Goal: Task Accomplishment & Management: Manage account settings

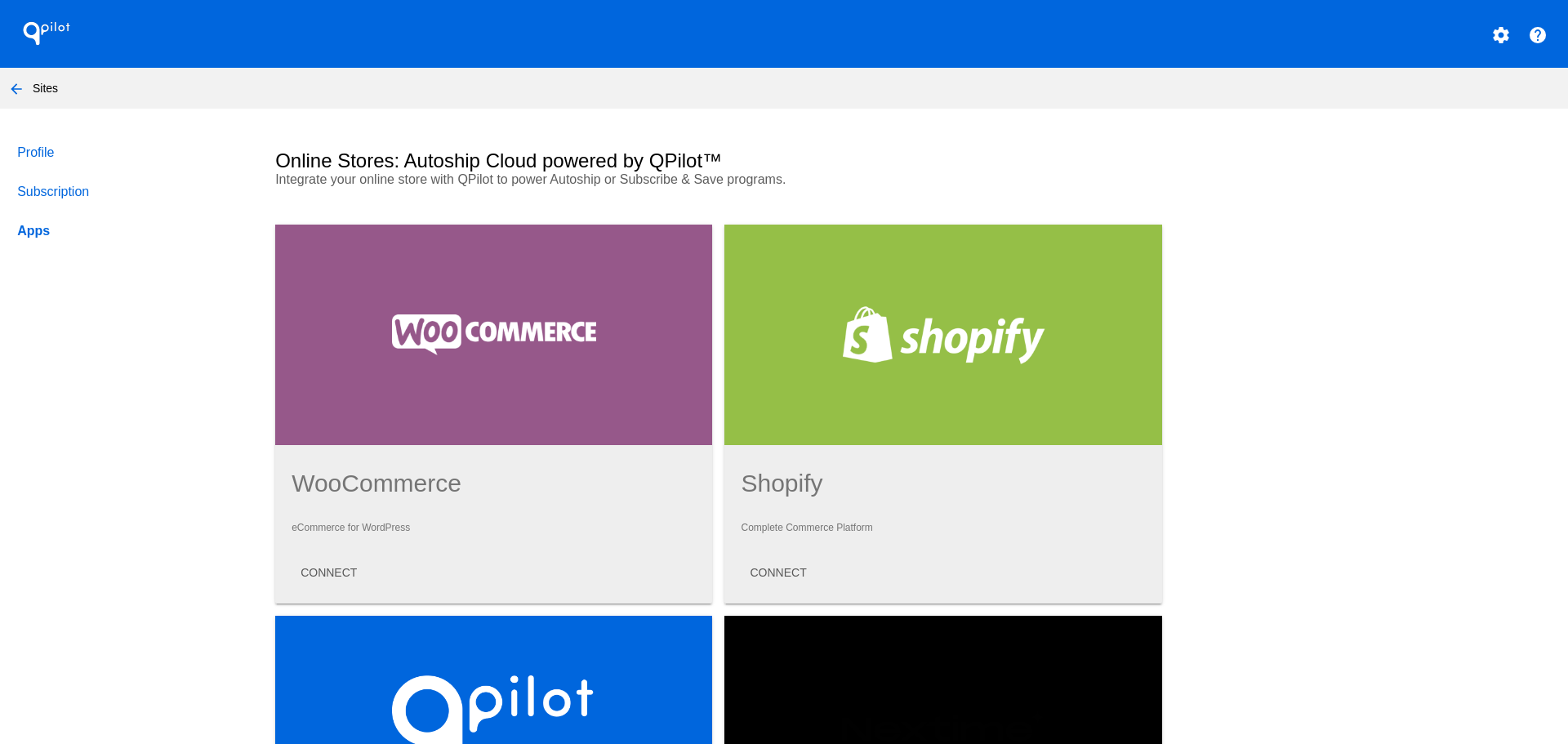
click at [46, 88] on nav "arrow_back Sites" at bounding box center [784, 87] width 1568 height 41
click at [8, 87] on mat-icon "arrow_back" at bounding box center [17, 89] width 20 height 20
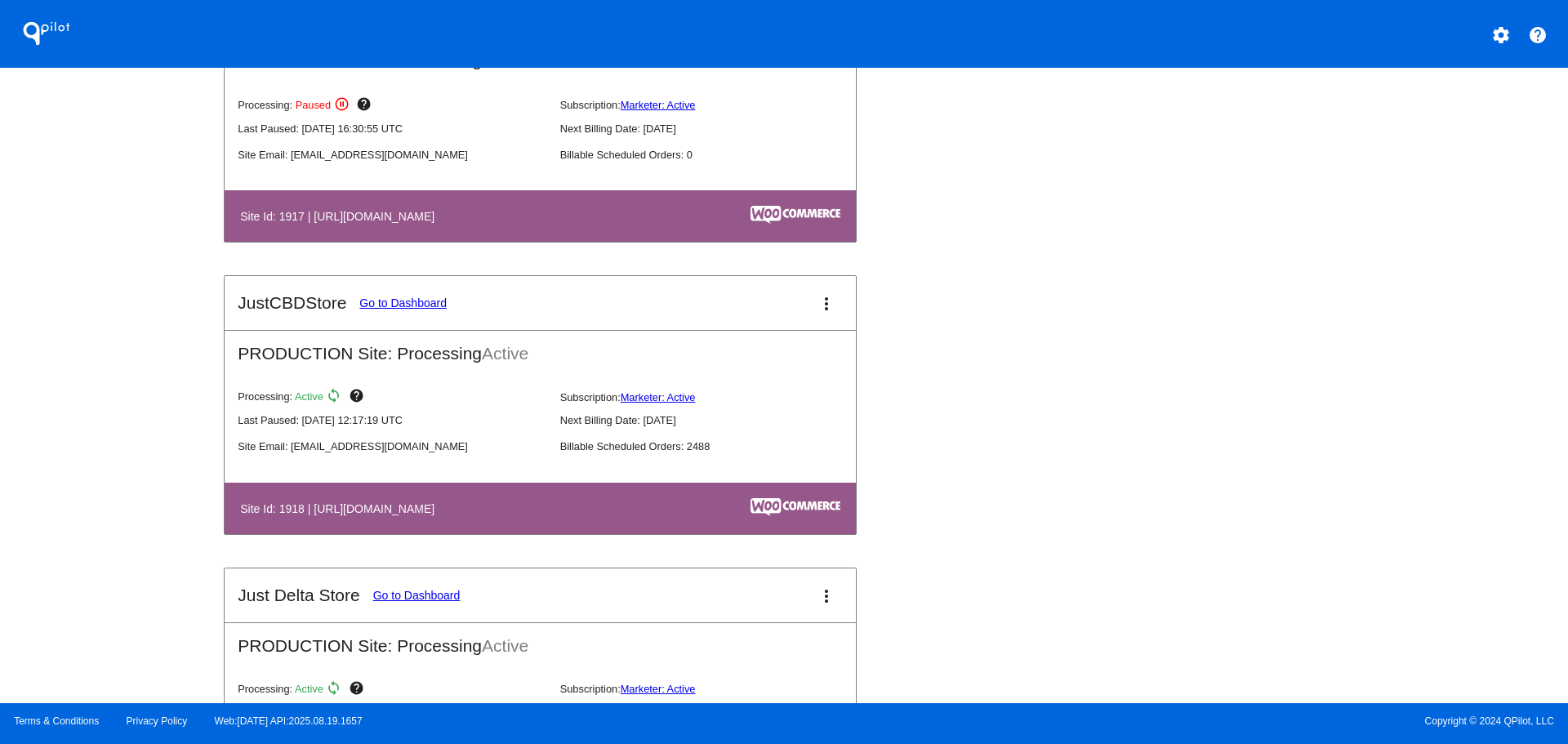
scroll to position [1878, 0]
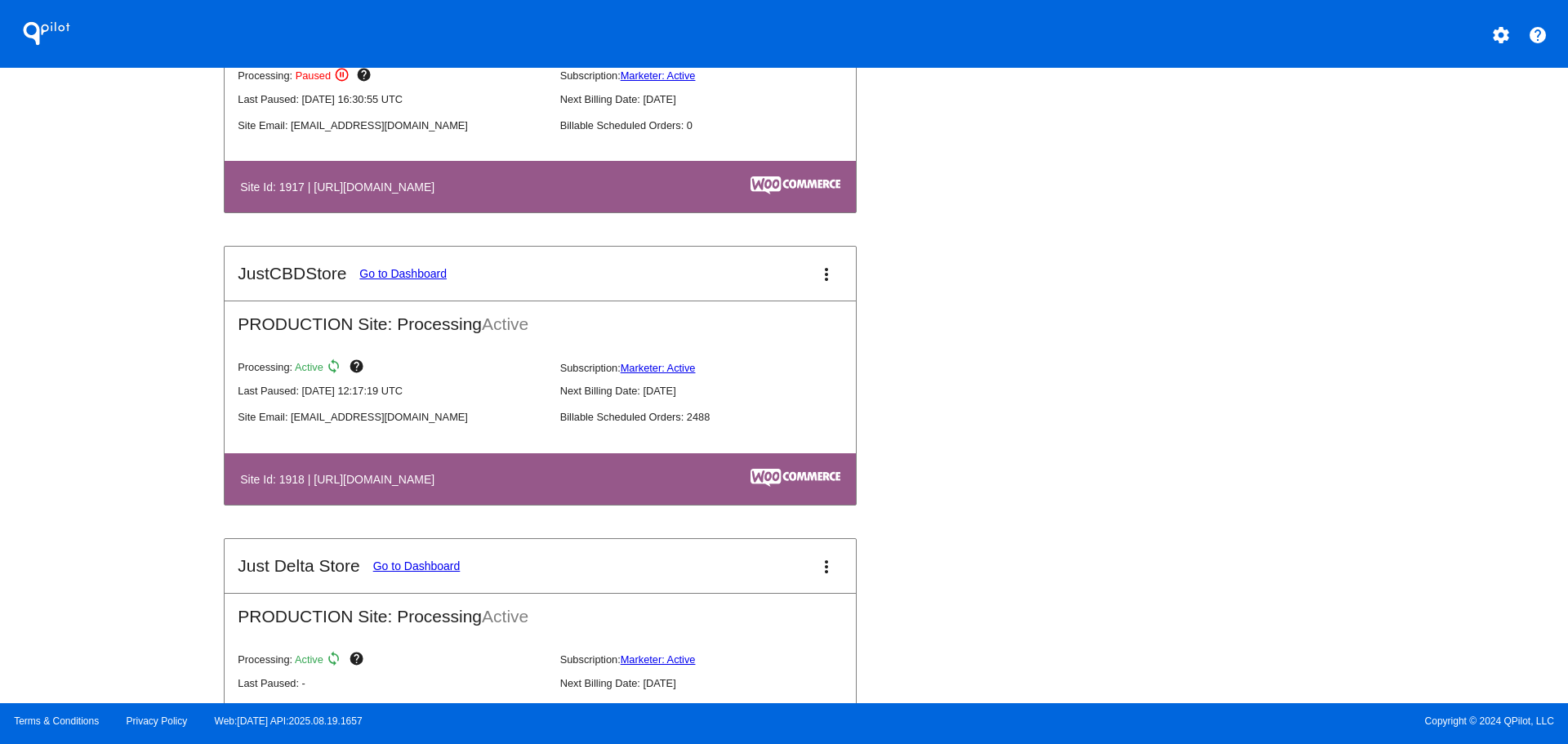
click at [408, 278] on link "Go to Dashboard" at bounding box center [403, 273] width 87 height 13
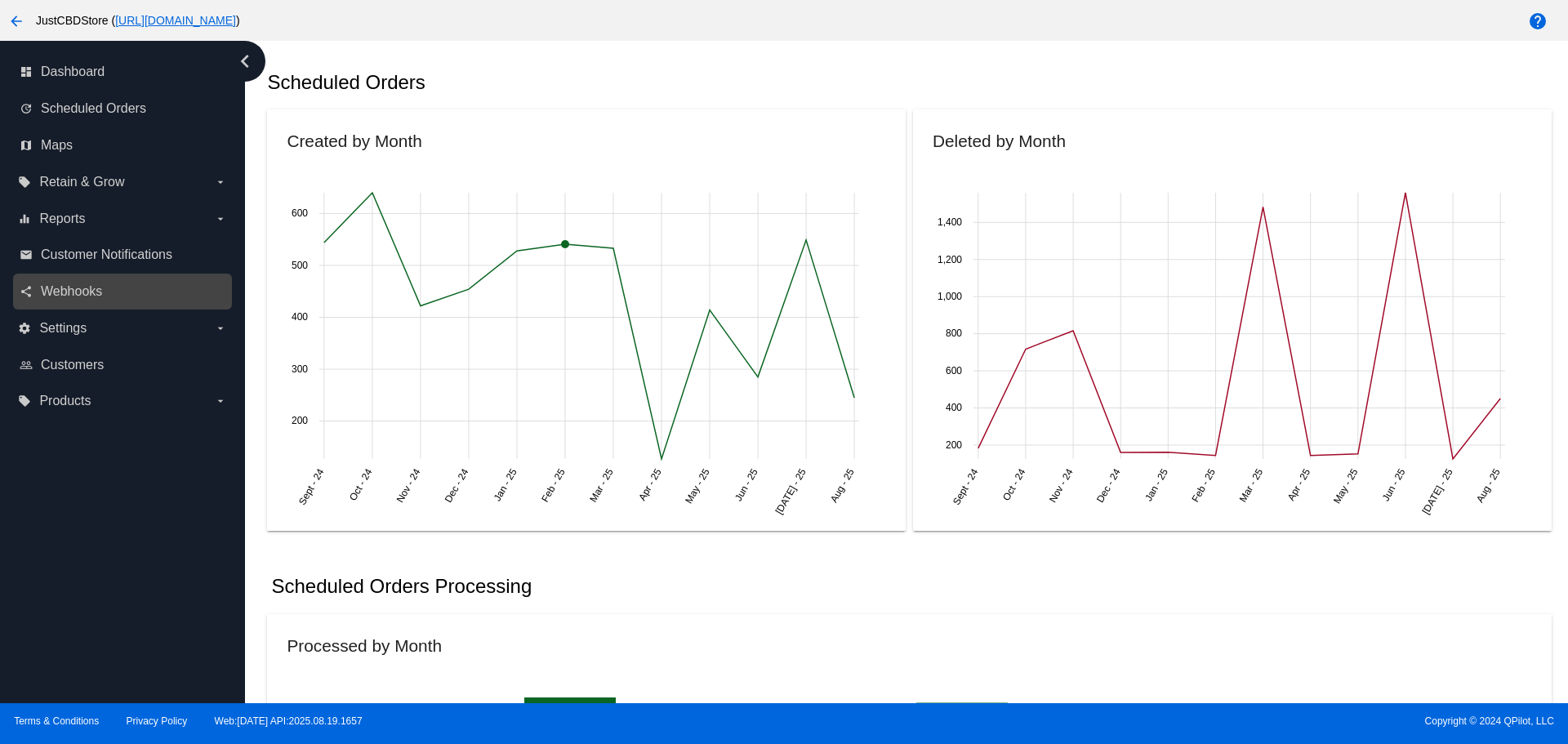
scroll to position [572, 0]
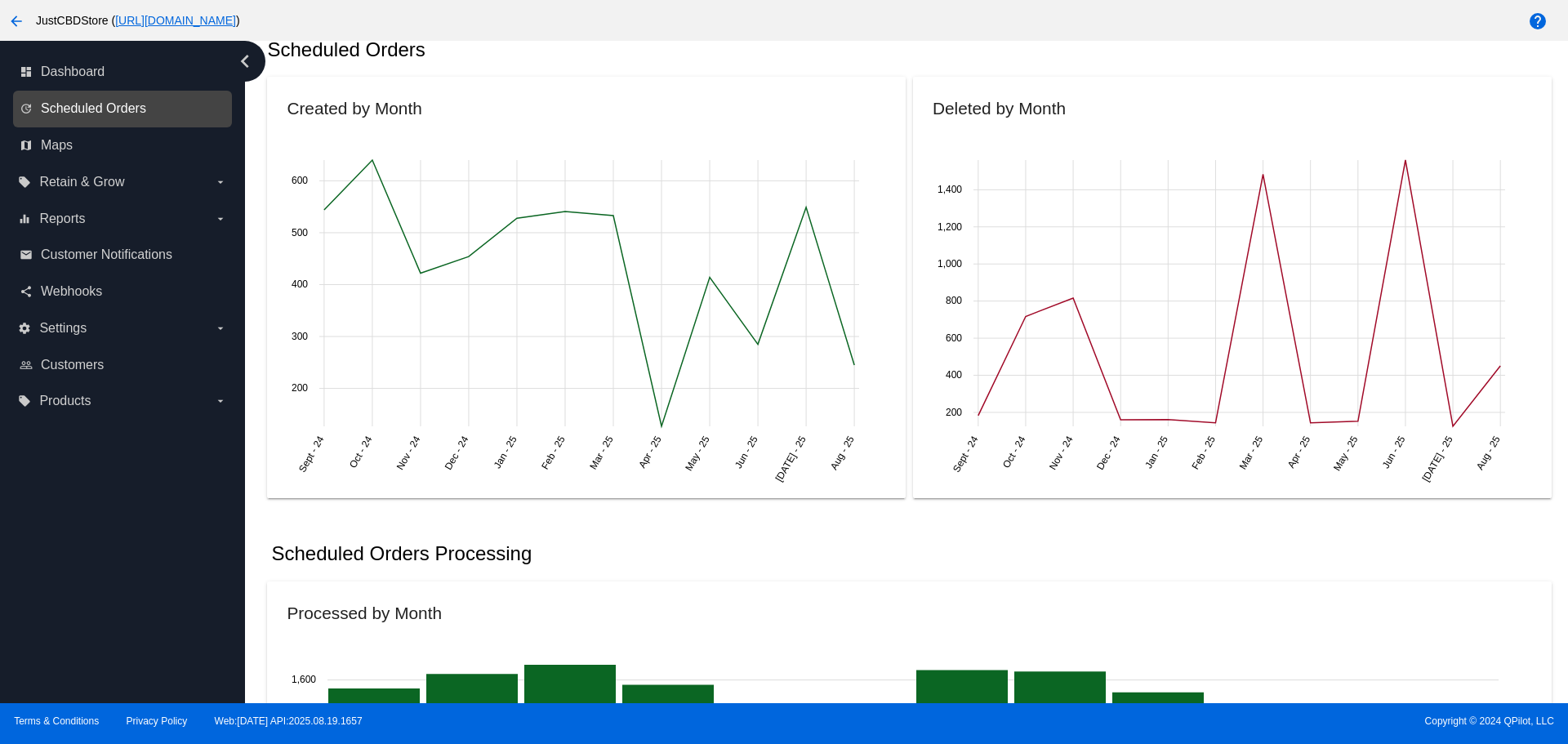
click at [121, 105] on span "Scheduled Orders" at bounding box center [93, 108] width 105 height 15
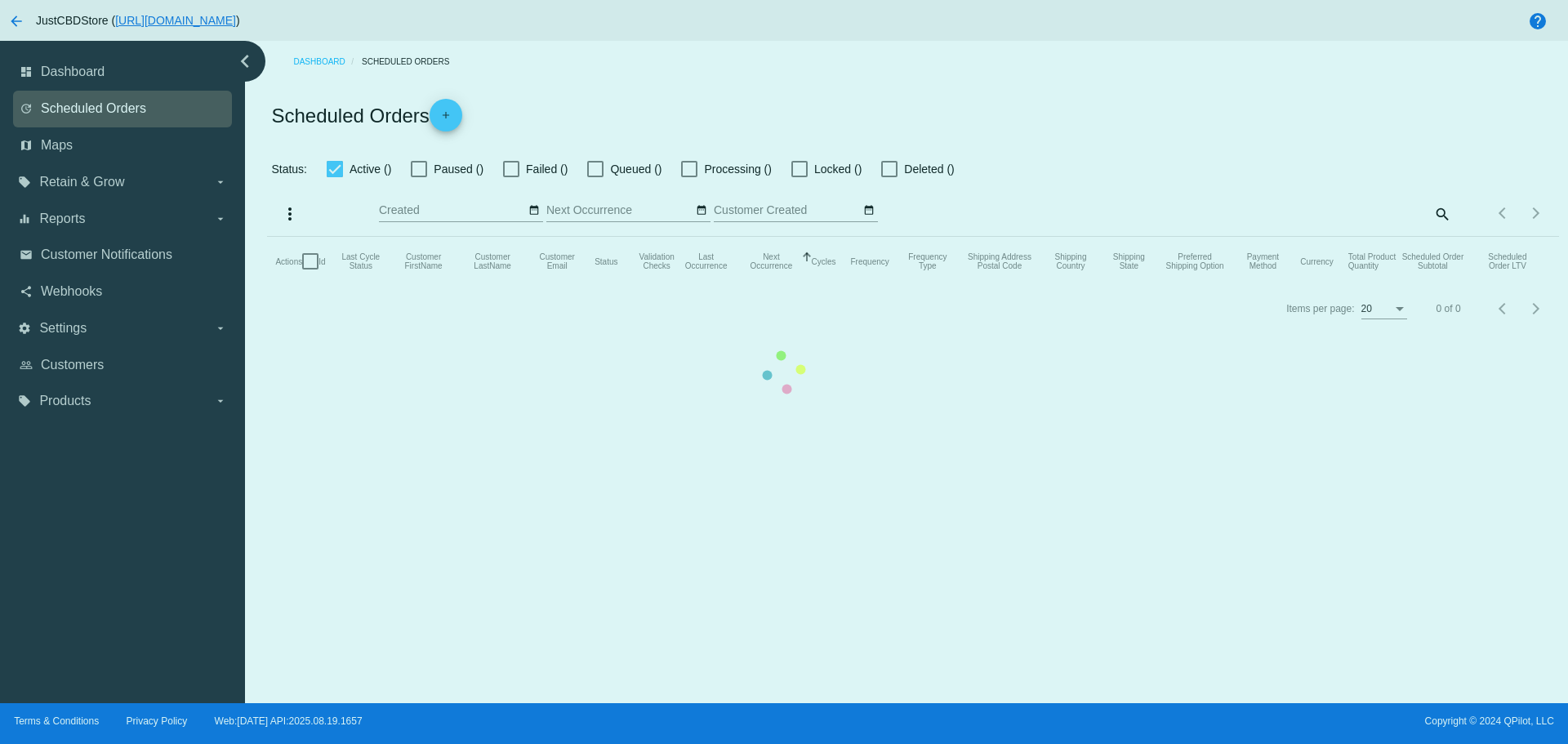
checkbox input "false"
checkbox input "true"
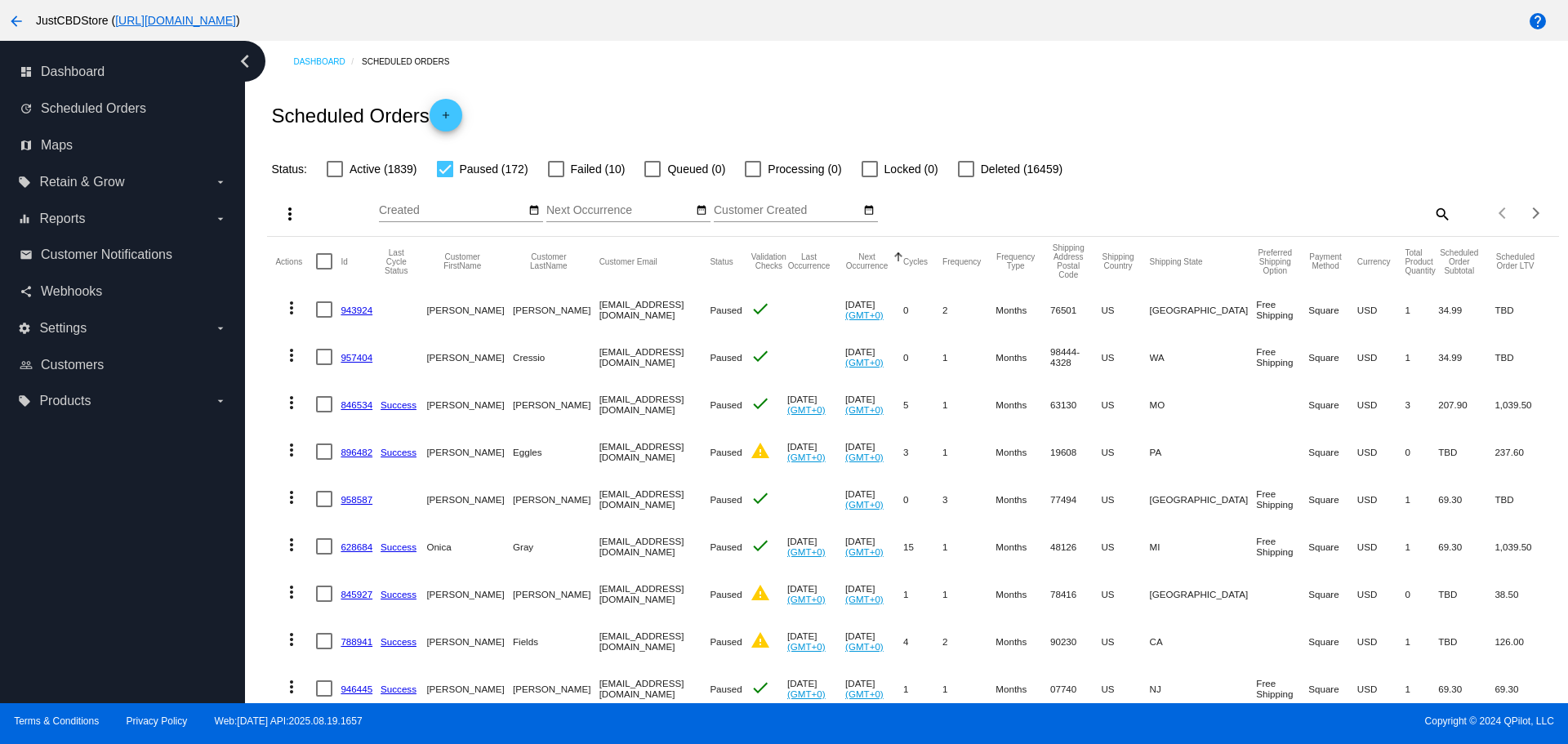
click at [558, 173] on div at bounding box center [556, 169] width 17 height 17
click at [556, 177] on input "Failed (10)" at bounding box center [555, 177] width 1 height 1
checkbox input "true"
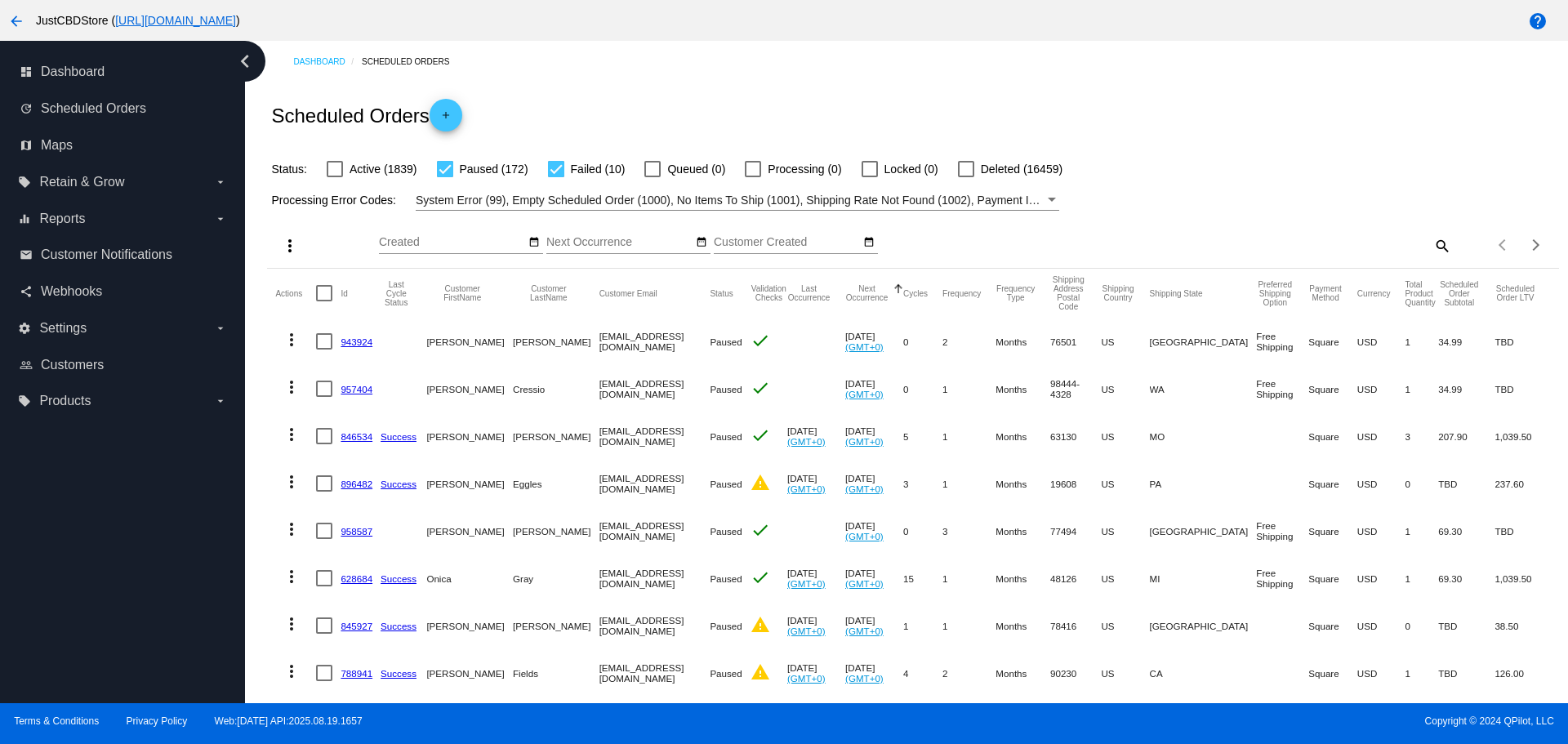
click at [451, 167] on div at bounding box center [445, 169] width 17 height 17
click at [445, 177] on input "Paused (172)" at bounding box center [444, 177] width 1 height 1
checkbox input "false"
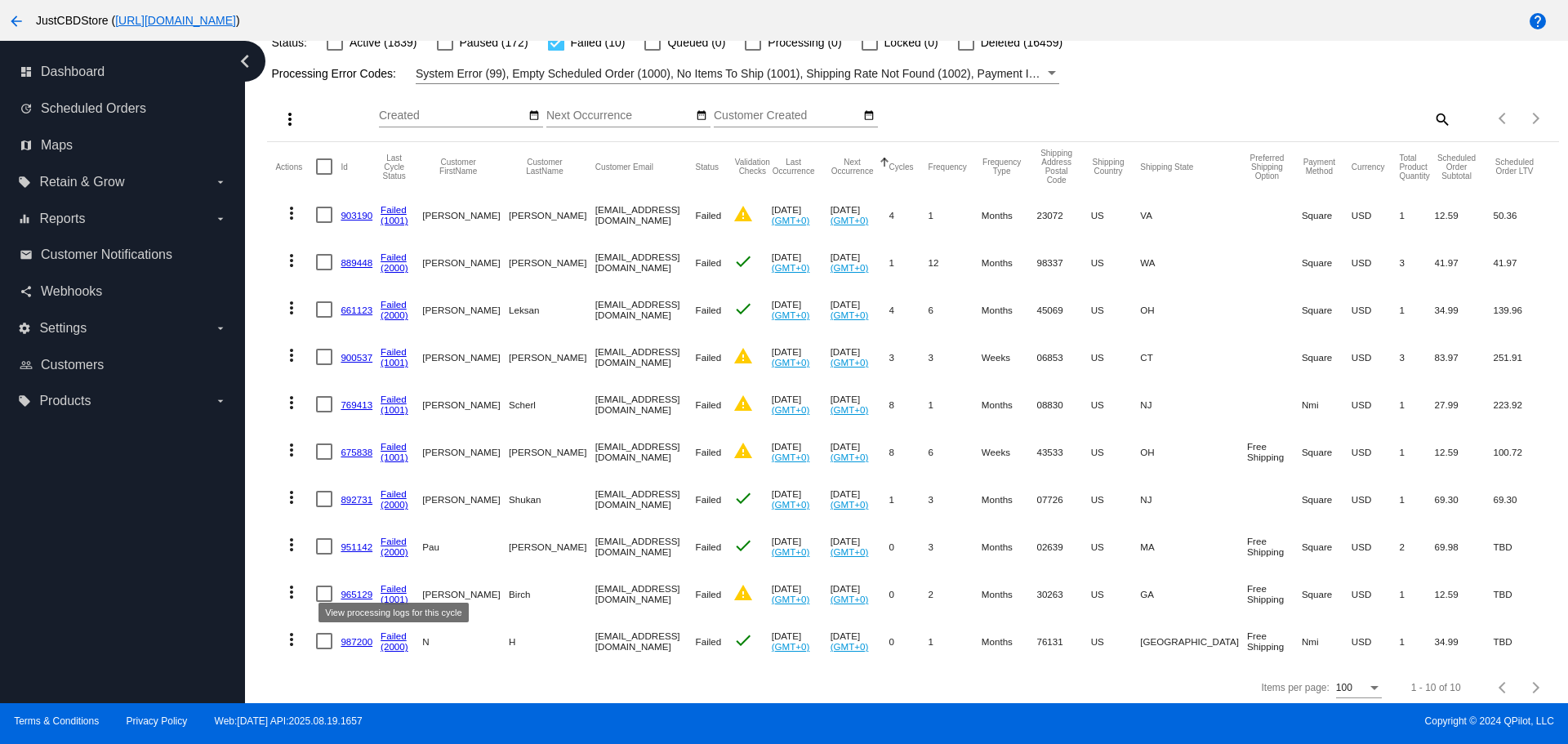
scroll to position [146, 0]
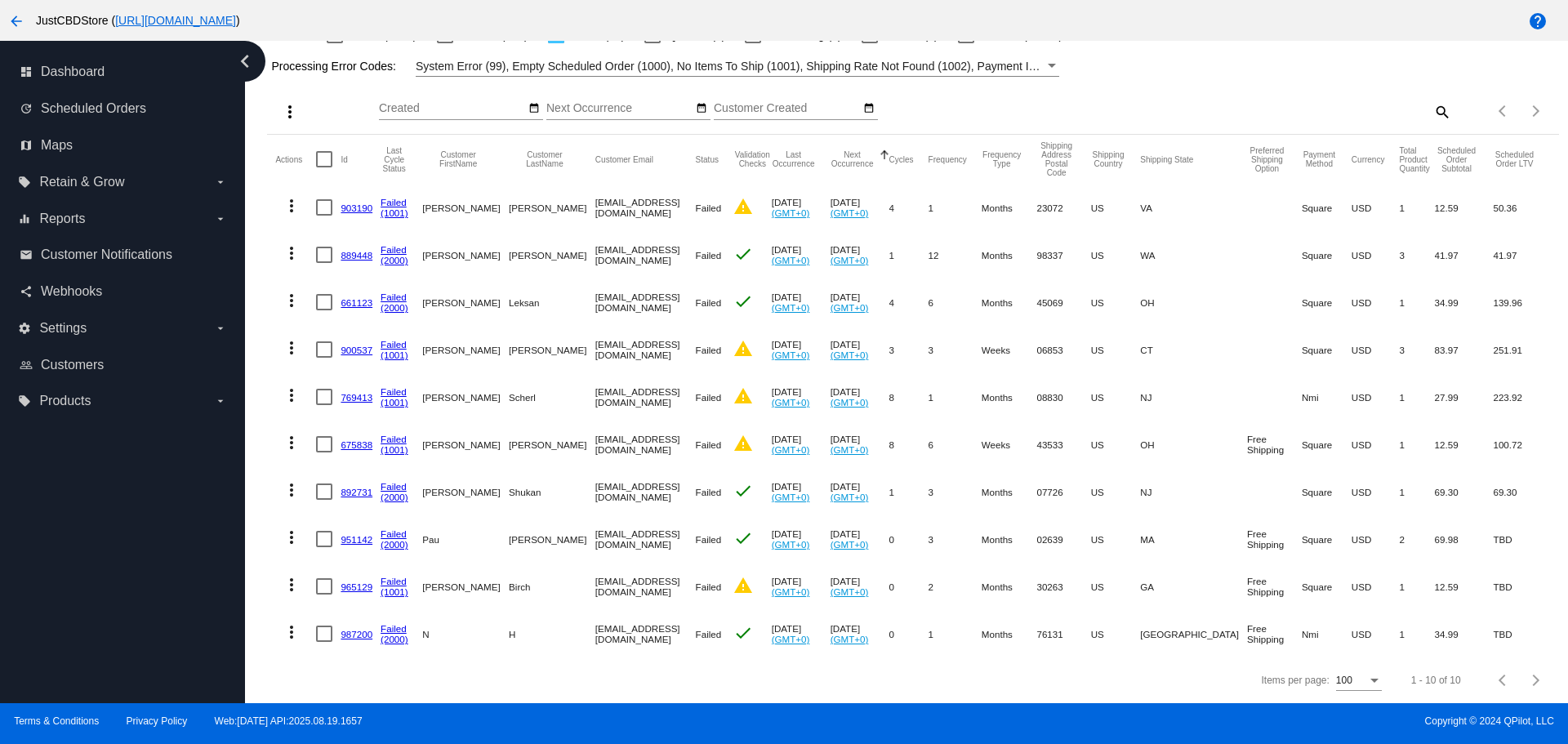
click at [346, 582] on link "965129" at bounding box center [356, 587] width 32 height 11
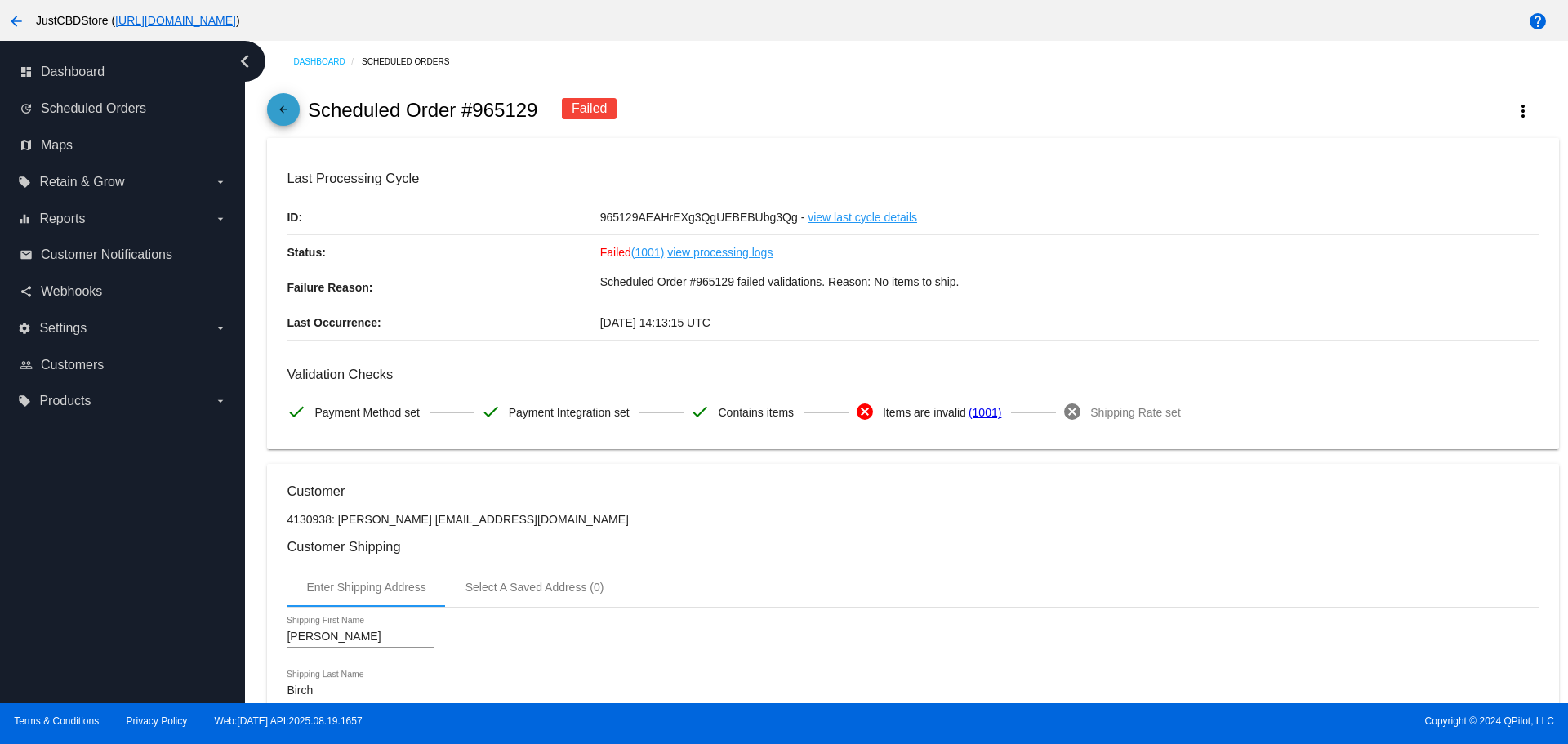
click at [292, 110] on mat-icon "arrow_back" at bounding box center [283, 114] width 20 height 20
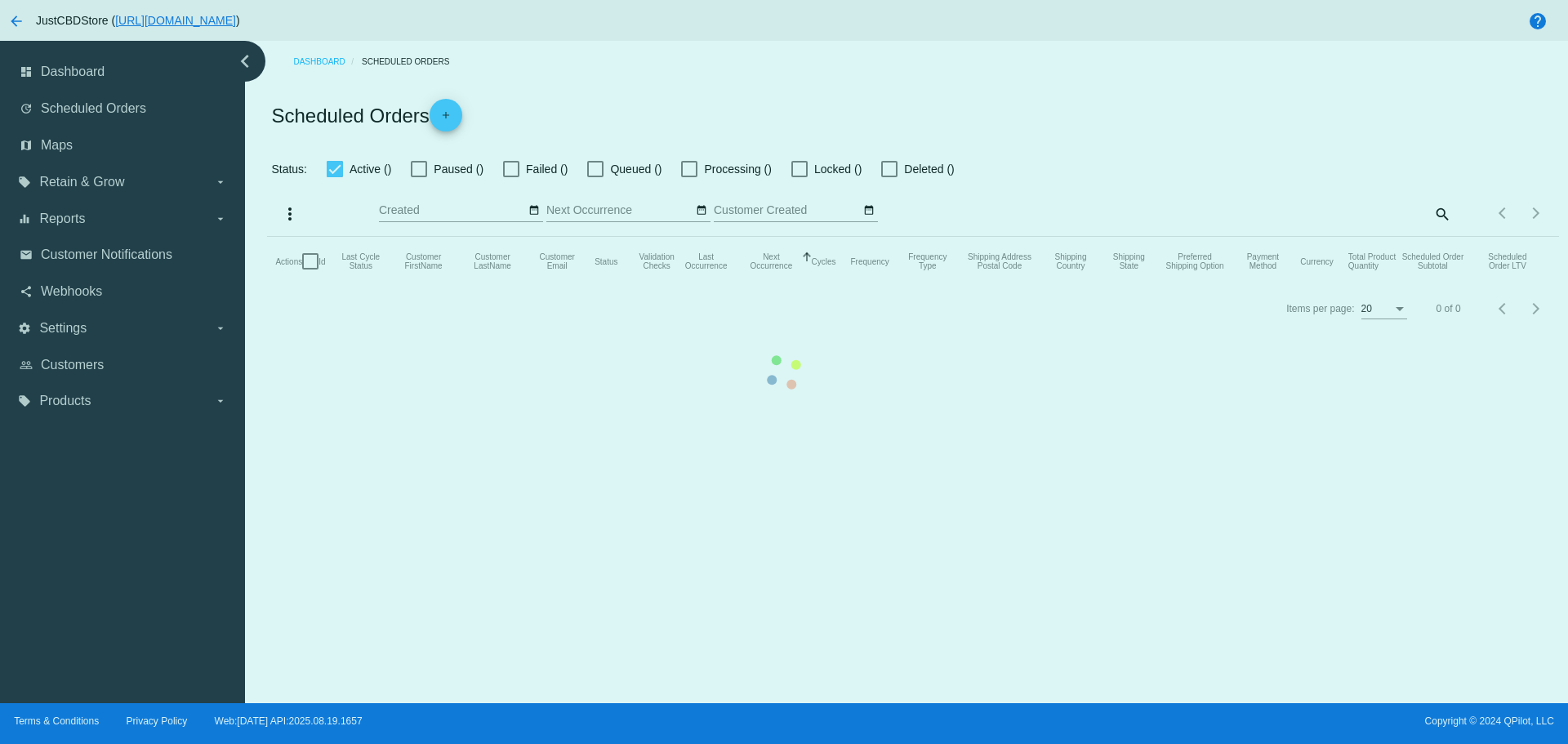
checkbox input "false"
checkbox input "true"
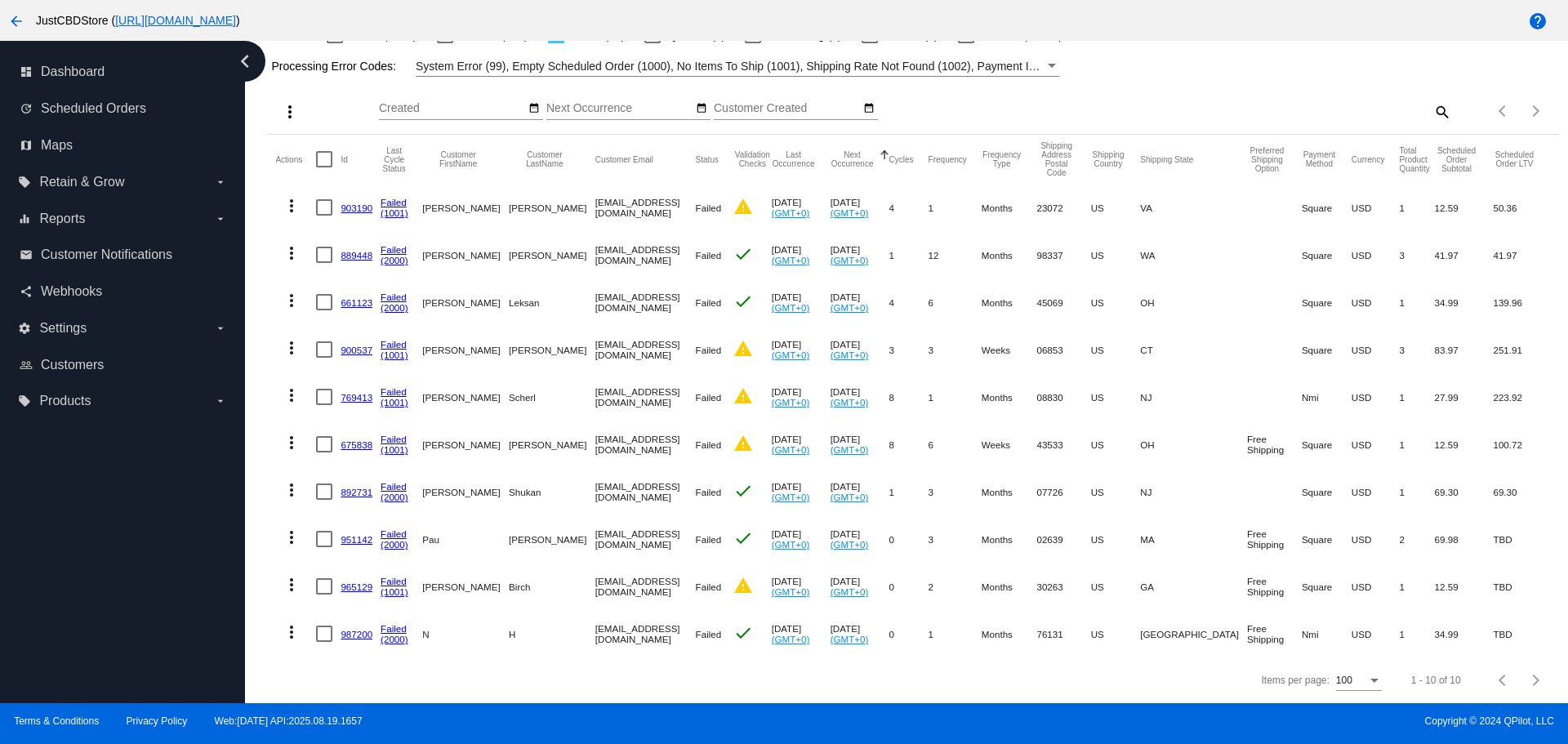
scroll to position [146, 0]
click at [352, 439] on link "675838" at bounding box center [356, 444] width 32 height 11
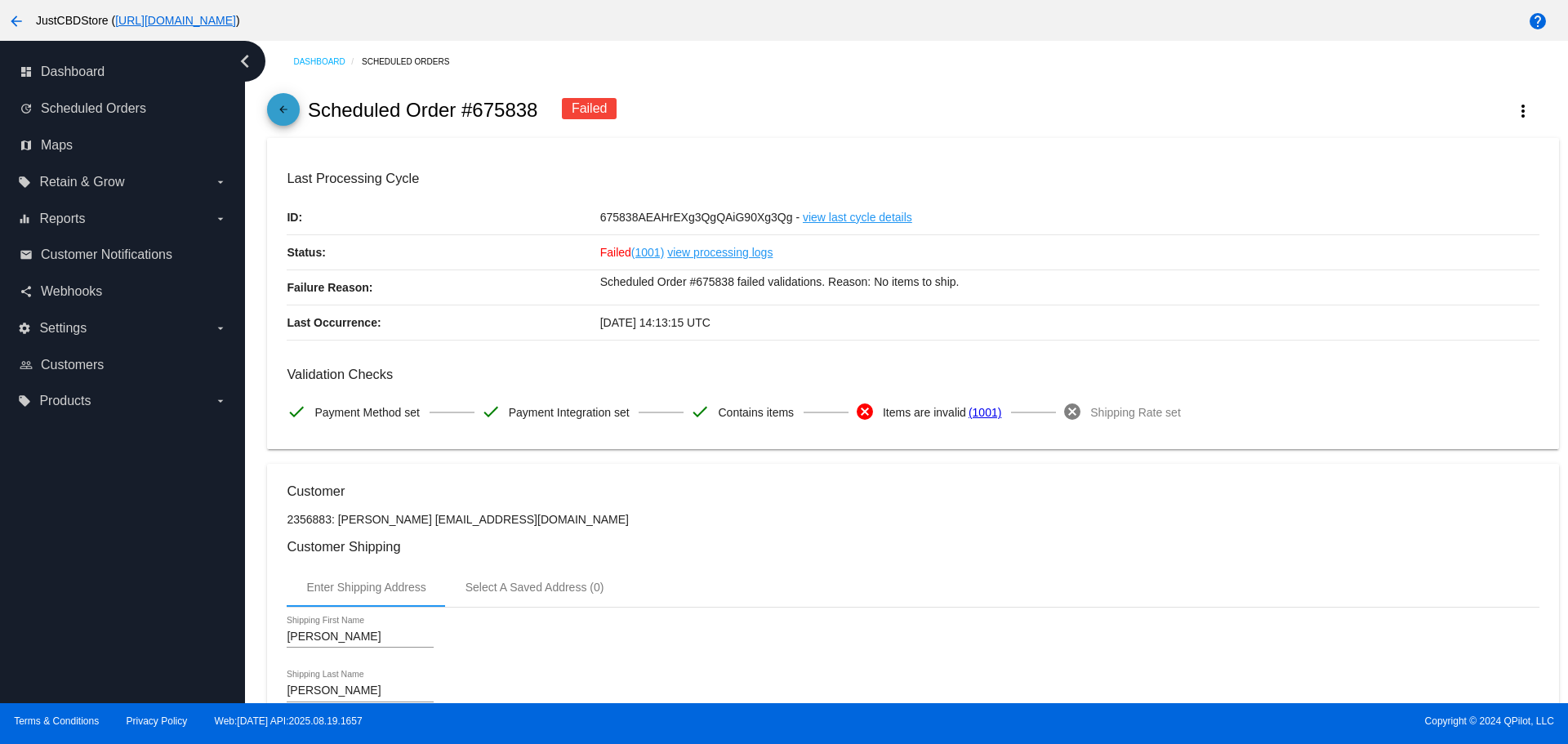
click at [285, 115] on mat-icon "arrow_back" at bounding box center [283, 114] width 20 height 20
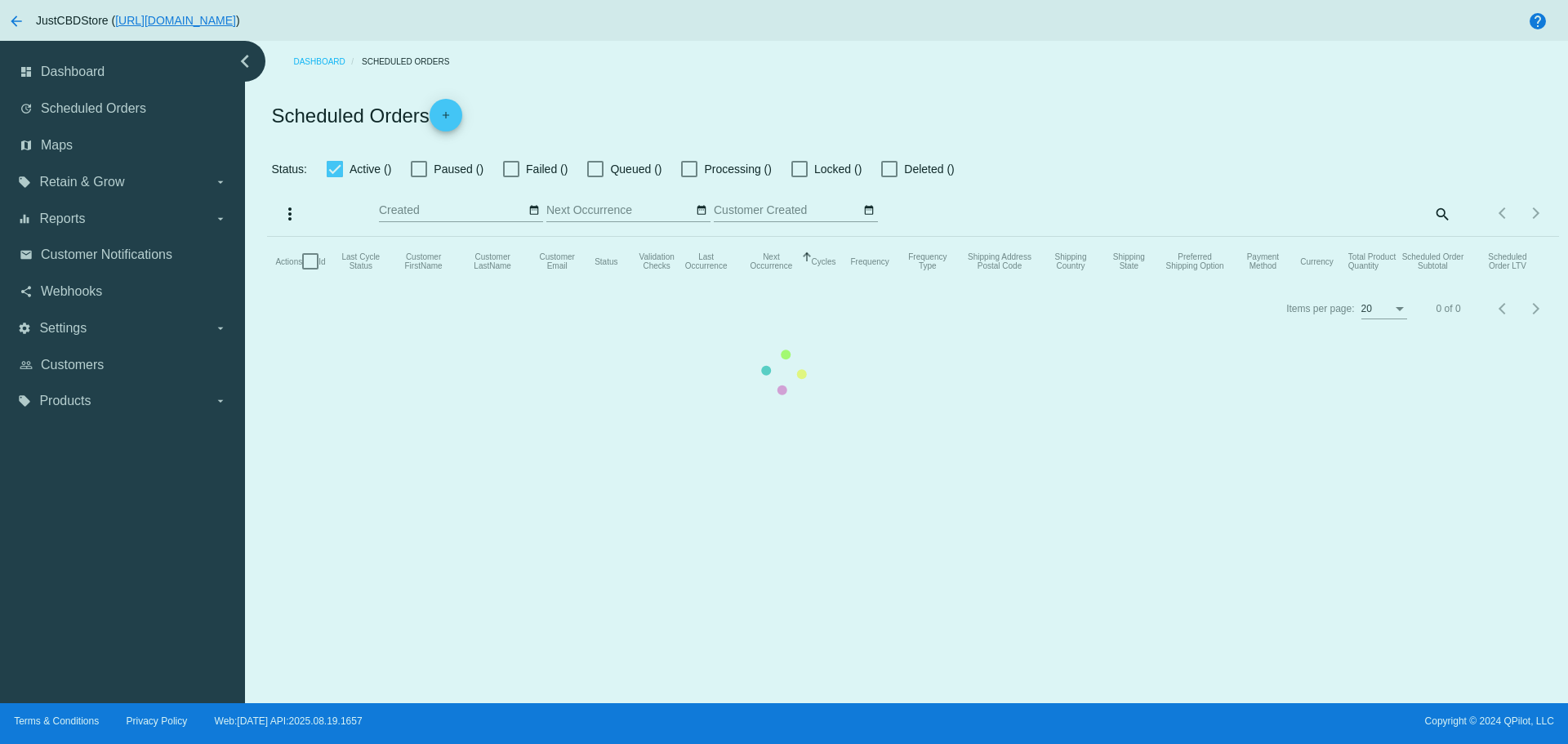
checkbox input "false"
checkbox input "true"
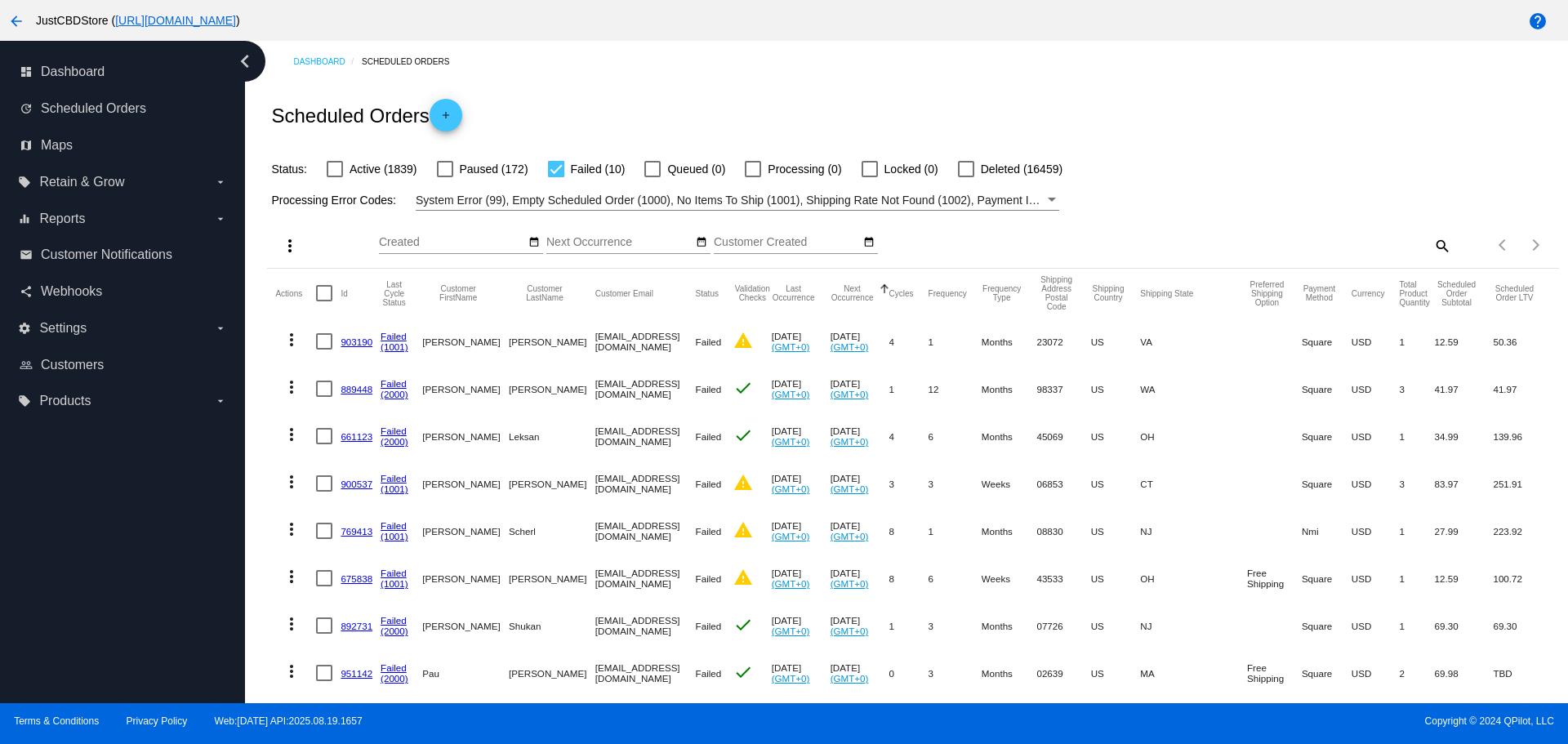
click at [354, 530] on link "769413" at bounding box center [356, 530] width 32 height 11
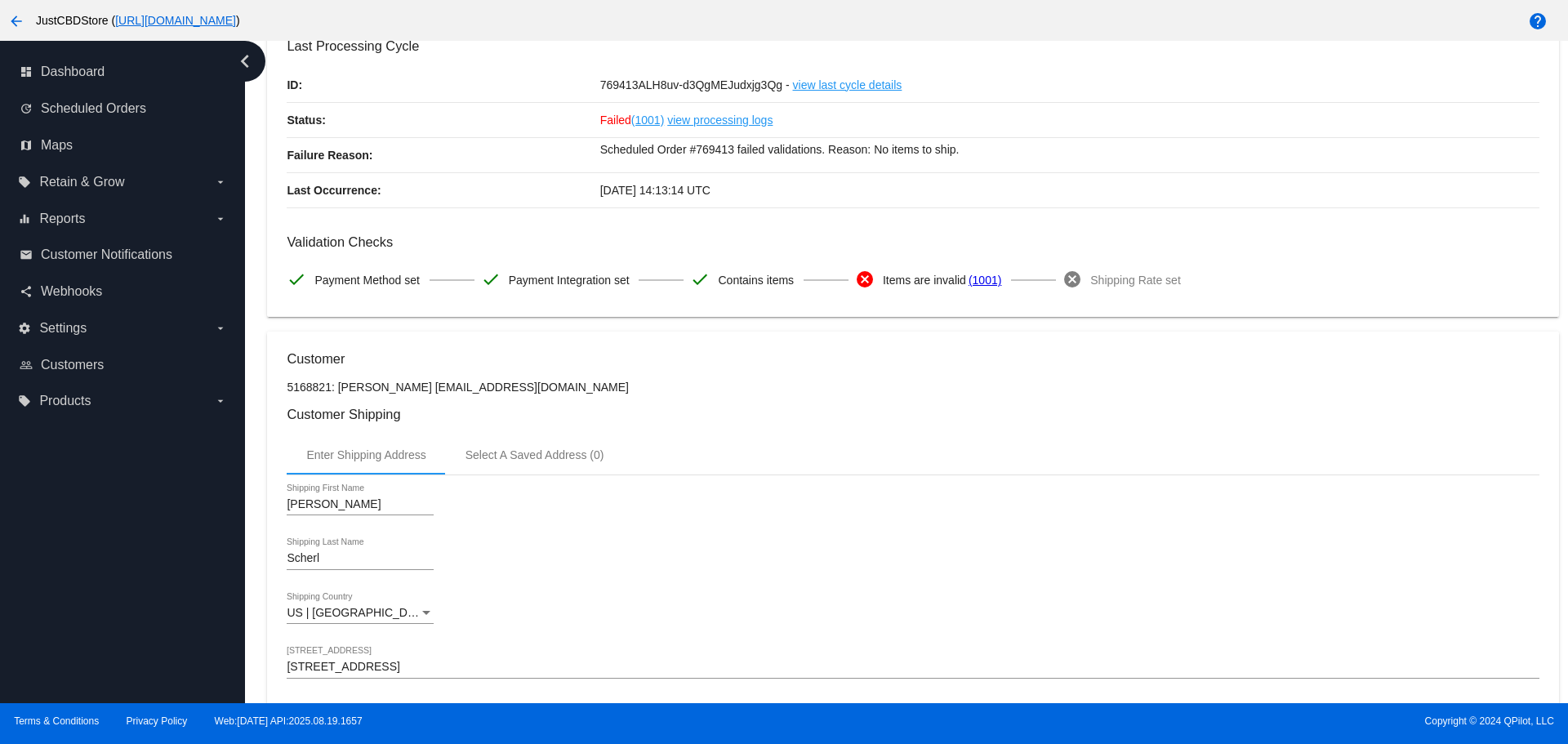
scroll to position [82, 0]
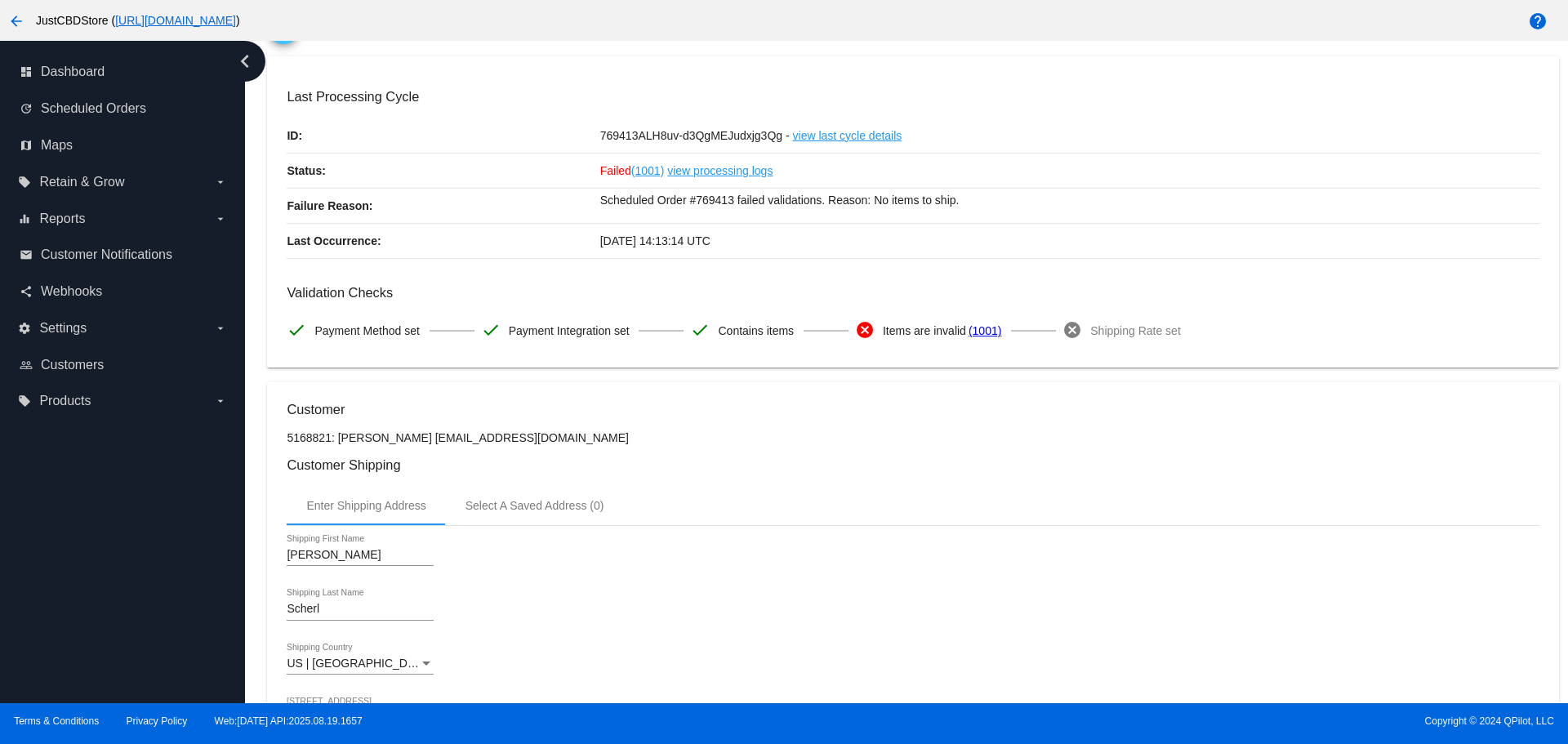
click at [249, 64] on icon "chevron_left" at bounding box center [244, 61] width 26 height 26
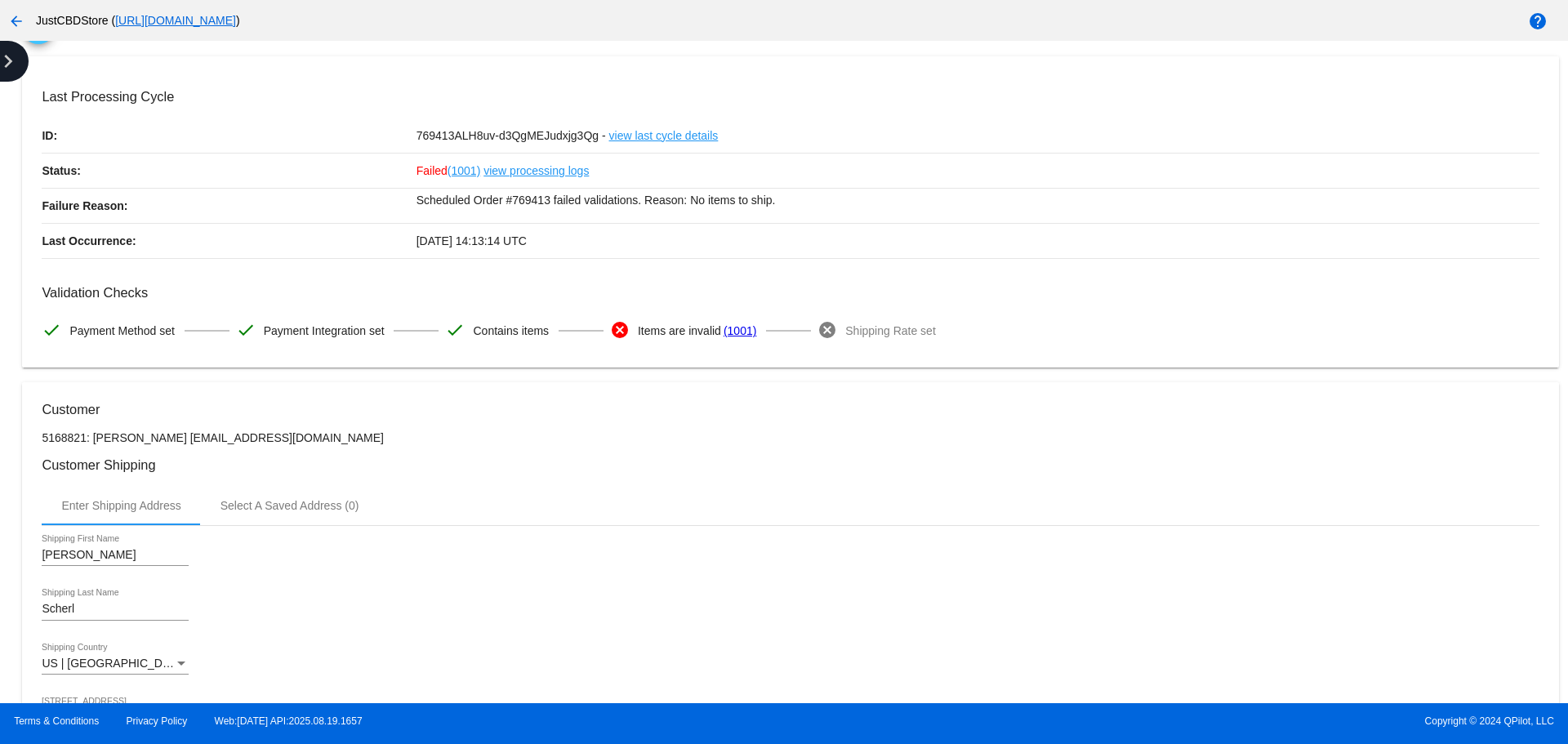
click at [11, 68] on icon "chevron_right" at bounding box center [8, 61] width 26 height 26
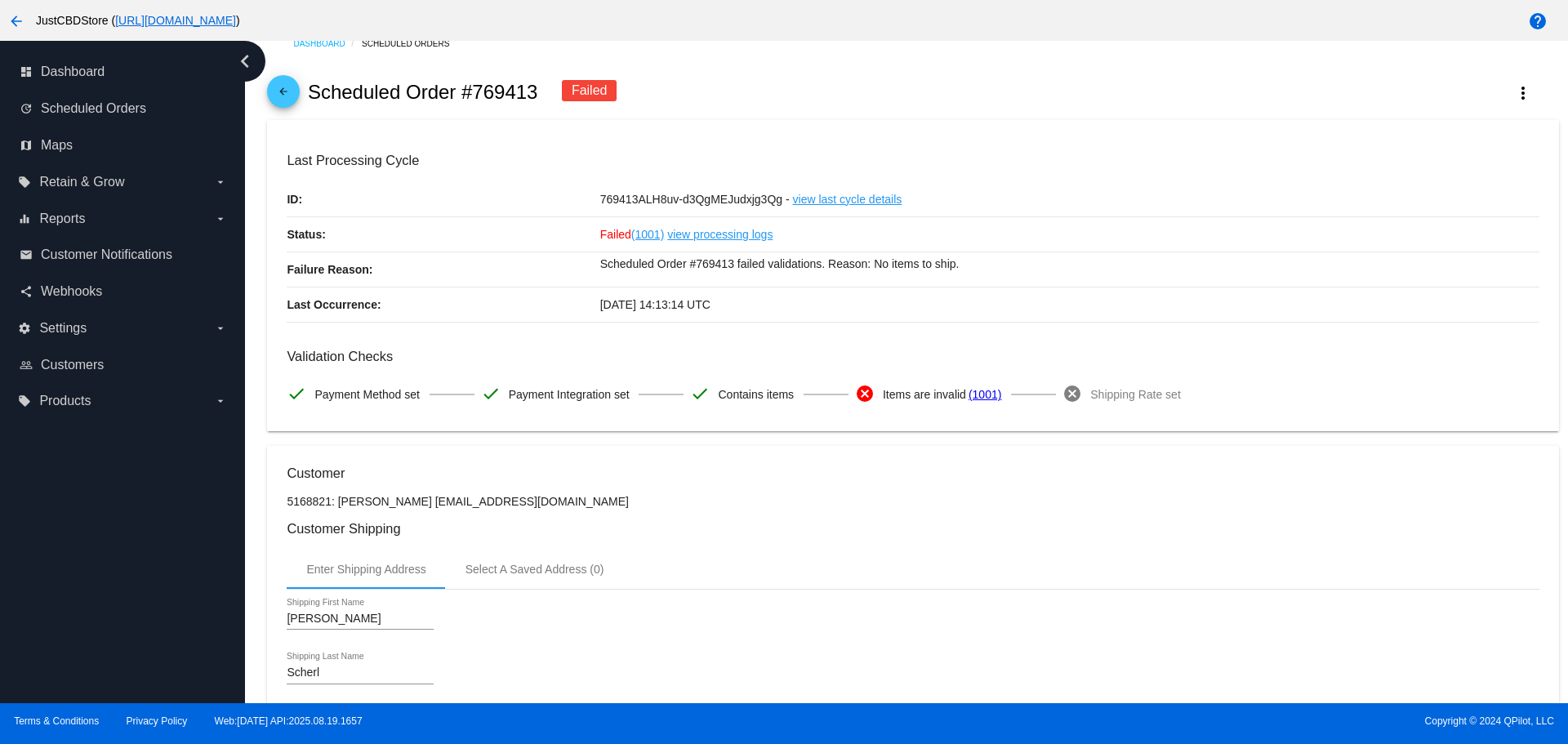
scroll to position [0, 0]
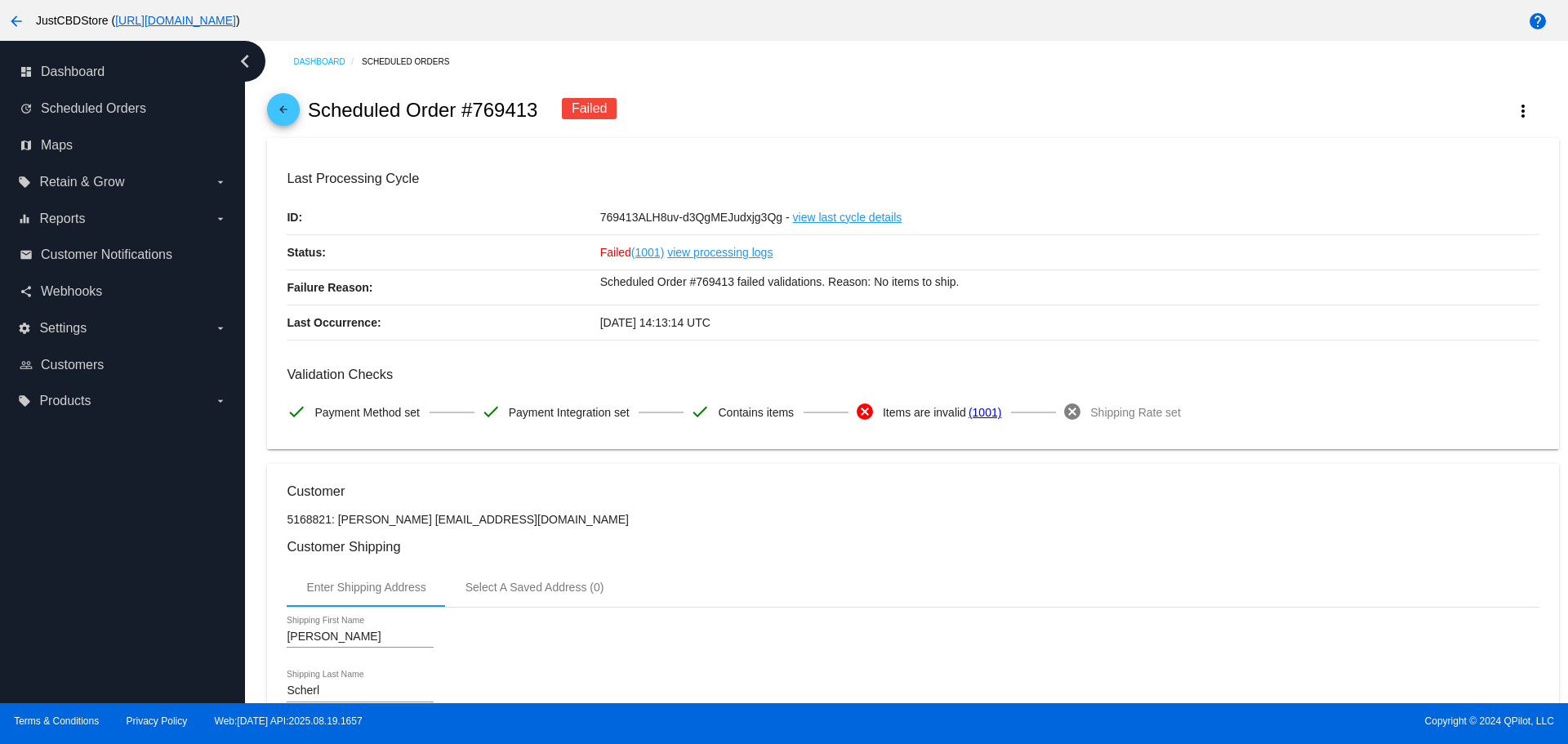
click at [270, 107] on link "arrow_back" at bounding box center [283, 109] width 33 height 33
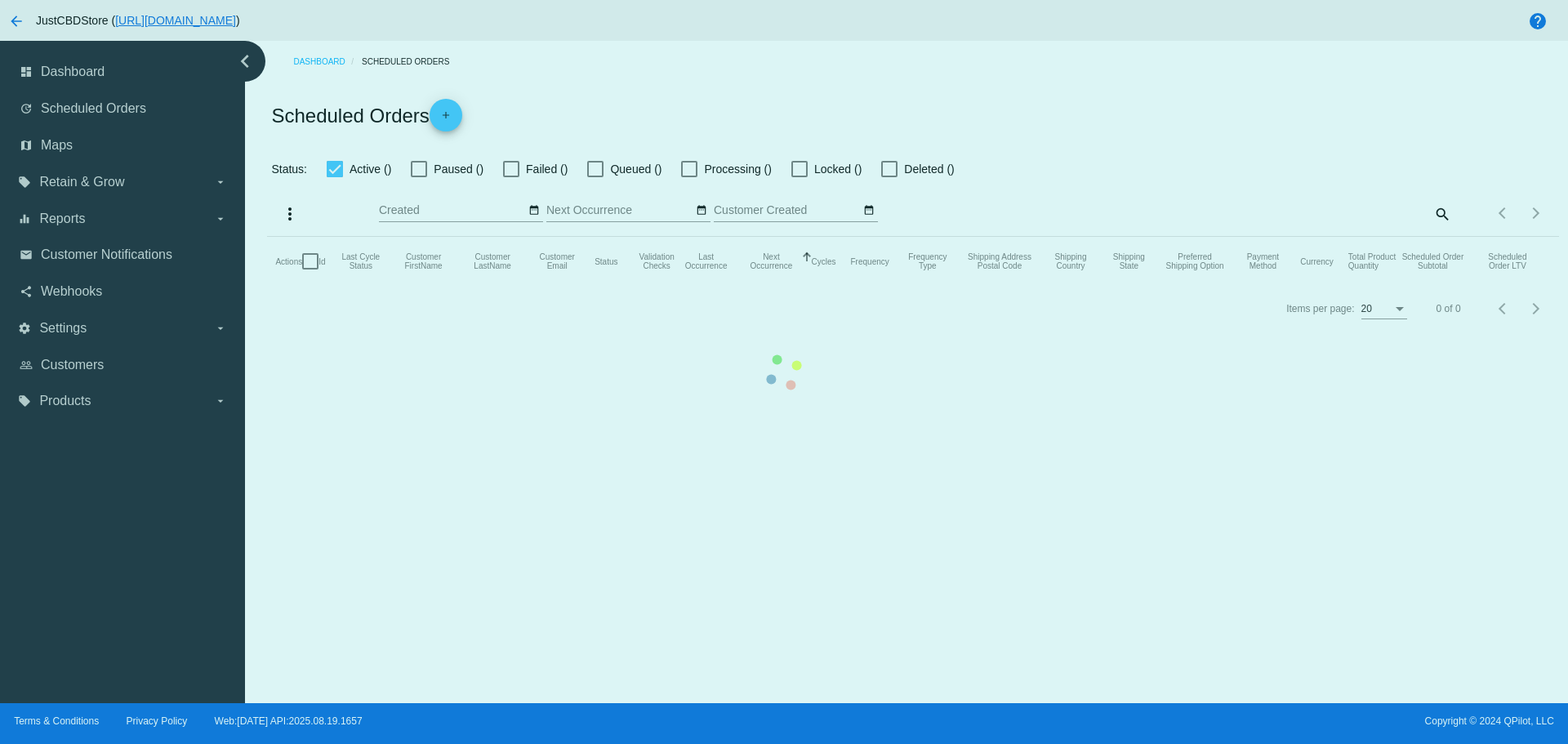
checkbox input "false"
checkbox input "true"
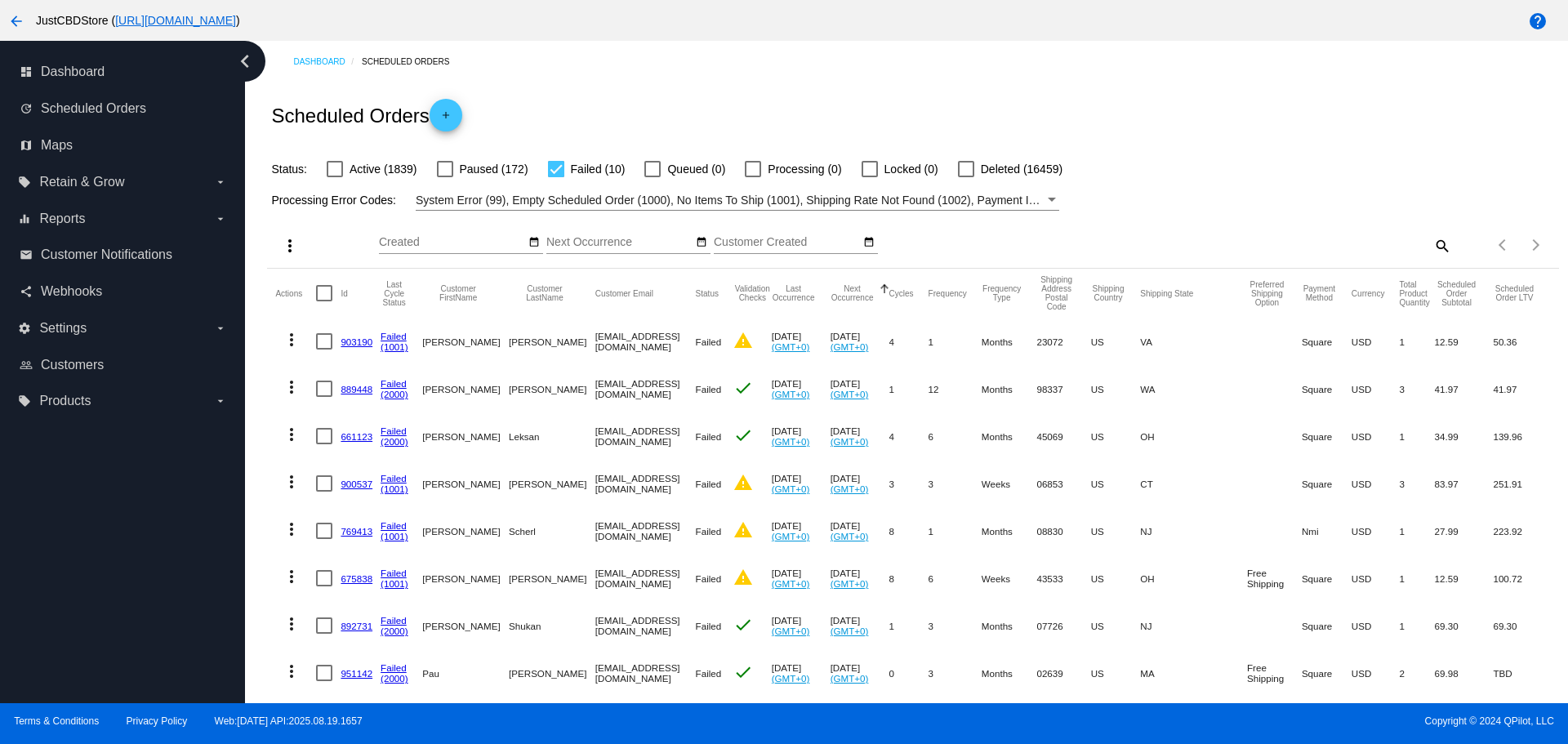
click at [351, 480] on link "900537" at bounding box center [356, 484] width 32 height 11
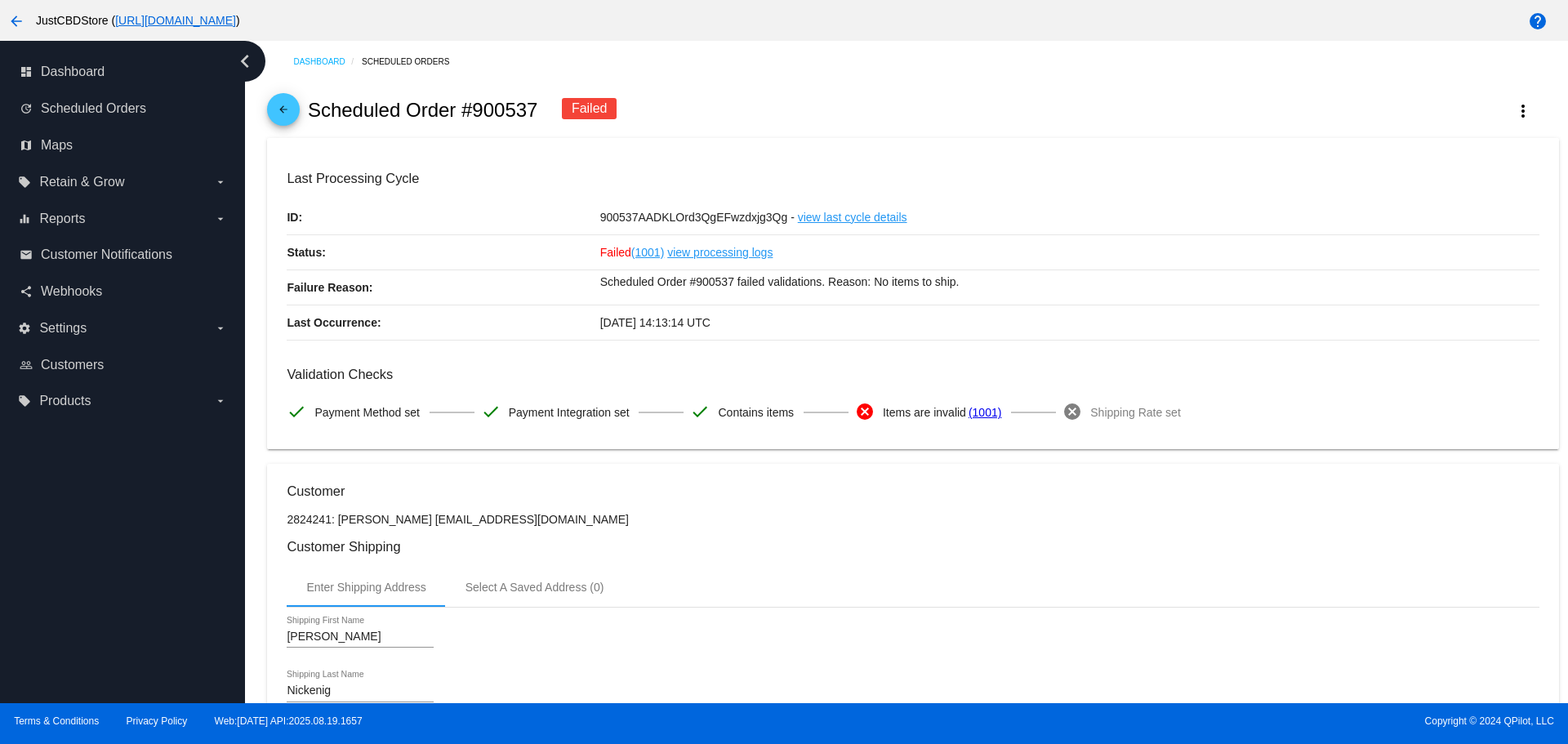
click at [286, 99] on span "arrow_back" at bounding box center [283, 113] width 20 height 40
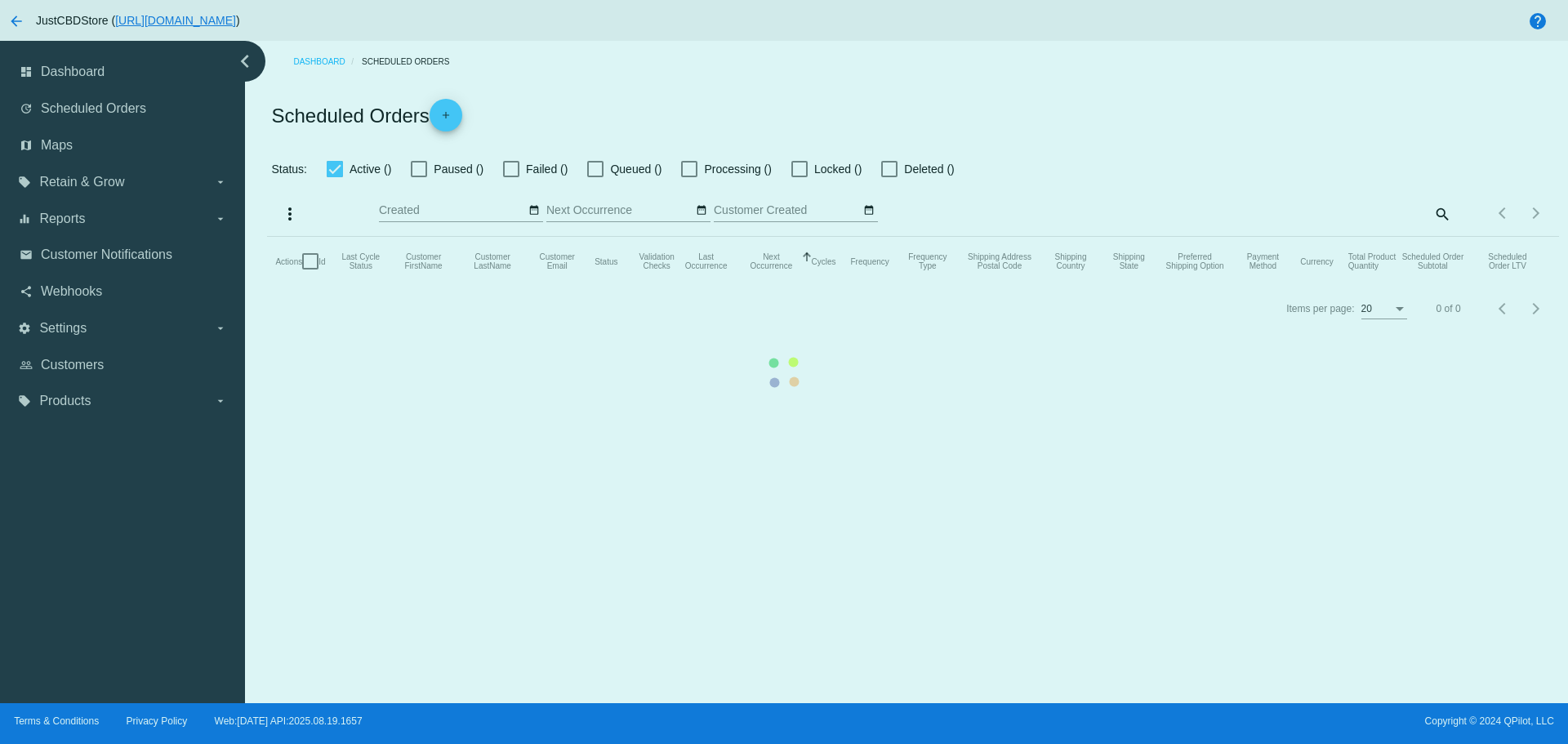
checkbox input "false"
checkbox input "true"
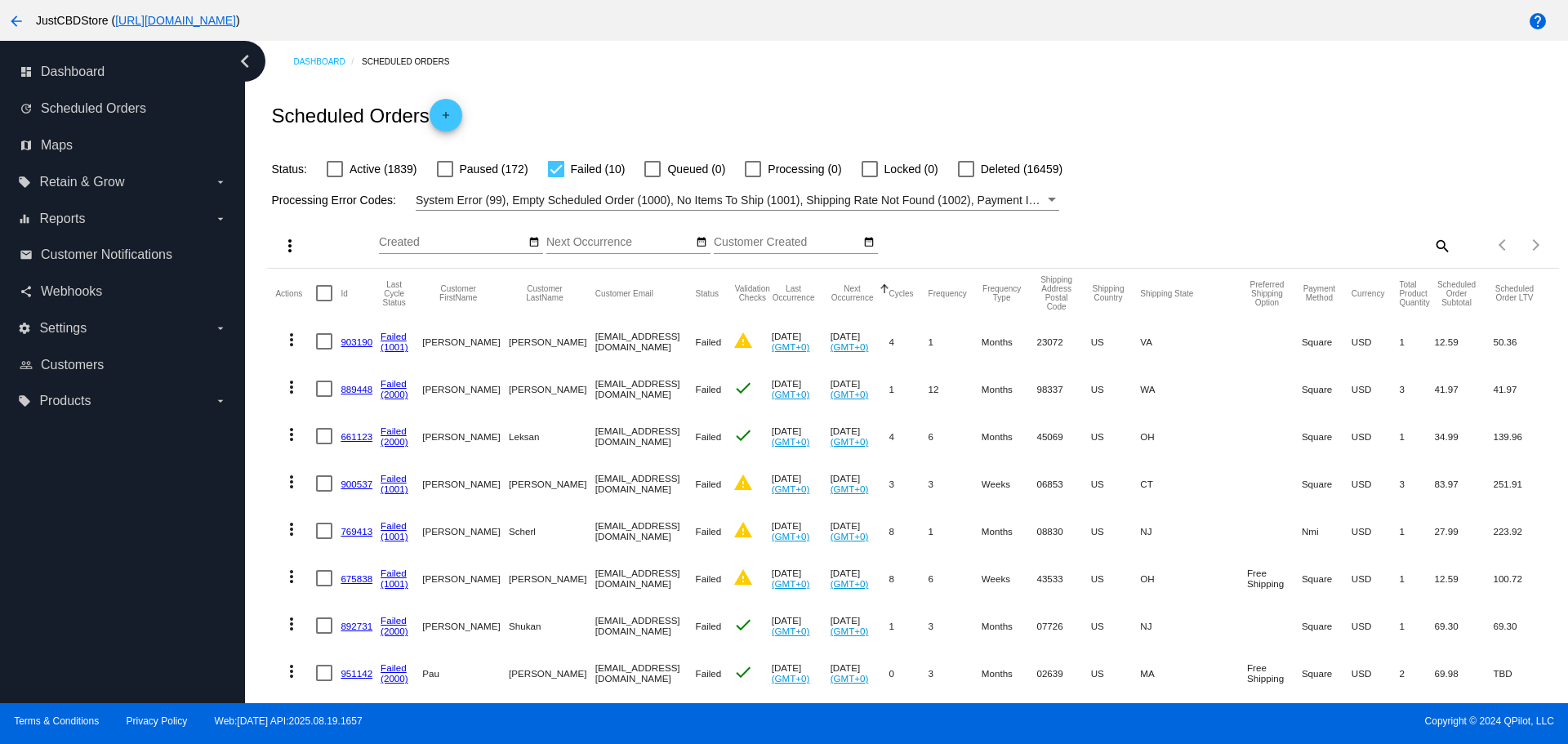
click at [482, 169] on span "Paused (172)" at bounding box center [494, 169] width 68 height 20
click at [445, 177] on input "Paused (172)" at bounding box center [444, 177] width 1 height 1
checkbox input "true"
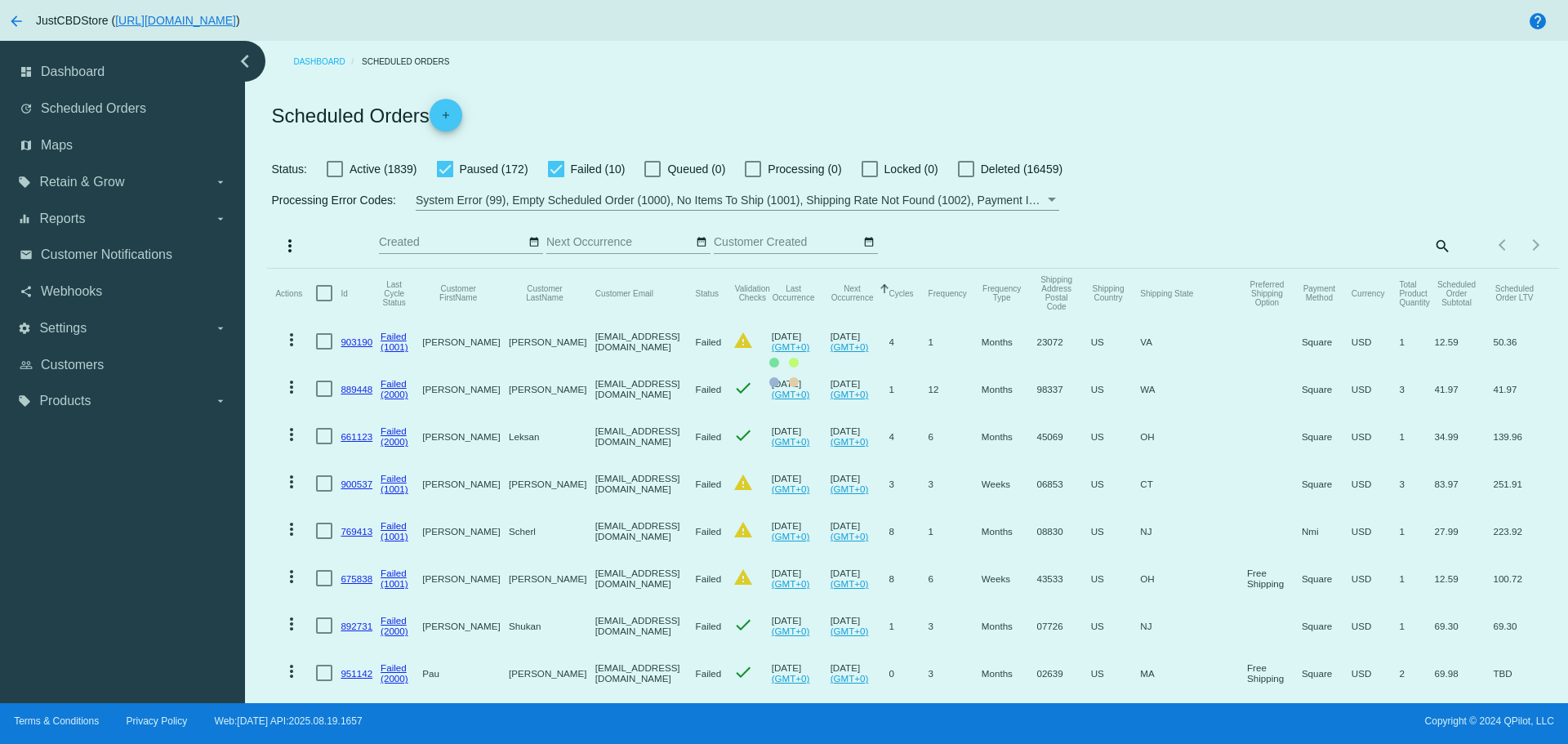
click at [560, 269] on mat-table "Actions Id Last Cycle Status Customer FirstName Customer LastName Customer Emai…" at bounding box center [912, 530] width 1291 height 522
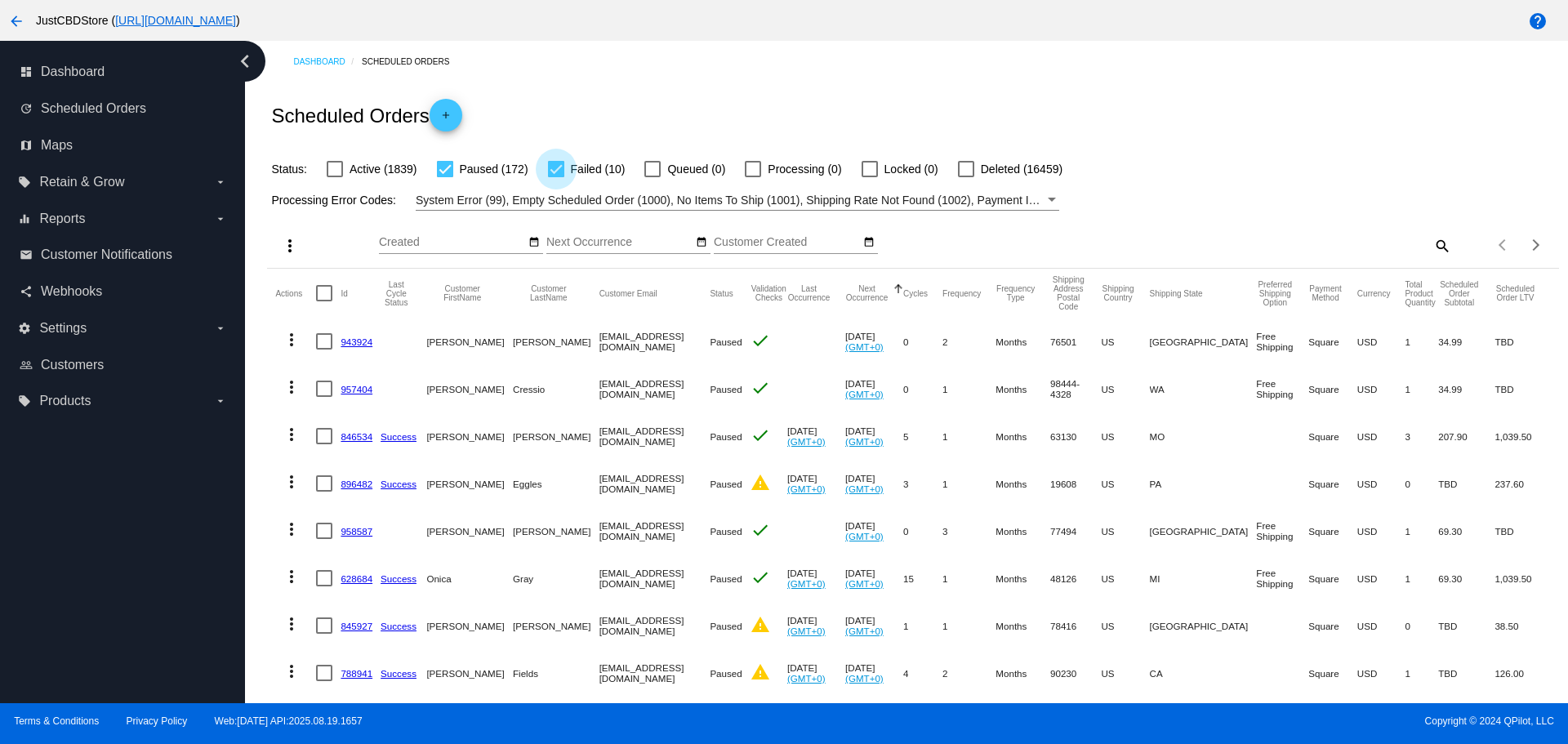
click at [553, 171] on div at bounding box center [556, 169] width 17 height 17
click at [555, 177] on input "Failed (10)" at bounding box center [555, 177] width 1 height 1
checkbox input "false"
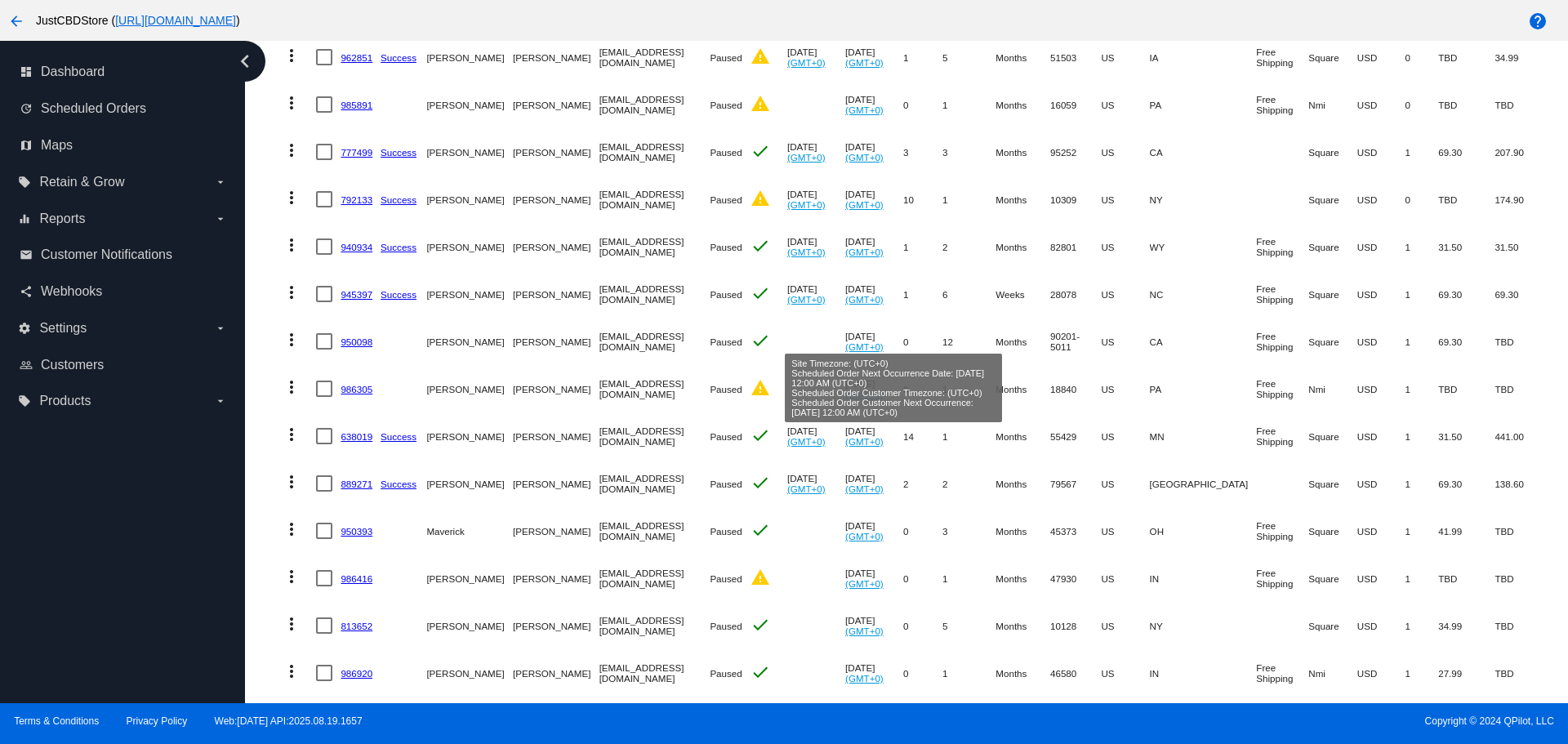
scroll to position [4377, 0]
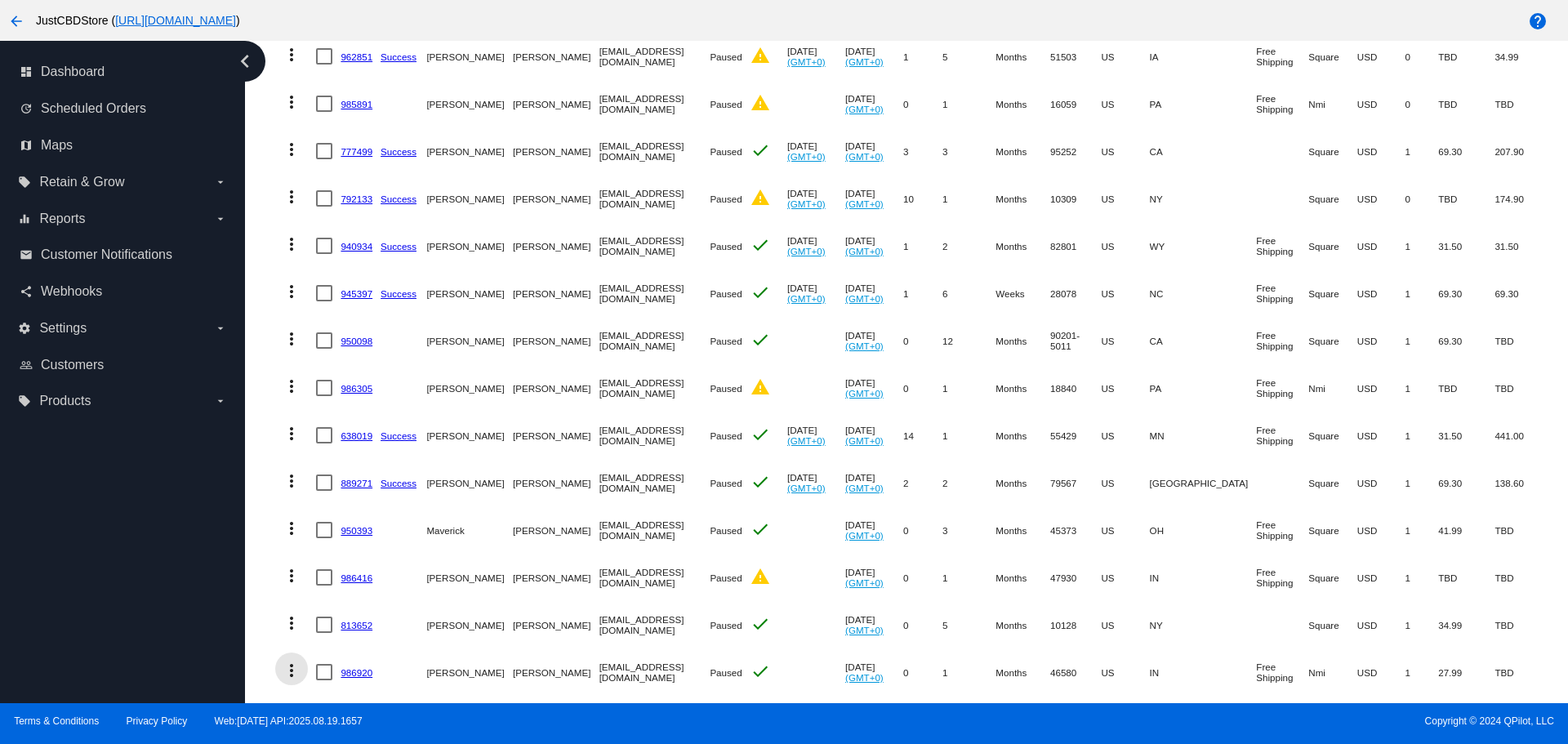
click at [291, 661] on mat-icon "more_vert" at bounding box center [292, 671] width 20 height 20
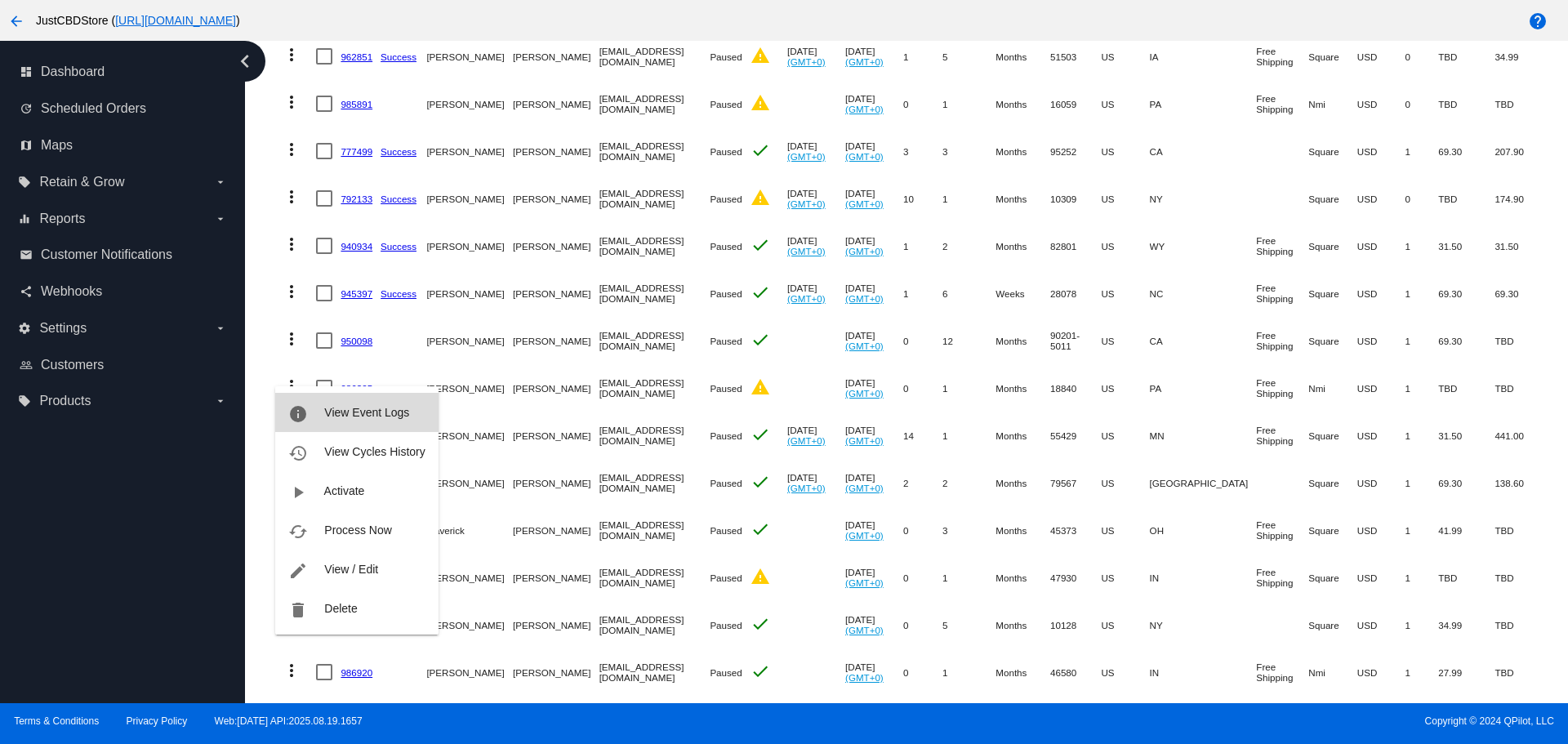
click at [353, 414] on span "View Event Logs" at bounding box center [367, 412] width 85 height 13
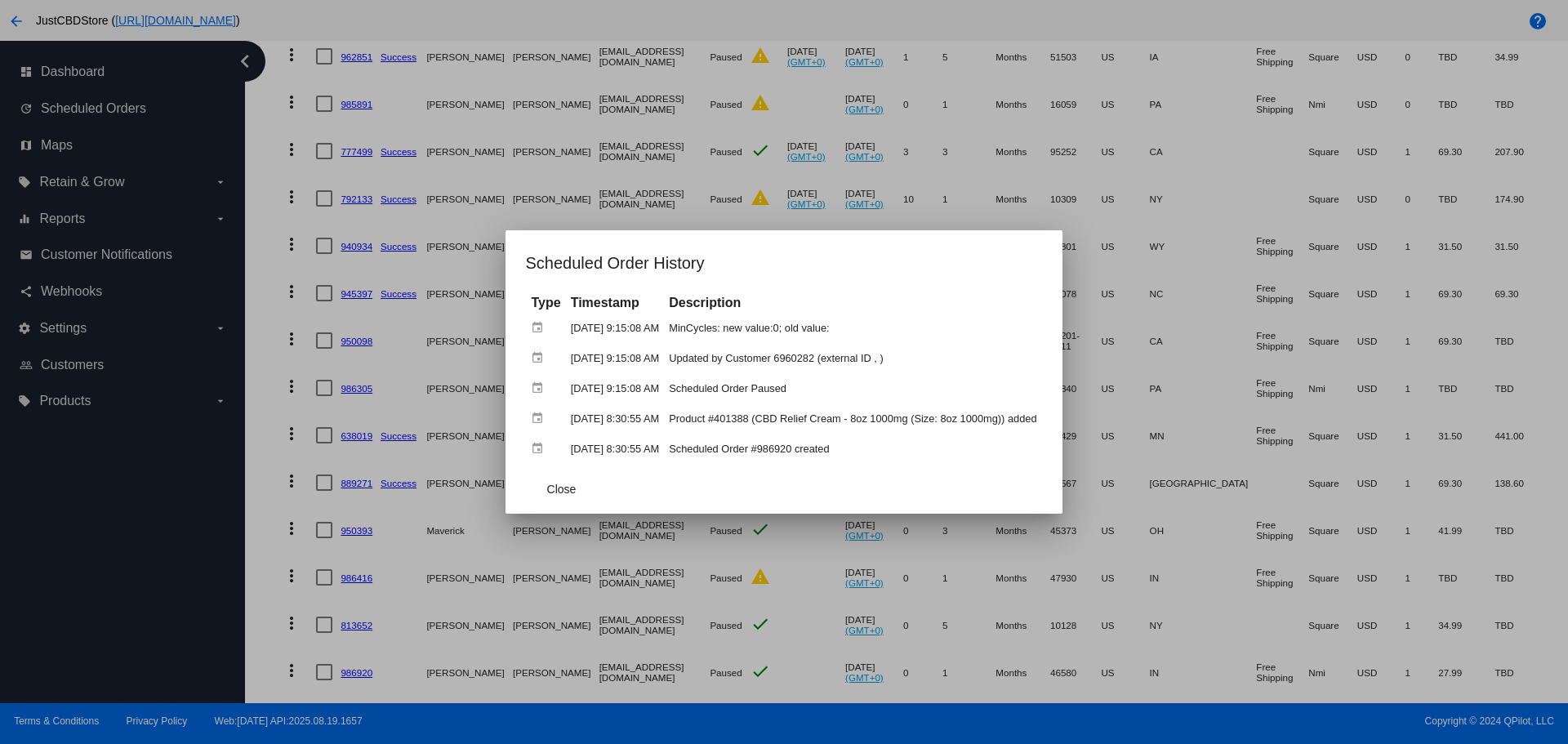
click at [283, 577] on div at bounding box center [784, 372] width 1568 height 744
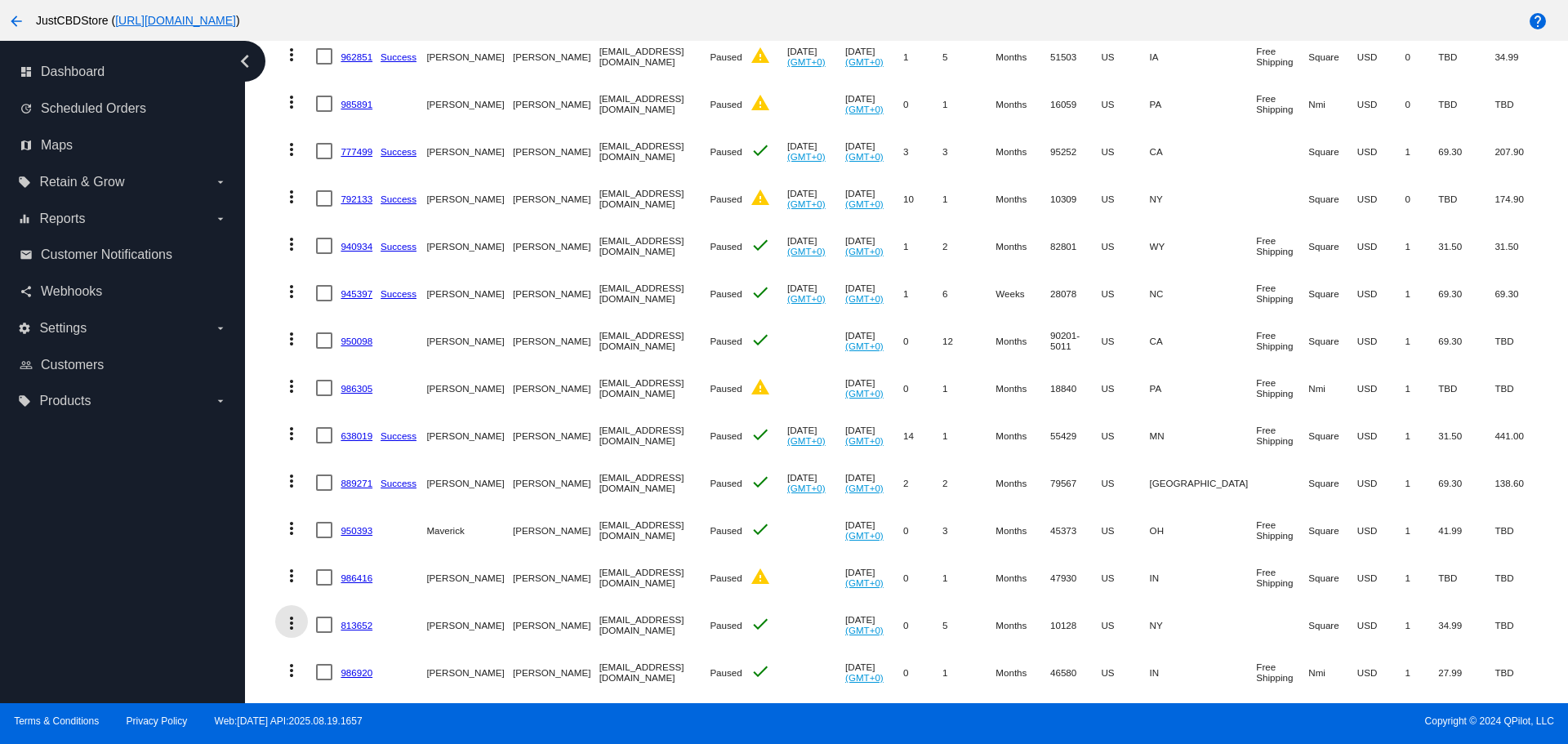
click at [294, 613] on mat-icon "more_vert" at bounding box center [292, 623] width 20 height 20
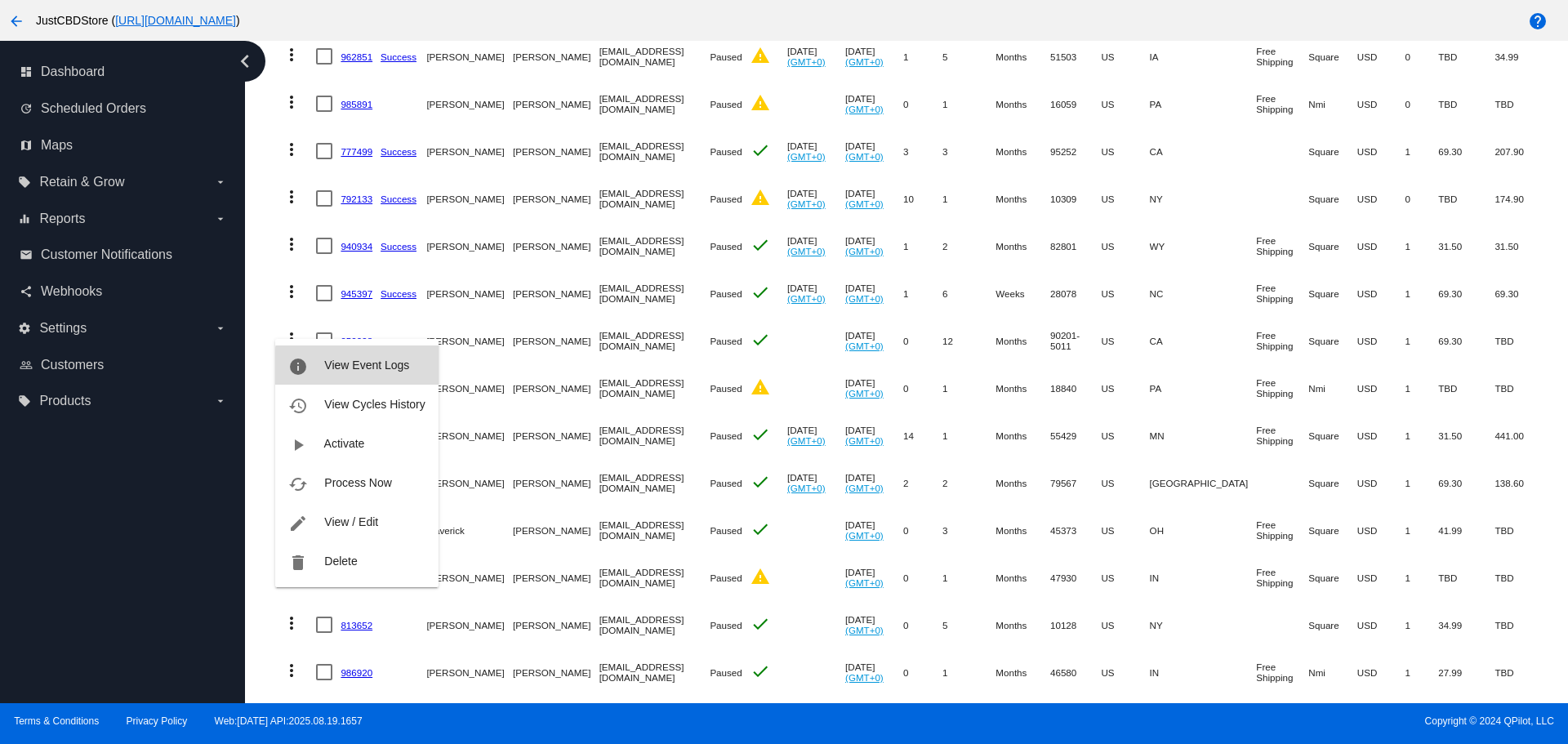
click at [386, 367] on span "View Event Logs" at bounding box center [367, 364] width 85 height 13
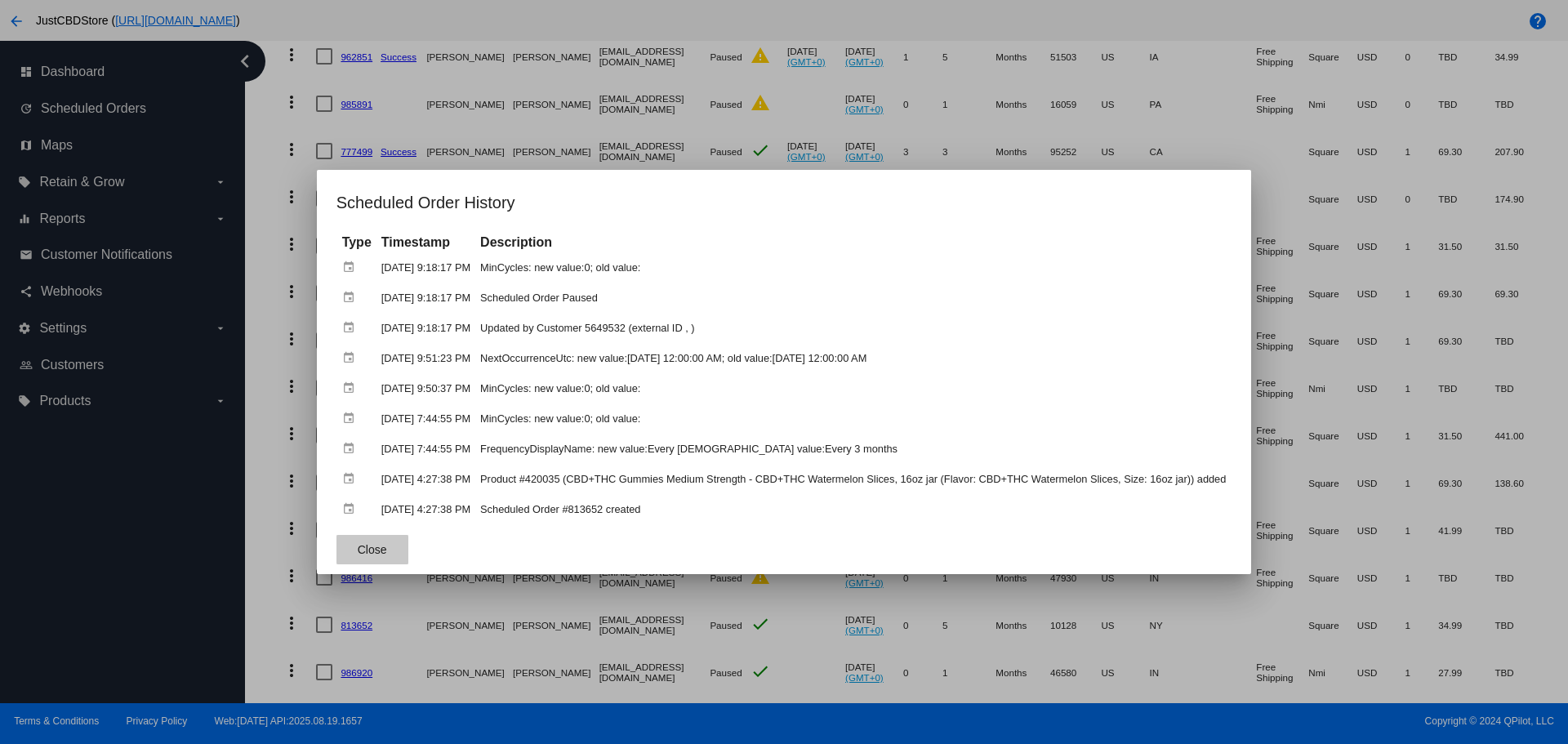
click at [379, 539] on button "Close" at bounding box center [372, 550] width 72 height 30
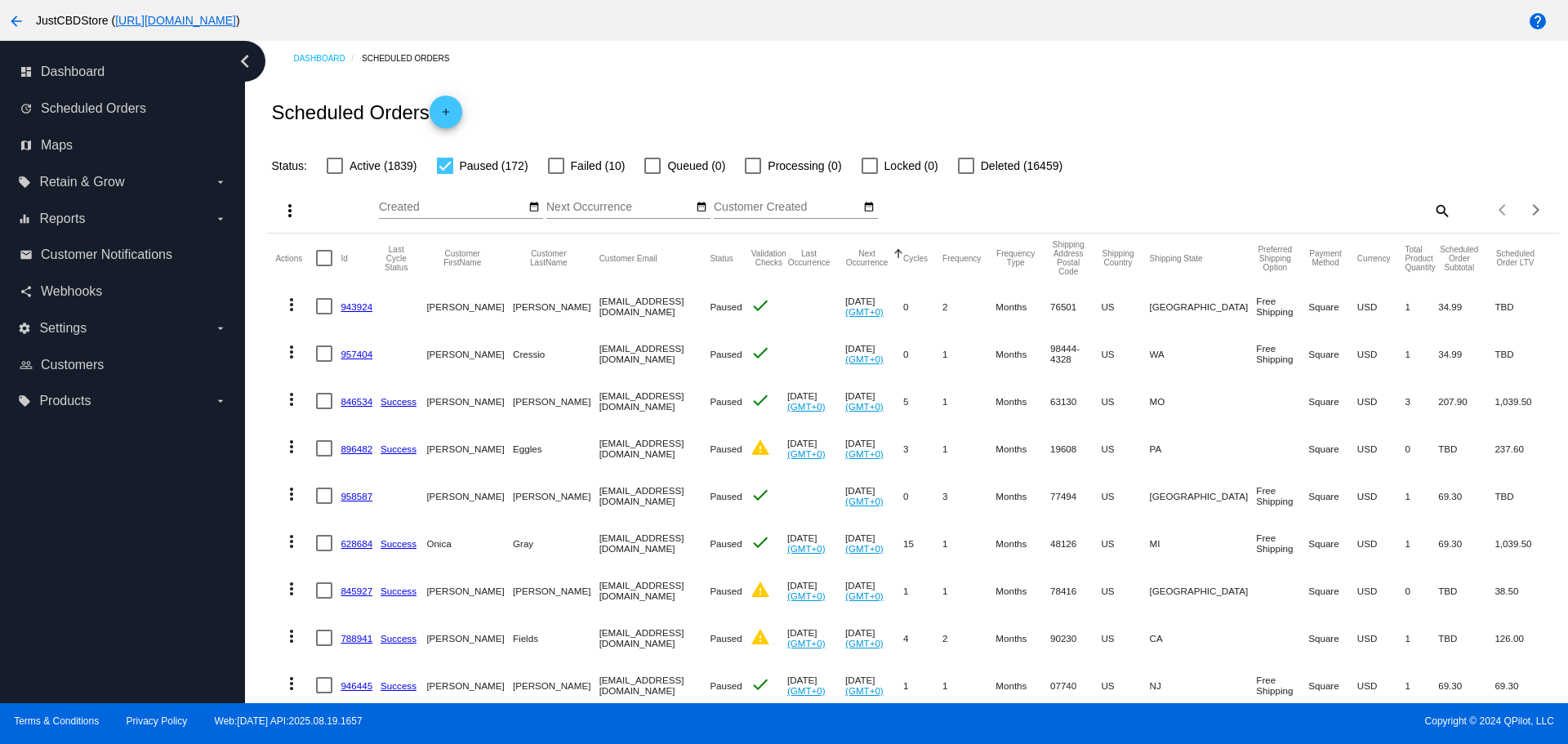
scroll to position [0, 0]
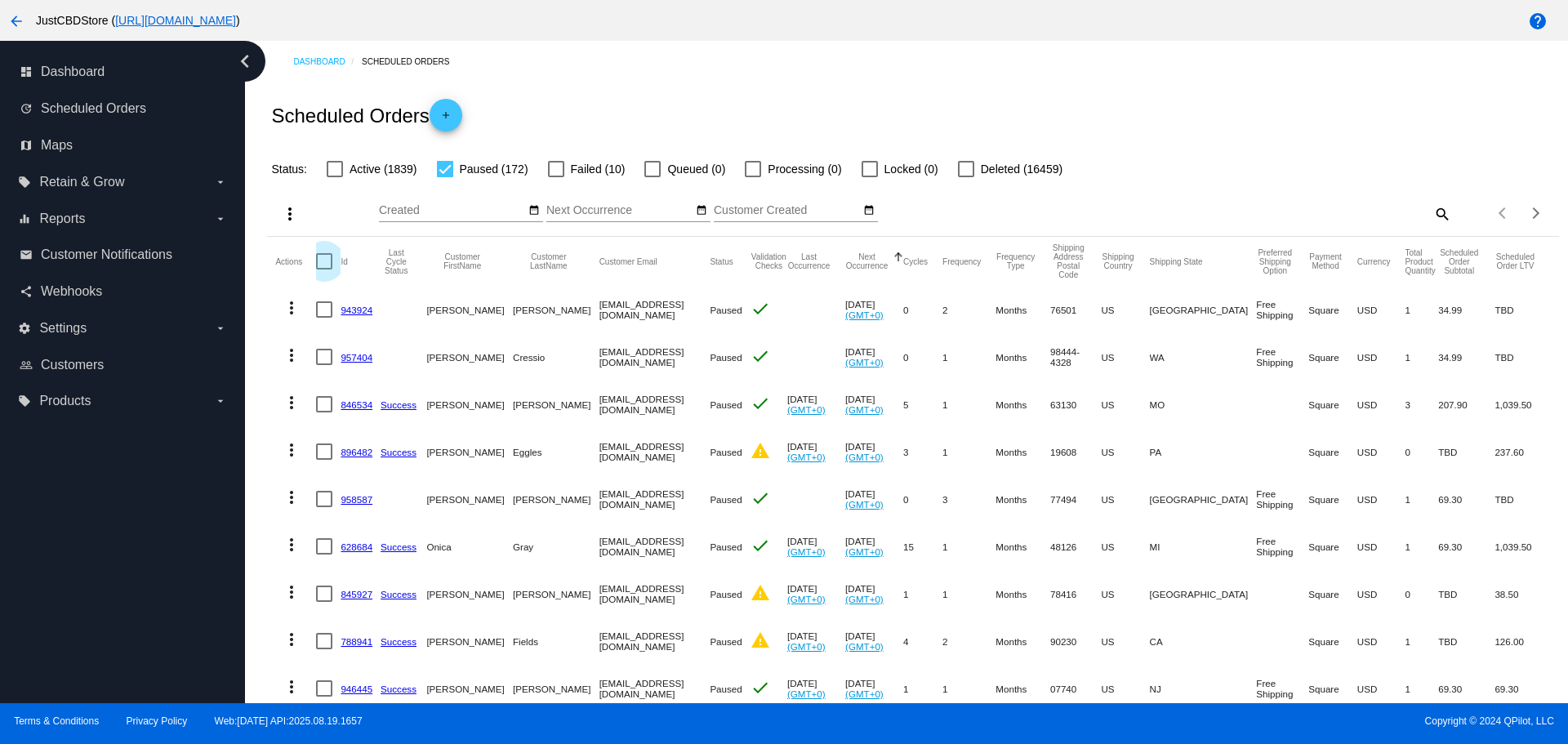
click at [322, 264] on div at bounding box center [323, 261] width 17 height 17
click at [323, 269] on input "checkbox" at bounding box center [323, 269] width 1 height 1
checkbox input "true"
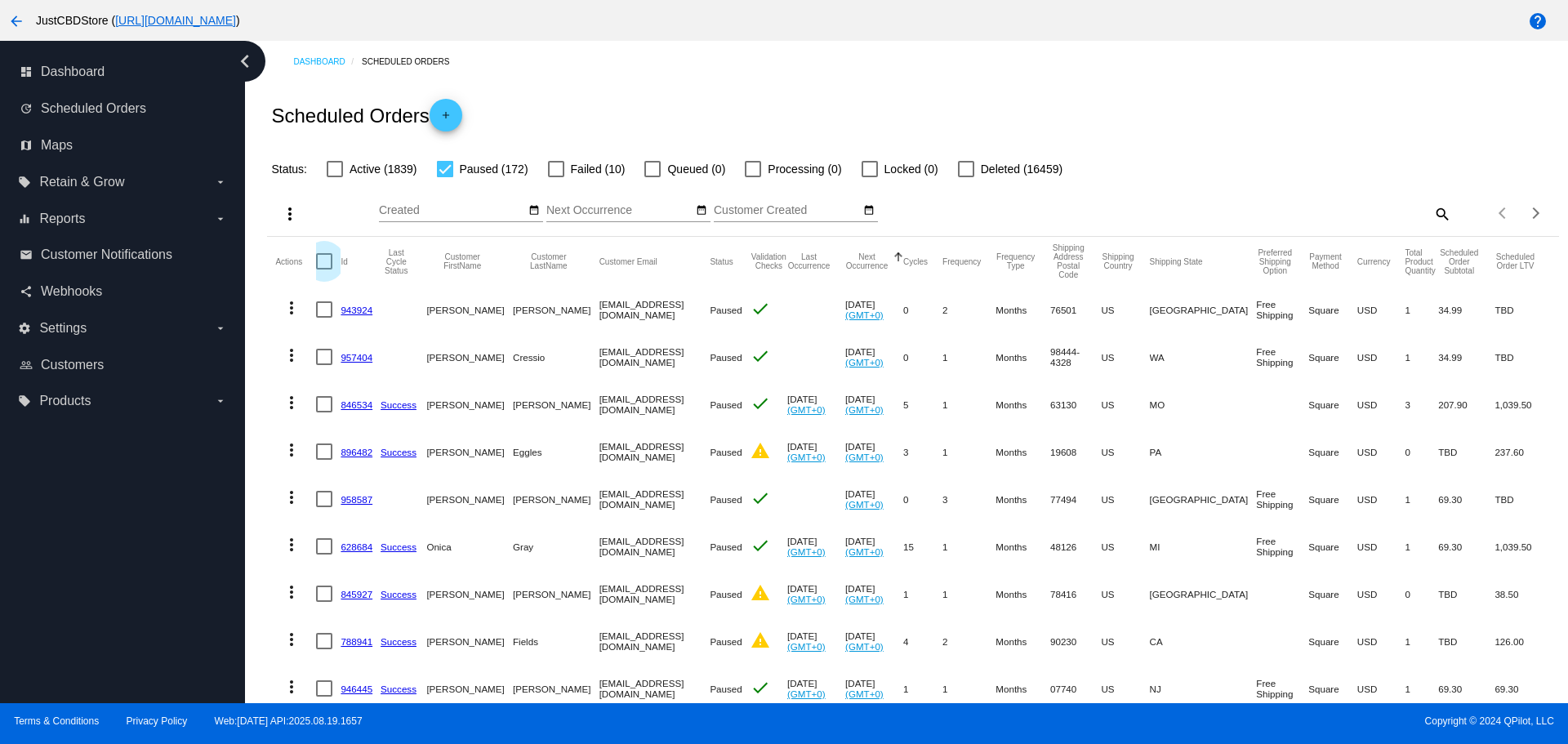
checkbox input "true"
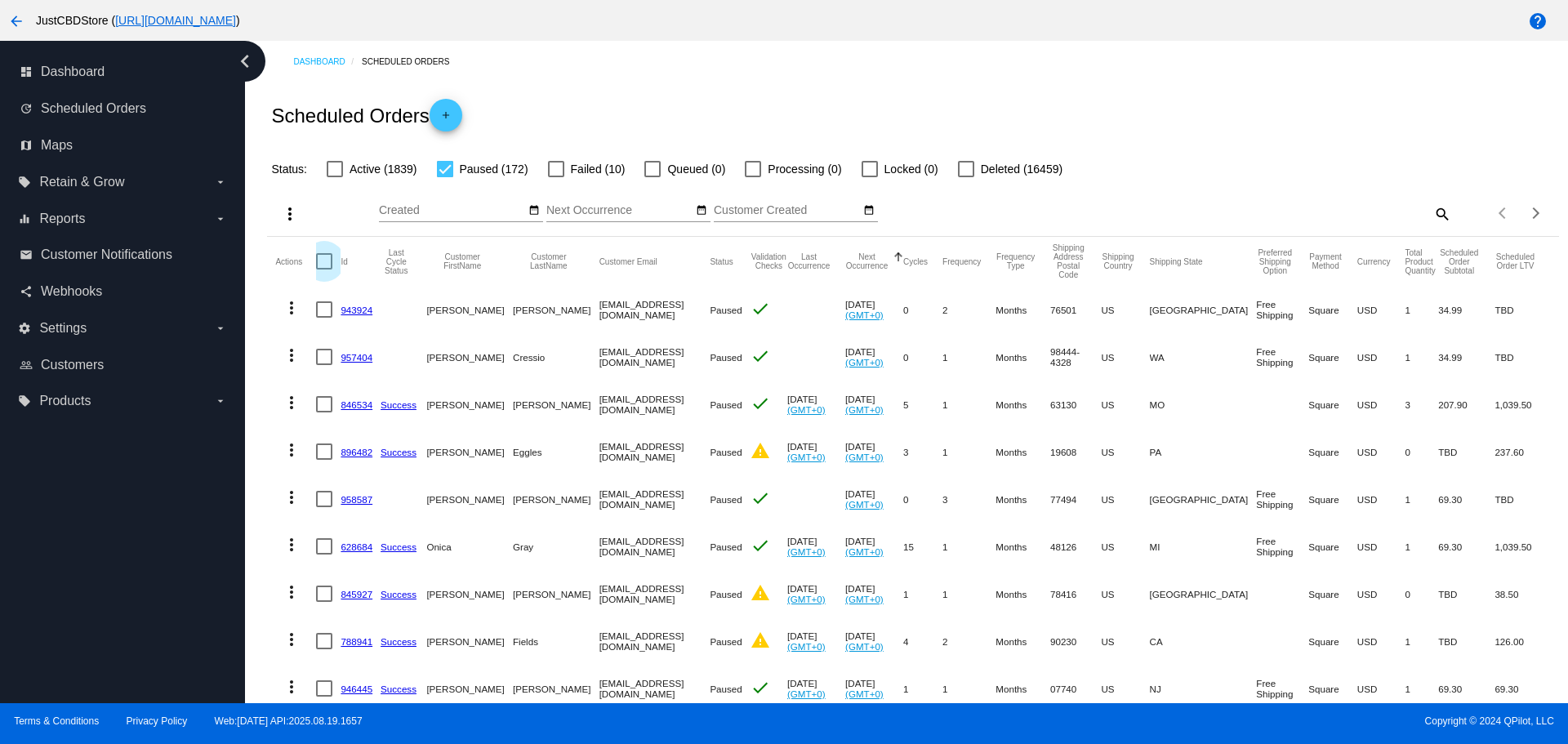
checkbox input "true"
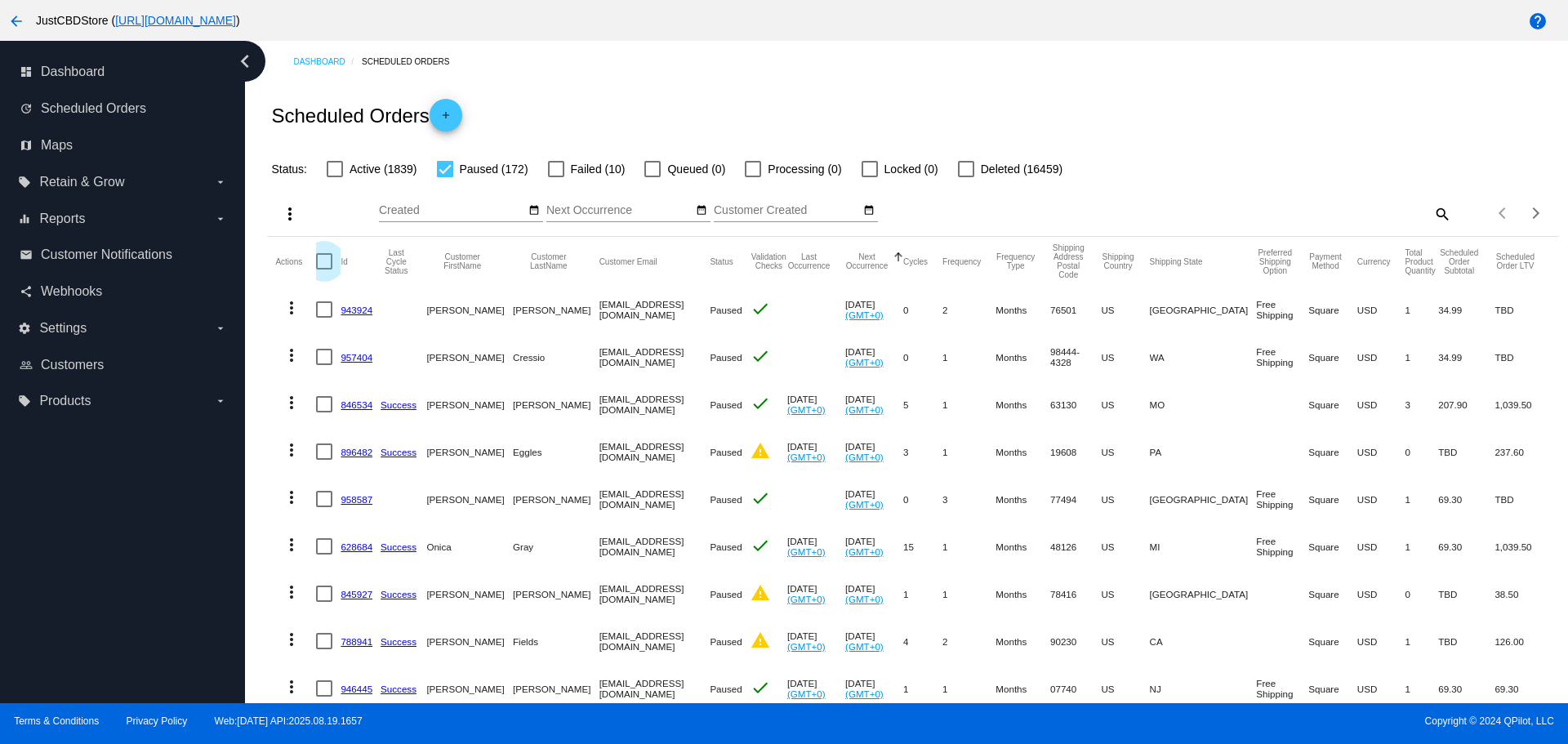
checkbox input "true"
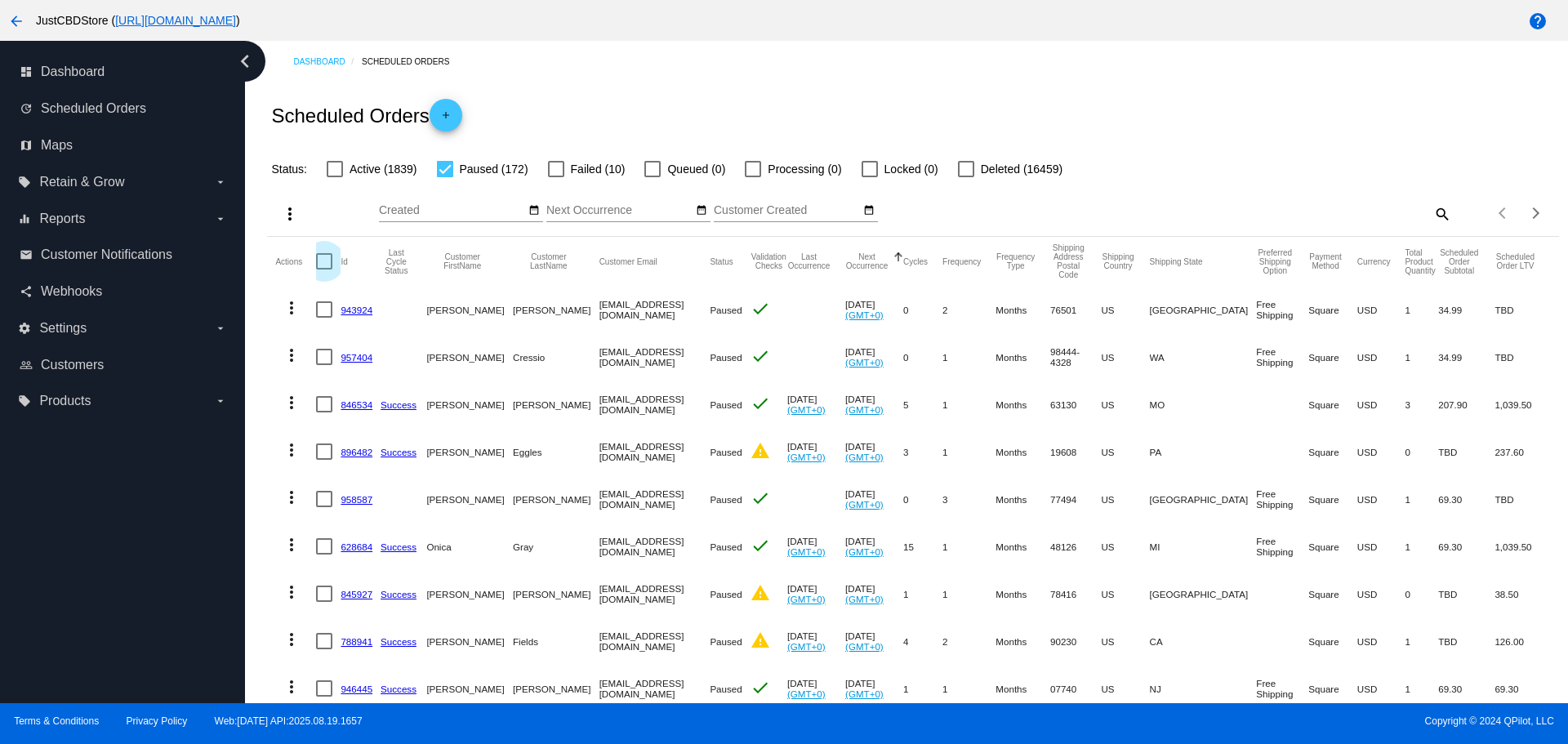
checkbox input "true"
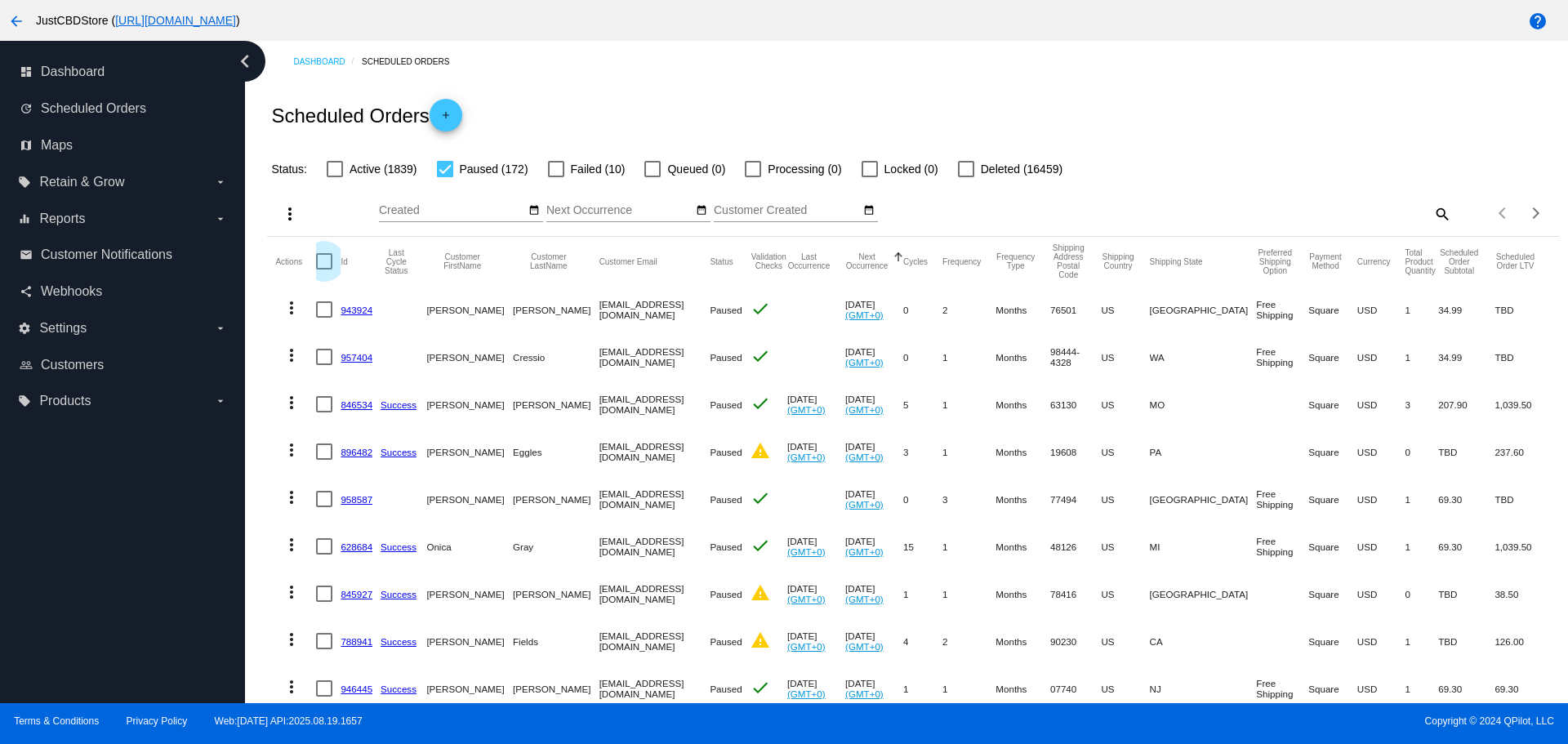
checkbox input "true"
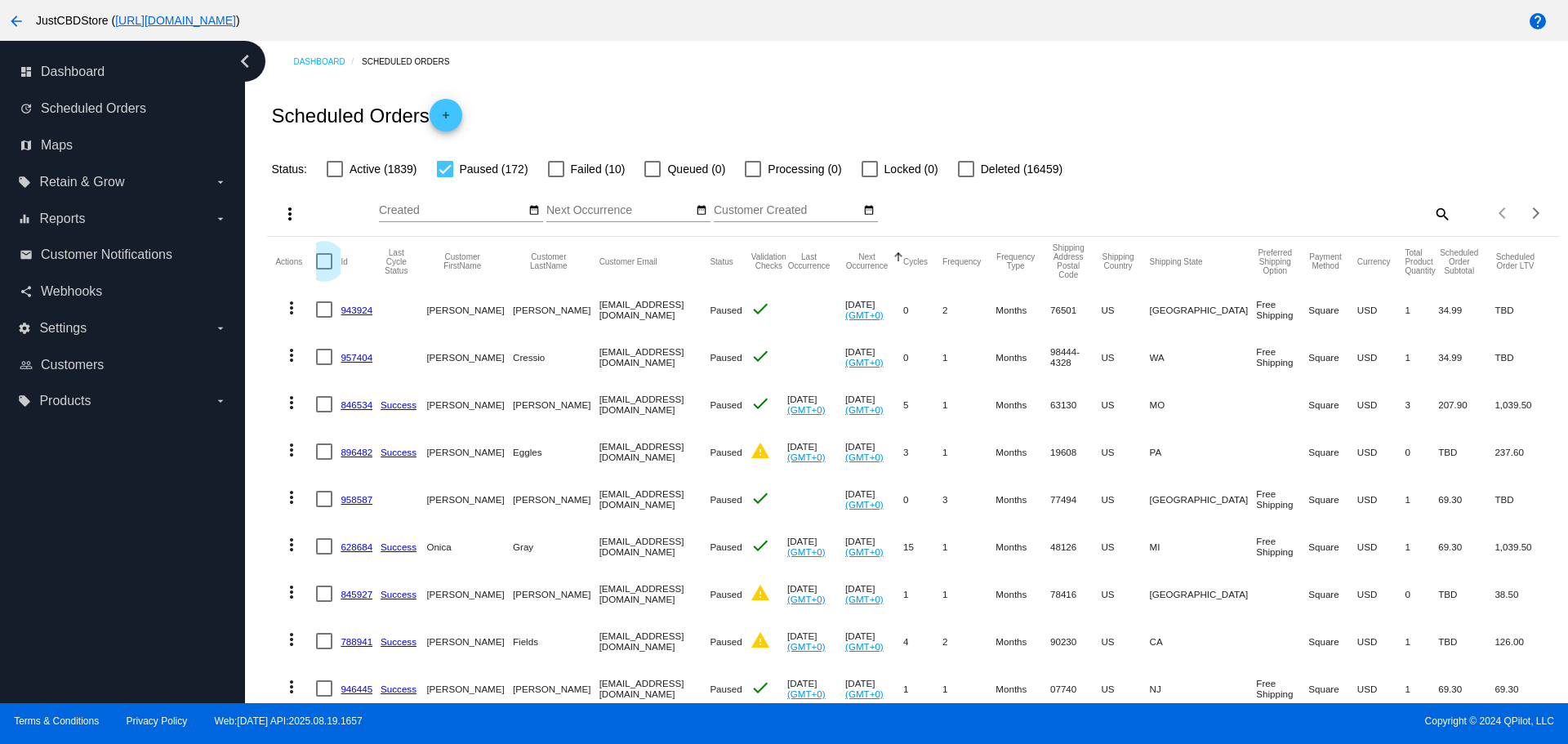
checkbox input "true"
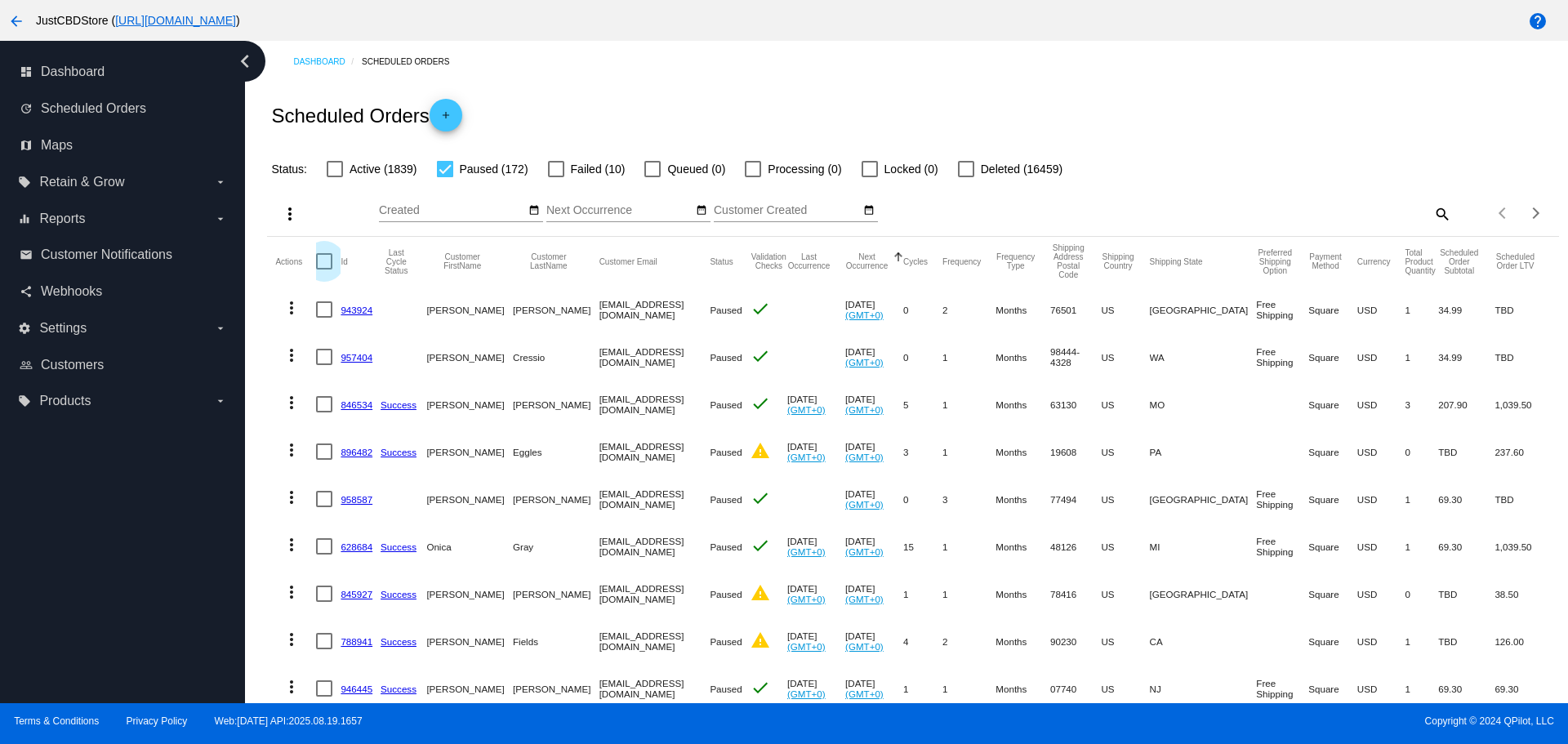
checkbox input "true"
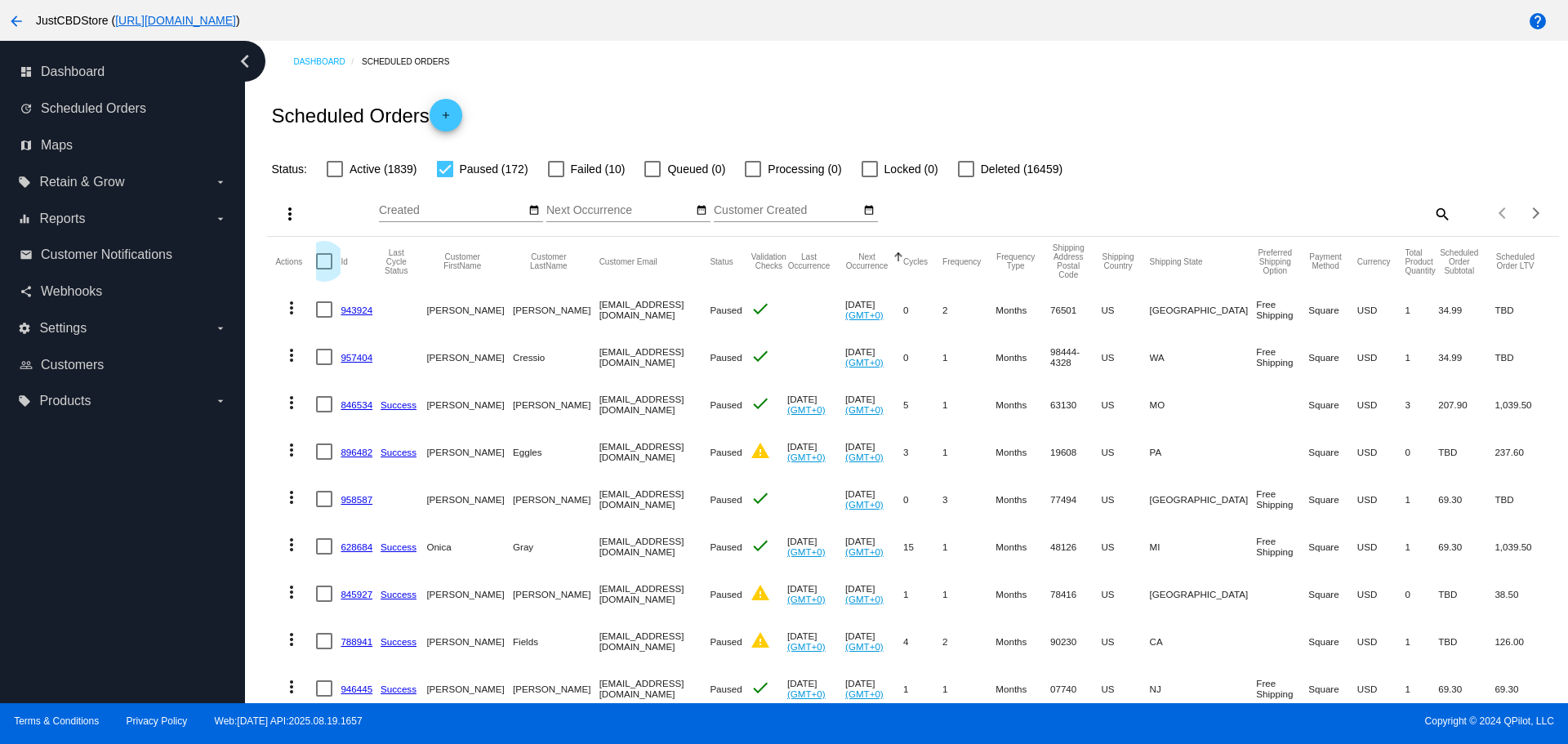
checkbox input "true"
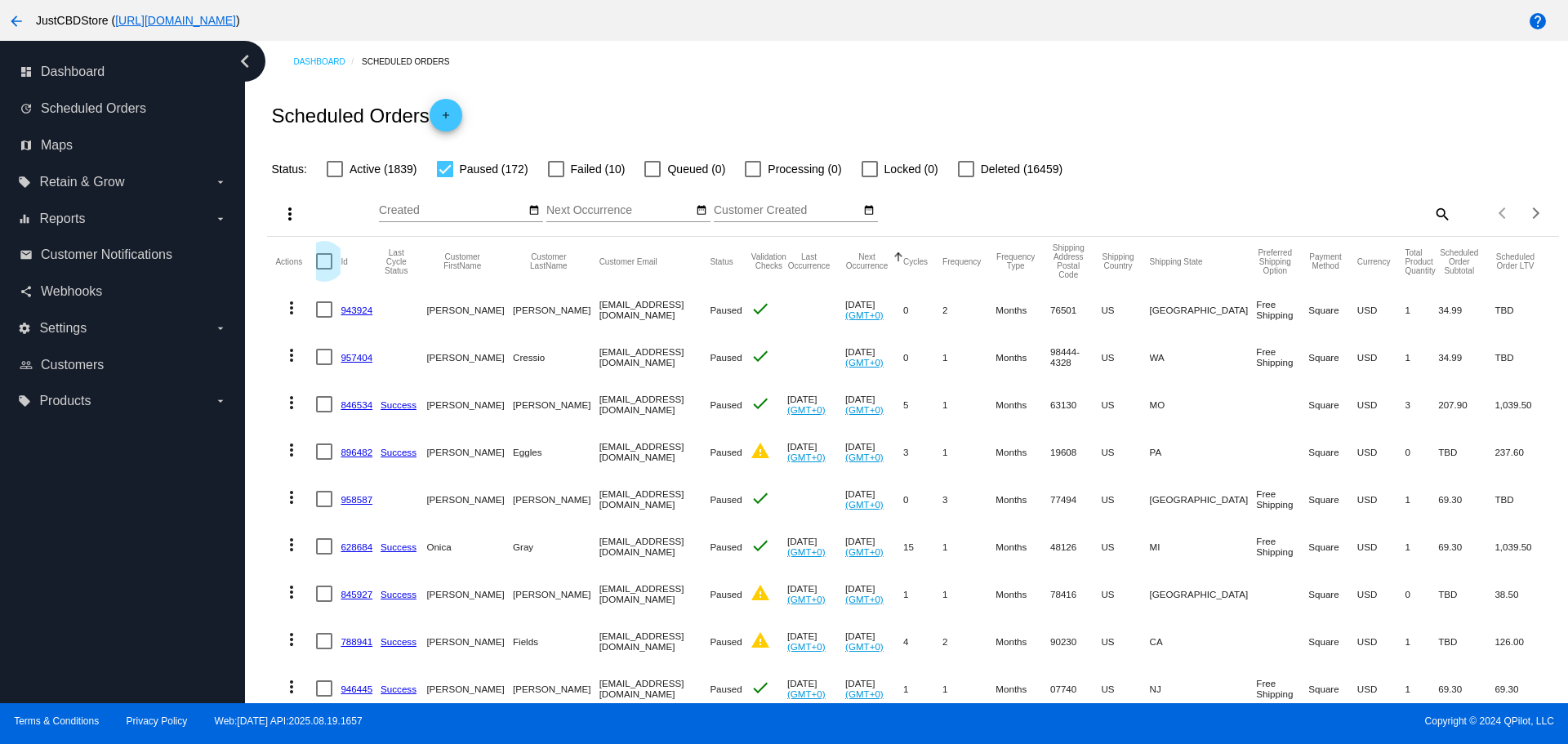
checkbox input "true"
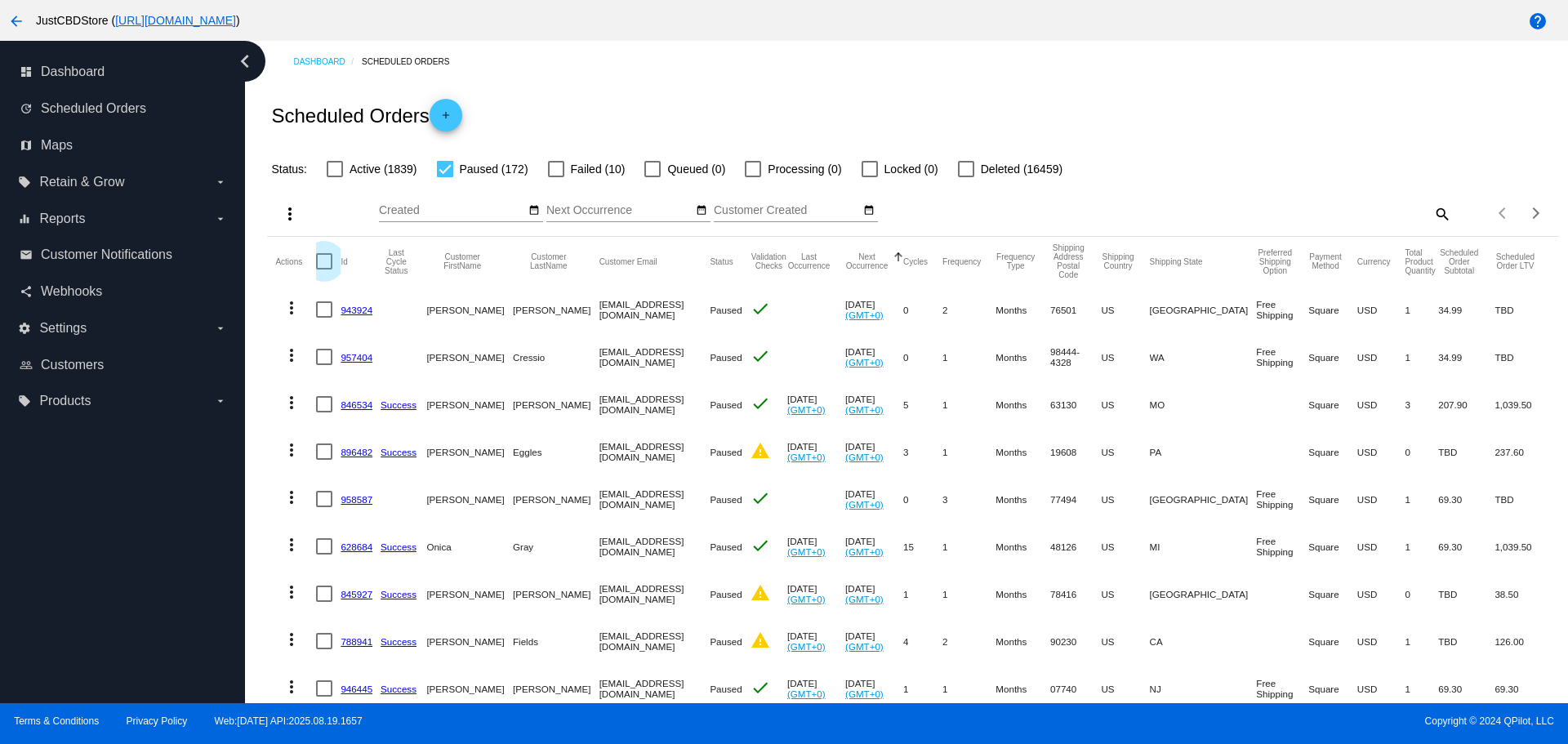
checkbox input "true"
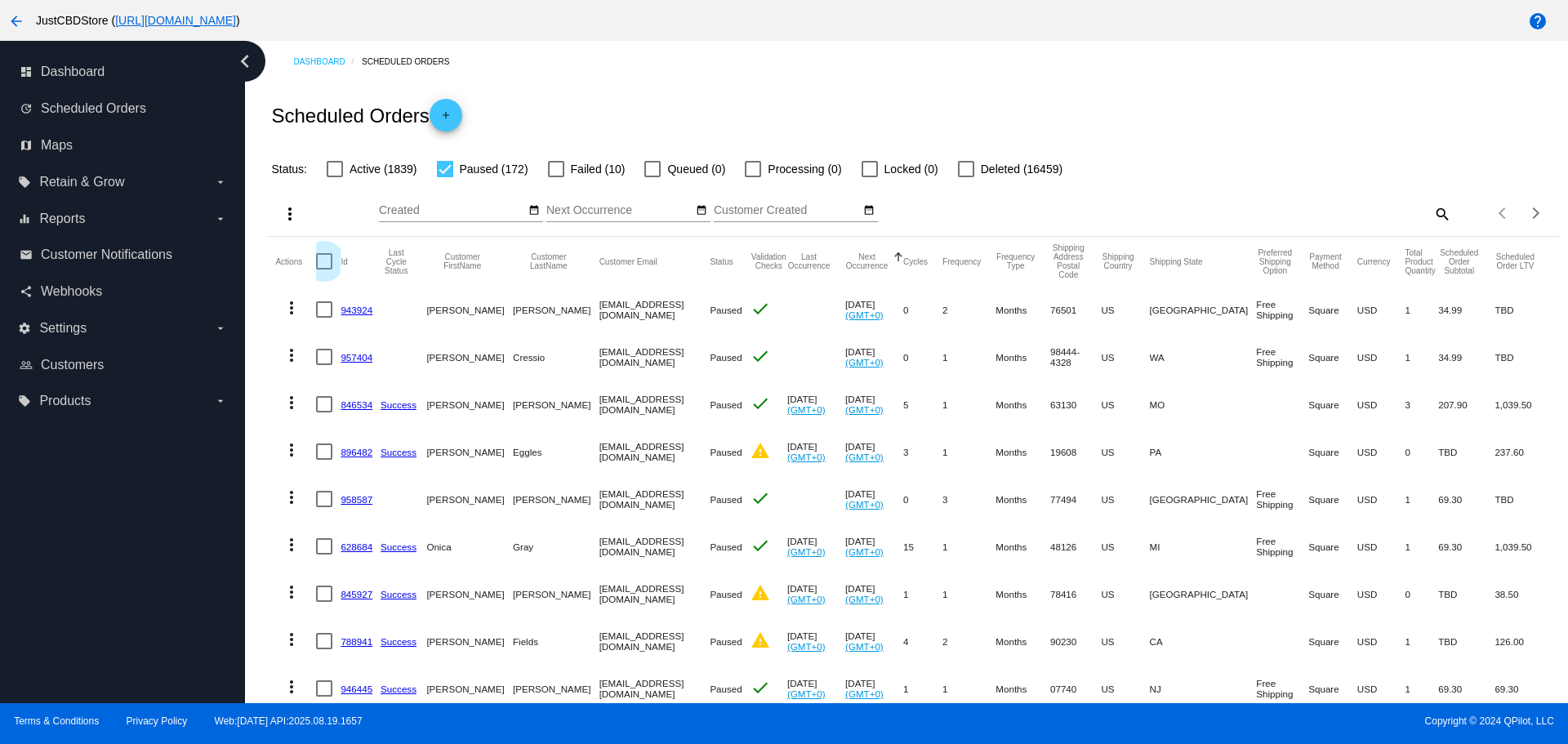
checkbox input "true"
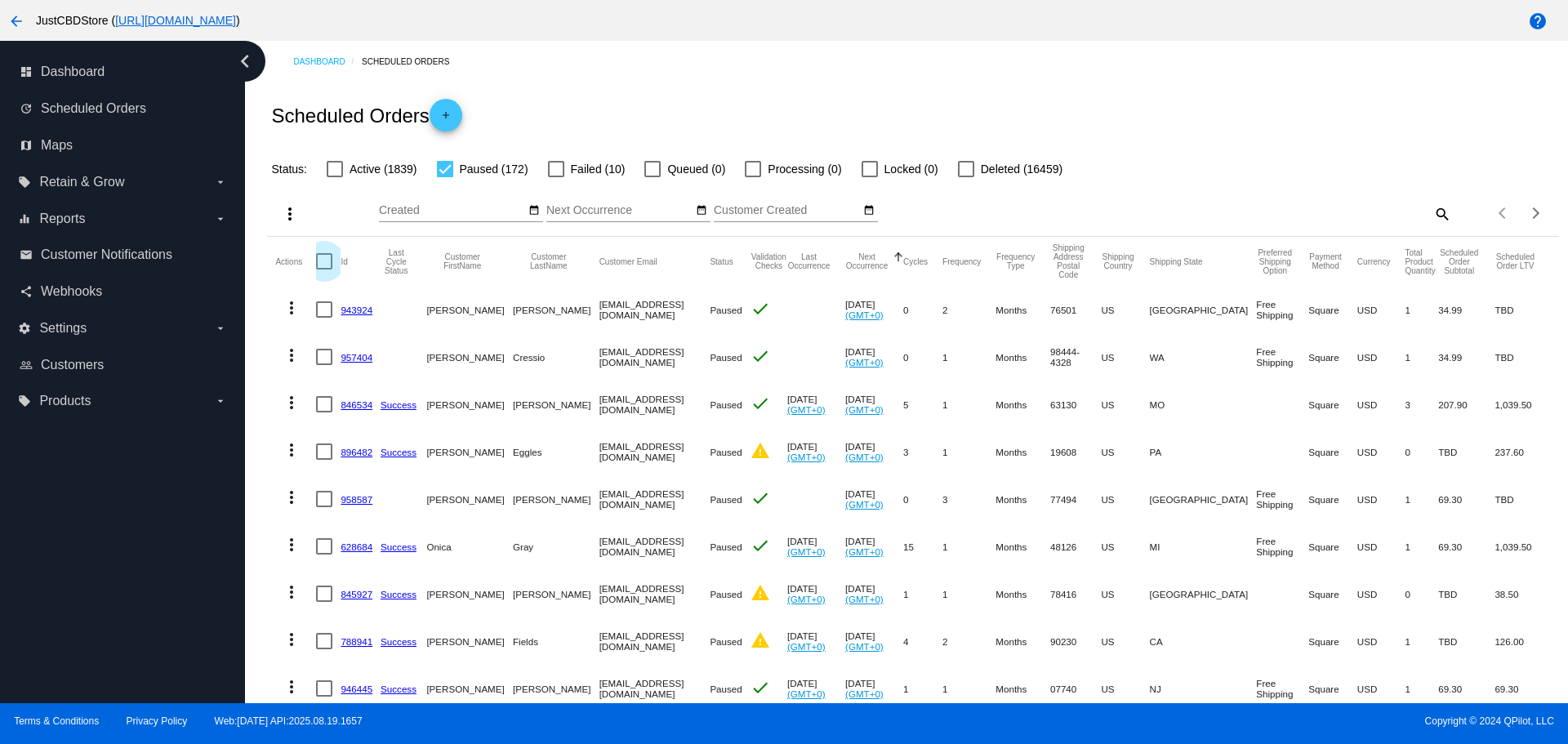
checkbox input "true"
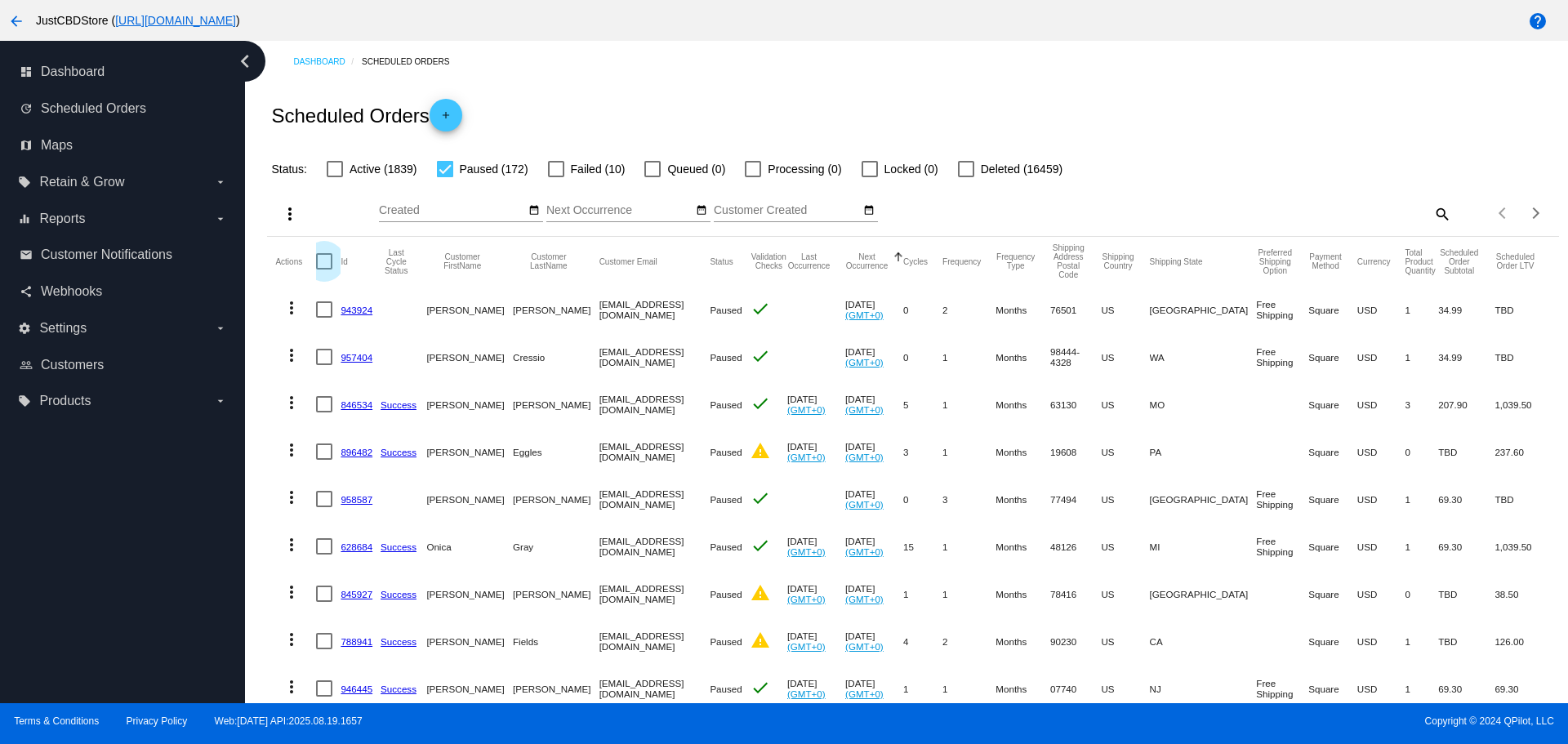
checkbox input "true"
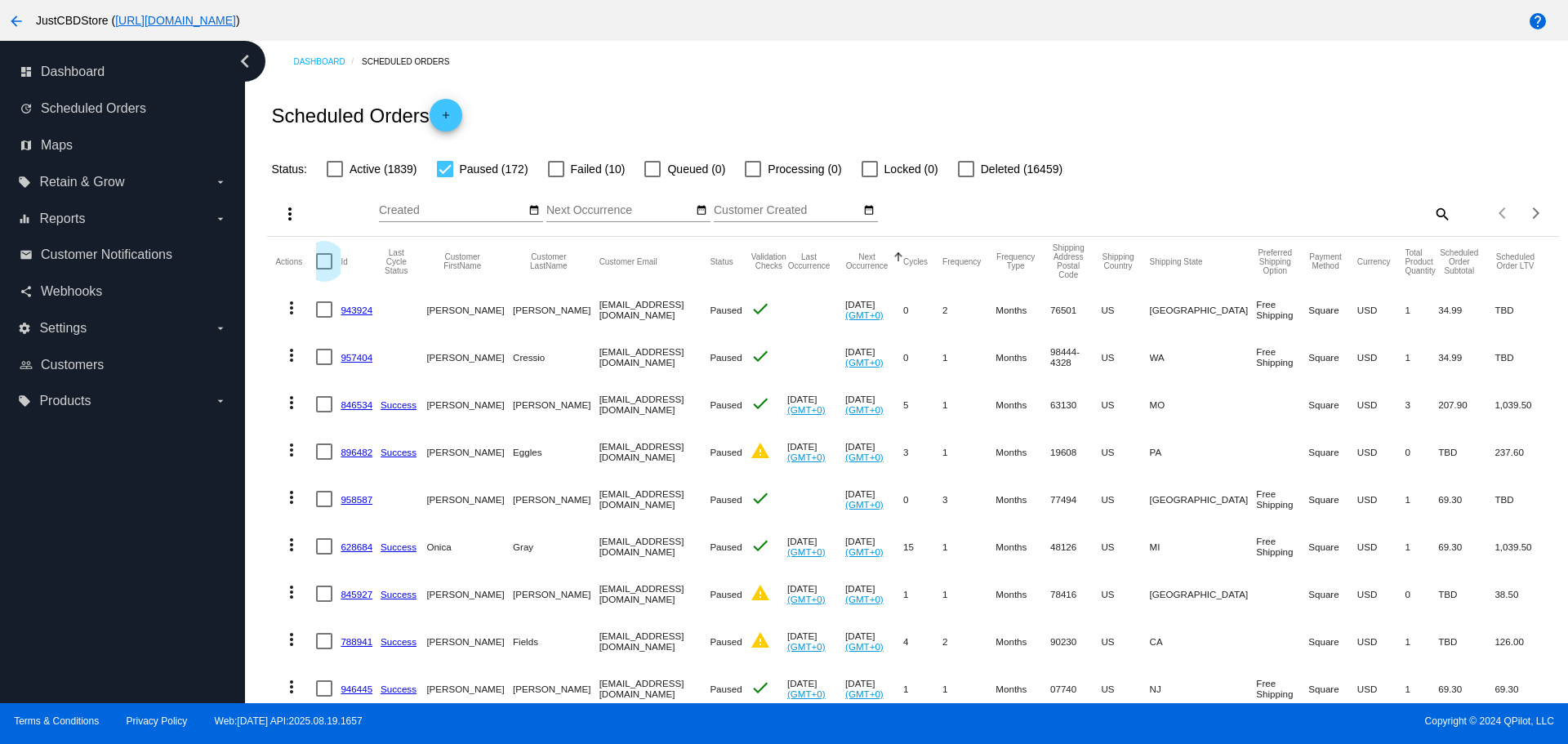
checkbox input "true"
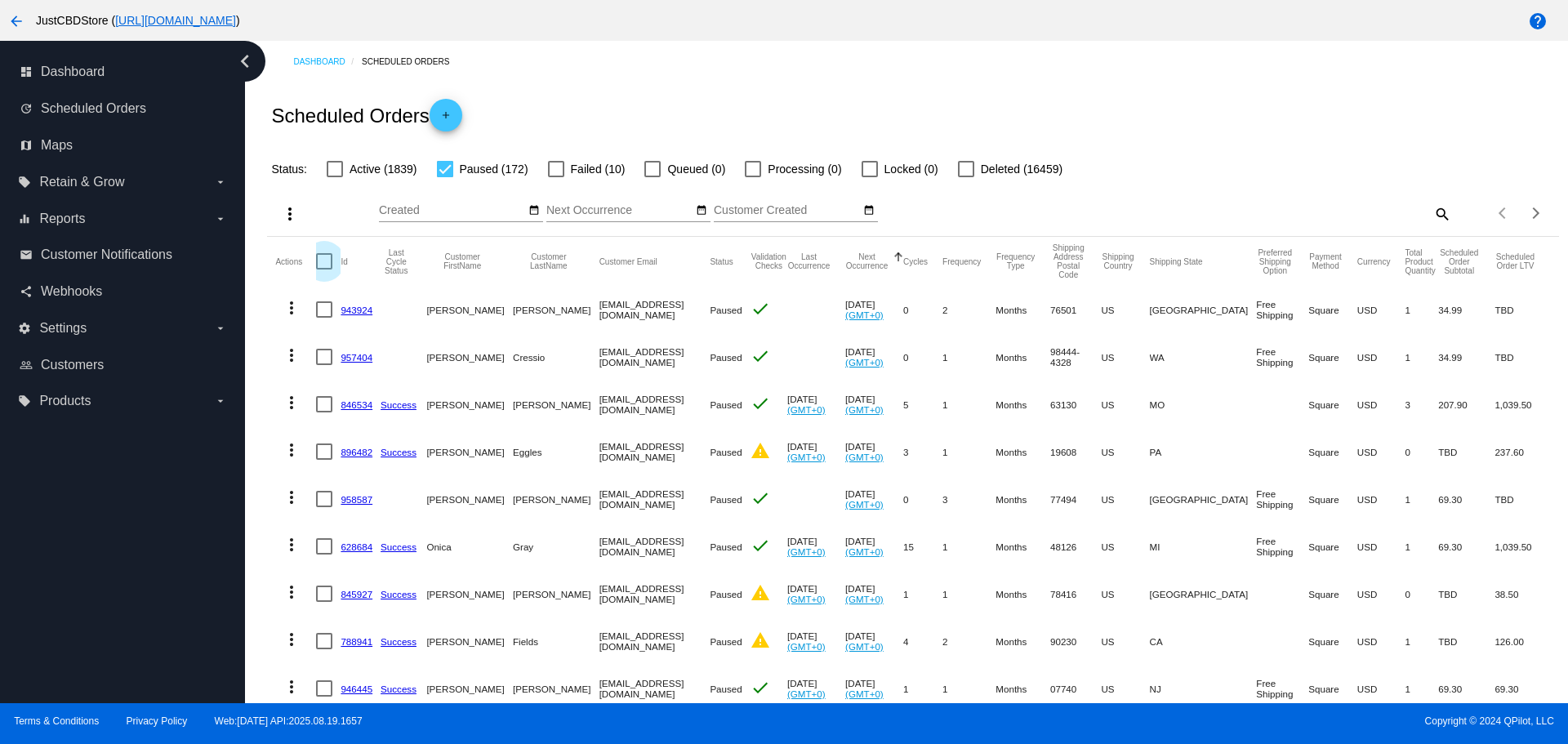
checkbox input "true"
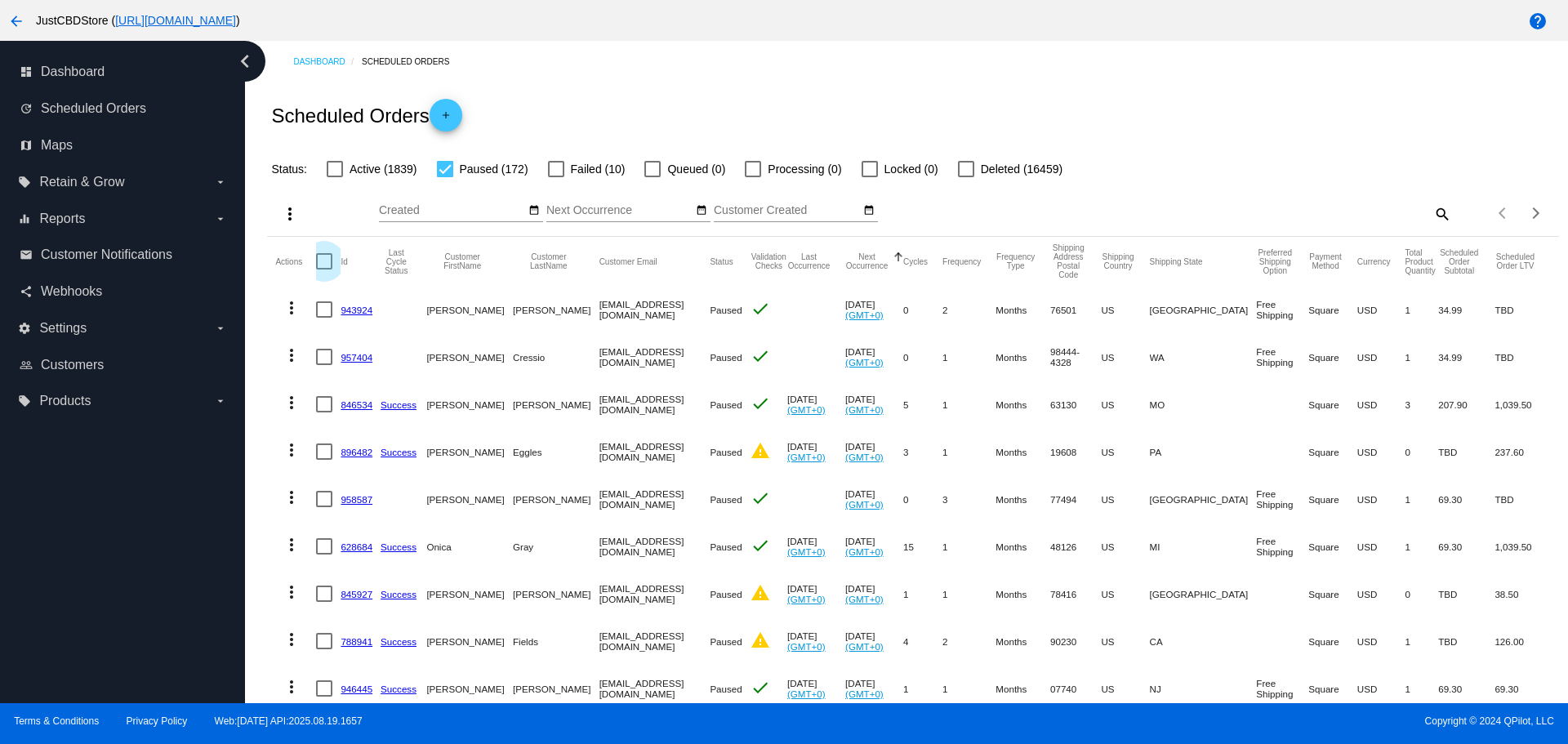
checkbox input "true"
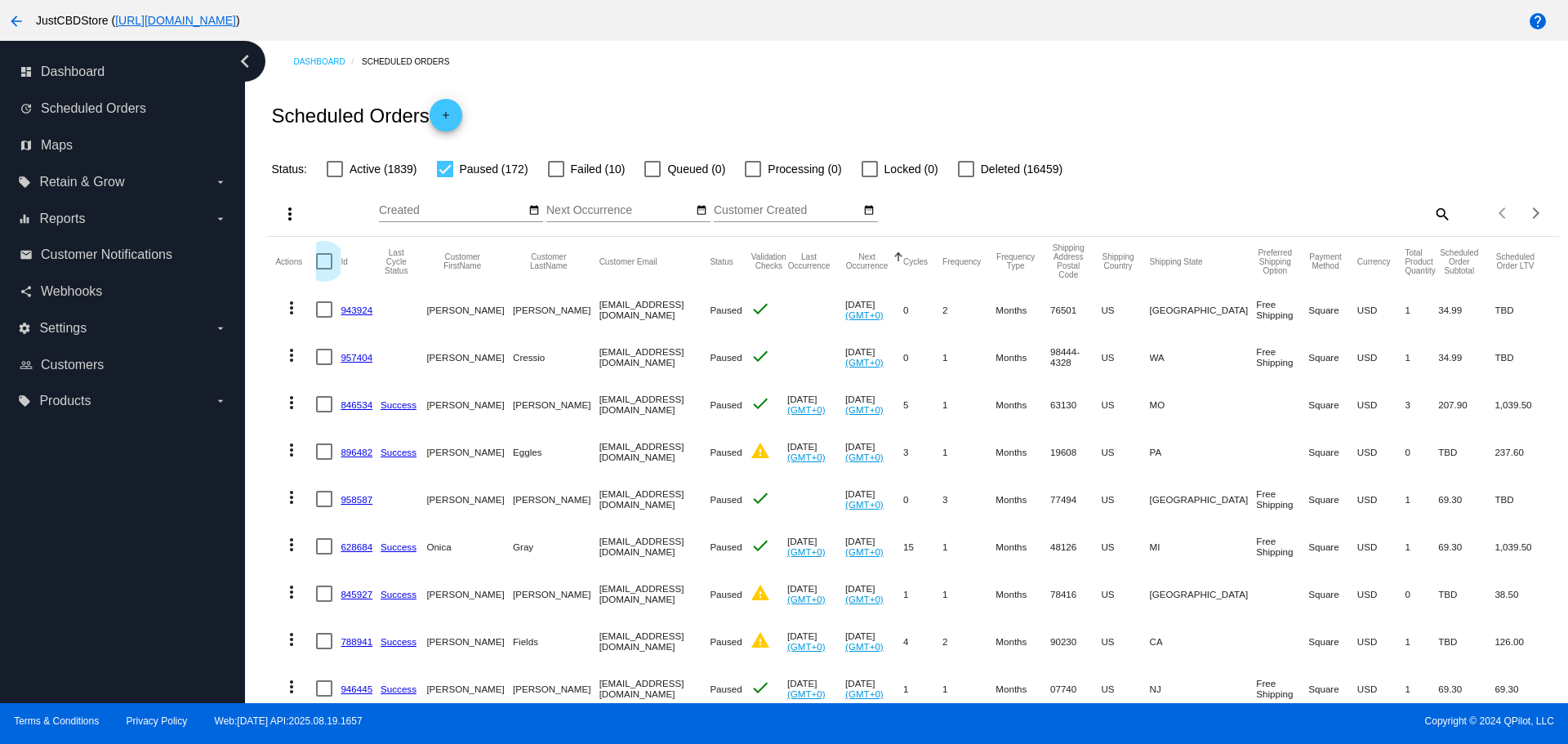
checkbox input "true"
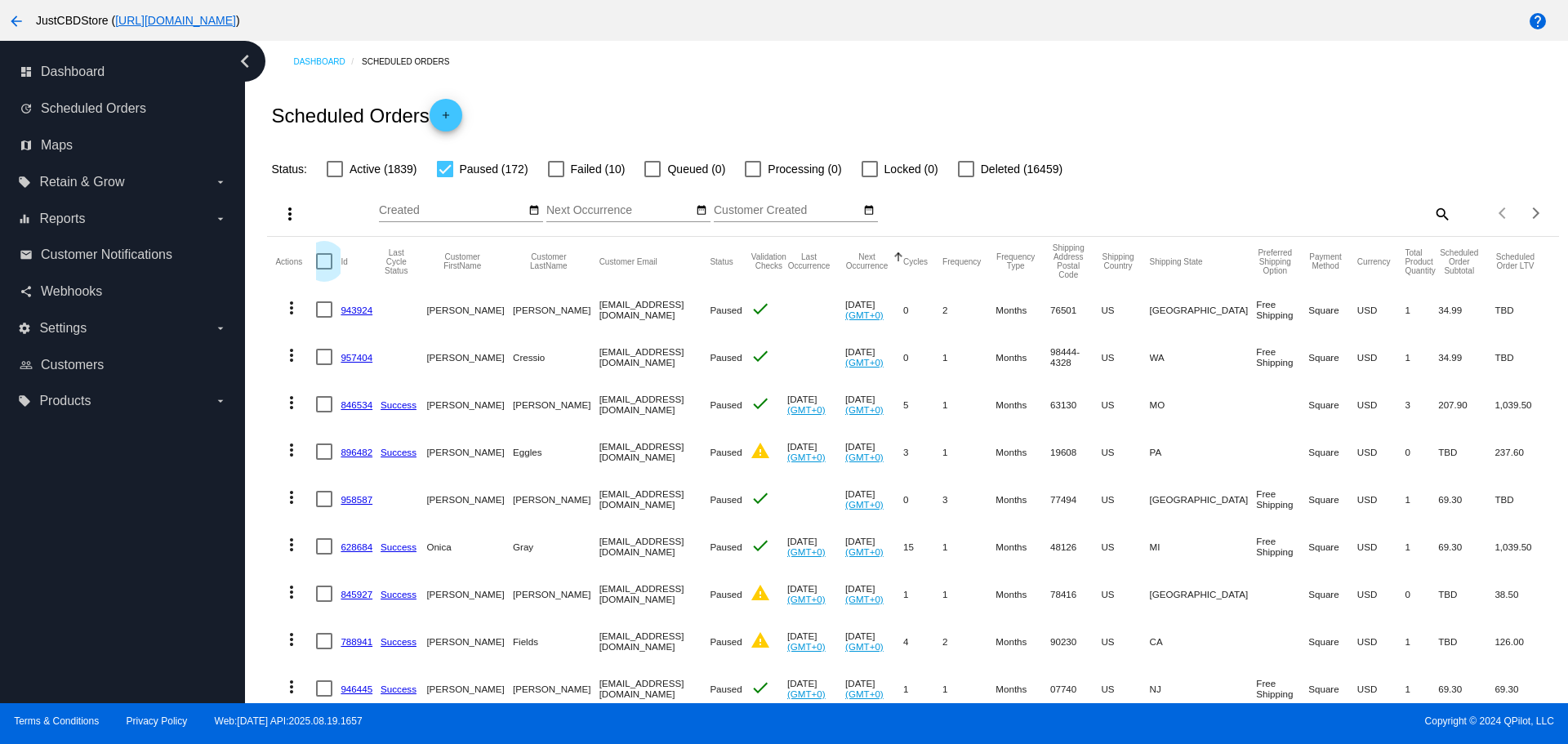
checkbox input "true"
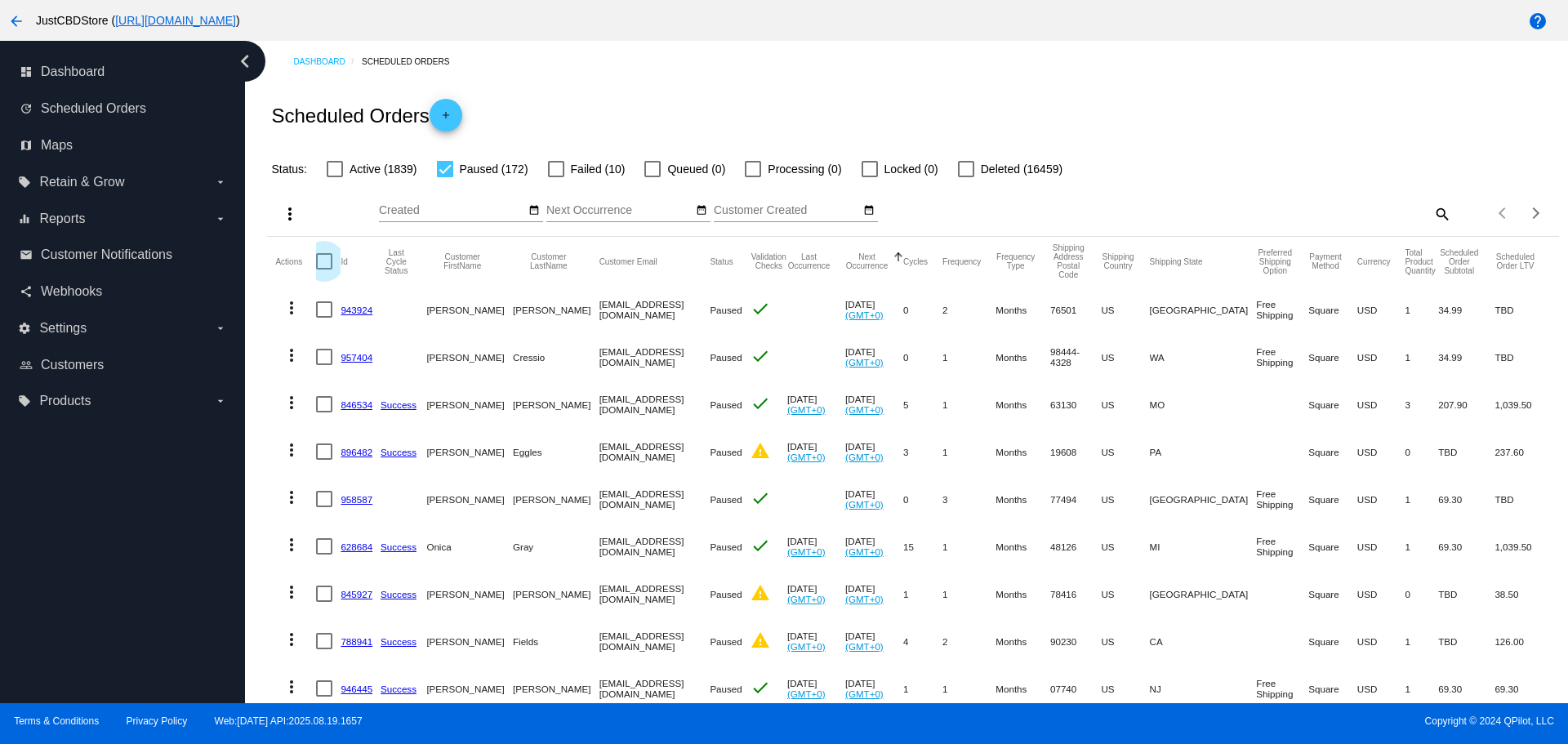
checkbox input "true"
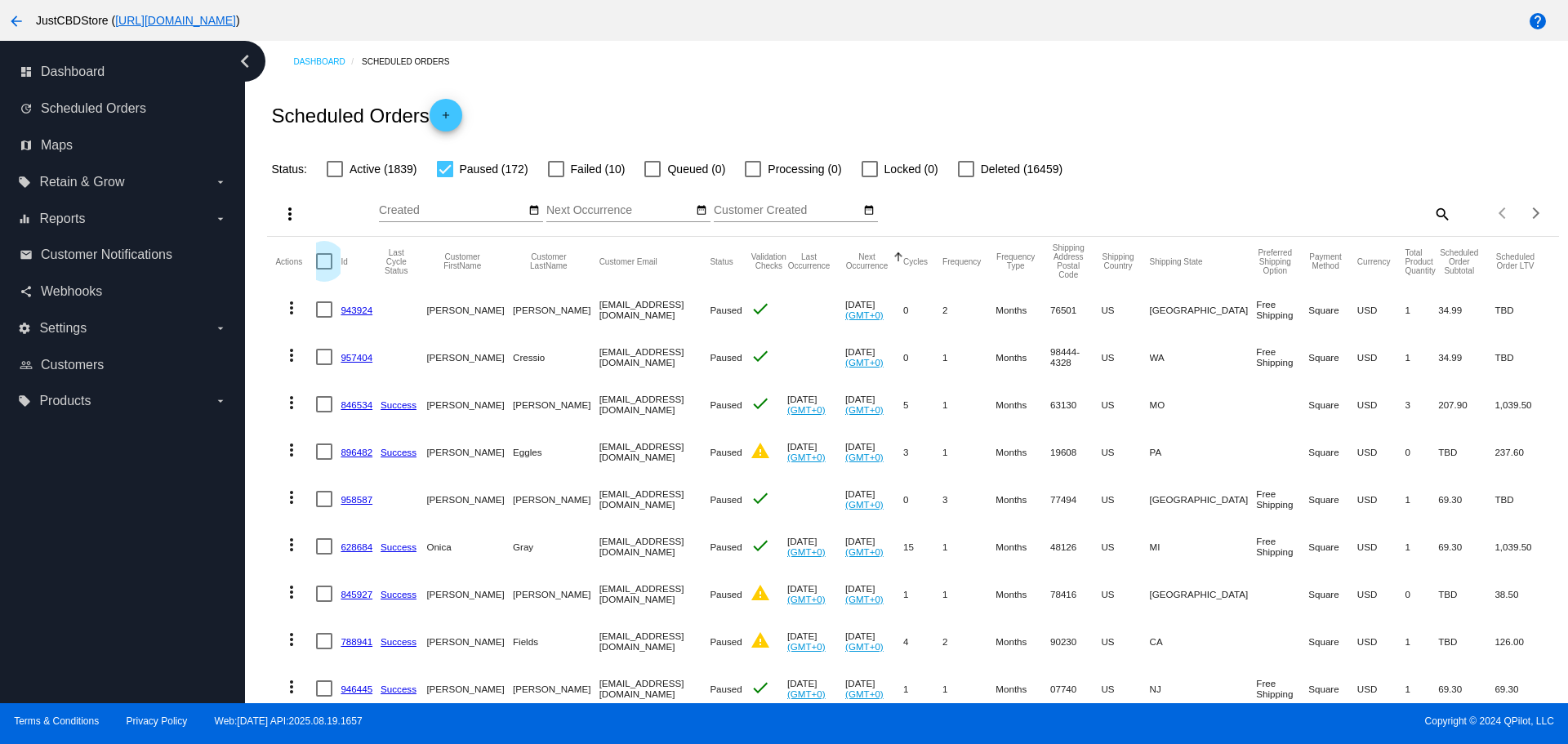
checkbox input "true"
click at [296, 214] on mat-icon "more_vert" at bounding box center [290, 214] width 20 height 20
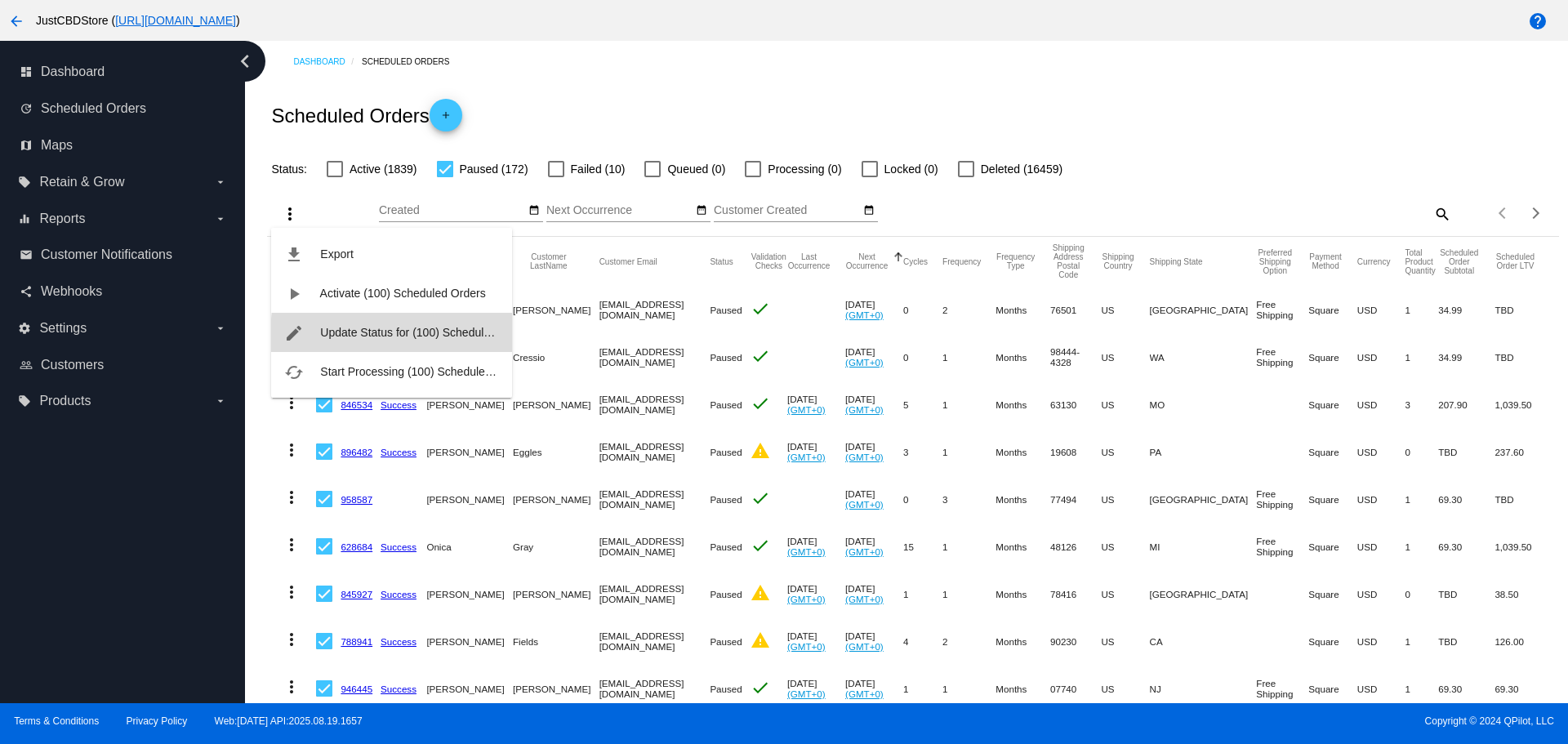
click at [446, 335] on span "Update Status for (100) Scheduled Orders" at bounding box center [427, 331] width 214 height 13
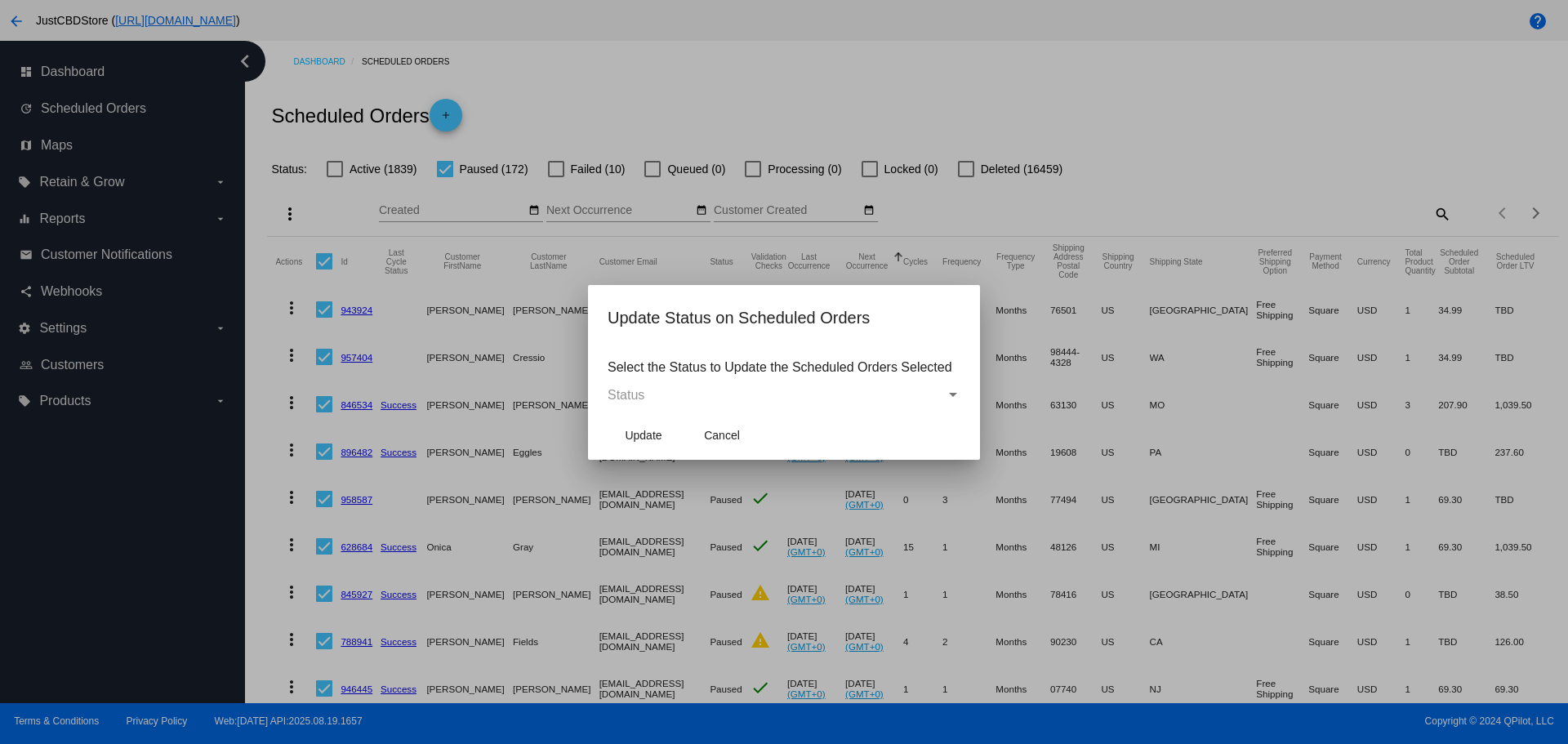
click at [623, 395] on span "Status" at bounding box center [625, 395] width 37 height 14
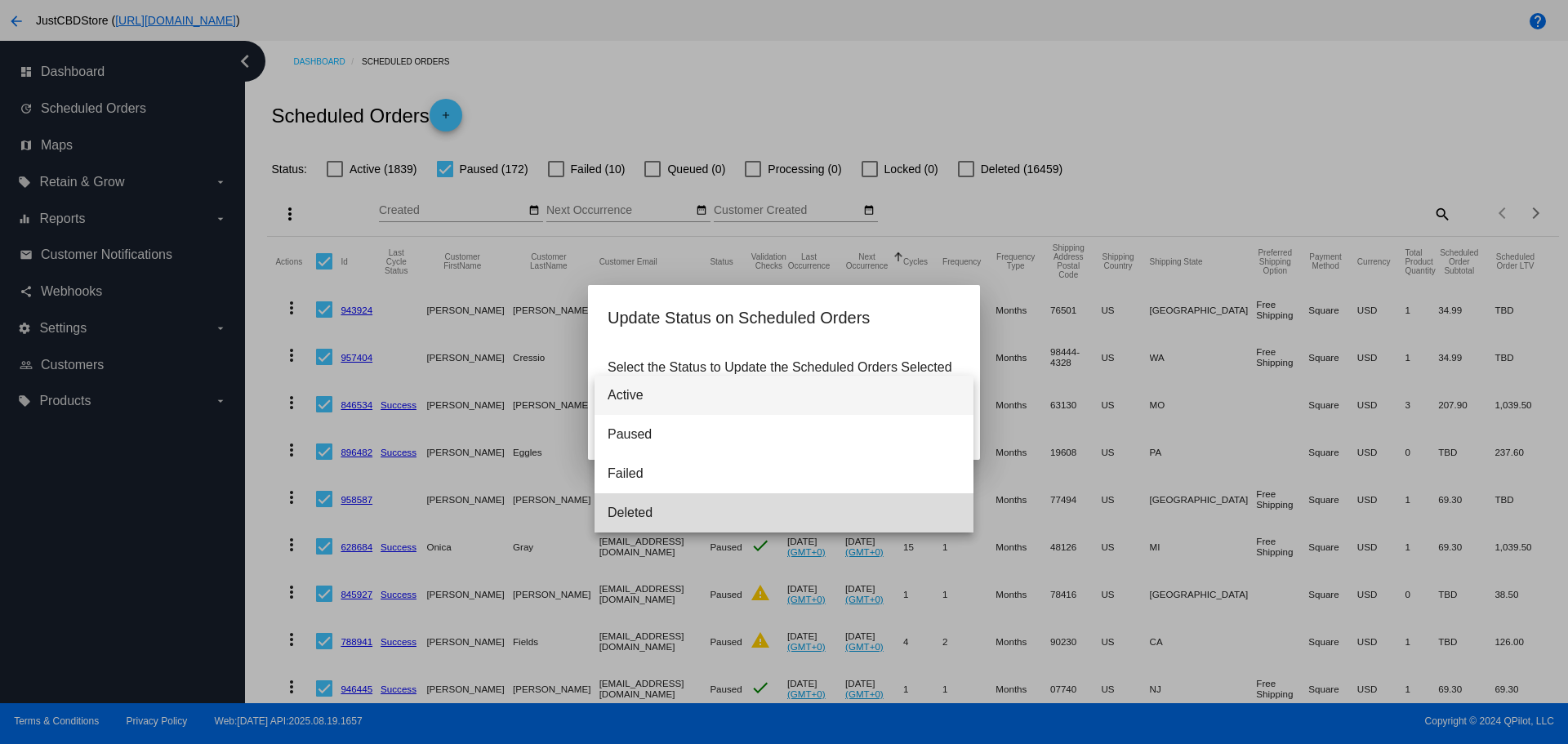
click at [663, 509] on span "Deleted" at bounding box center [784, 512] width 353 height 40
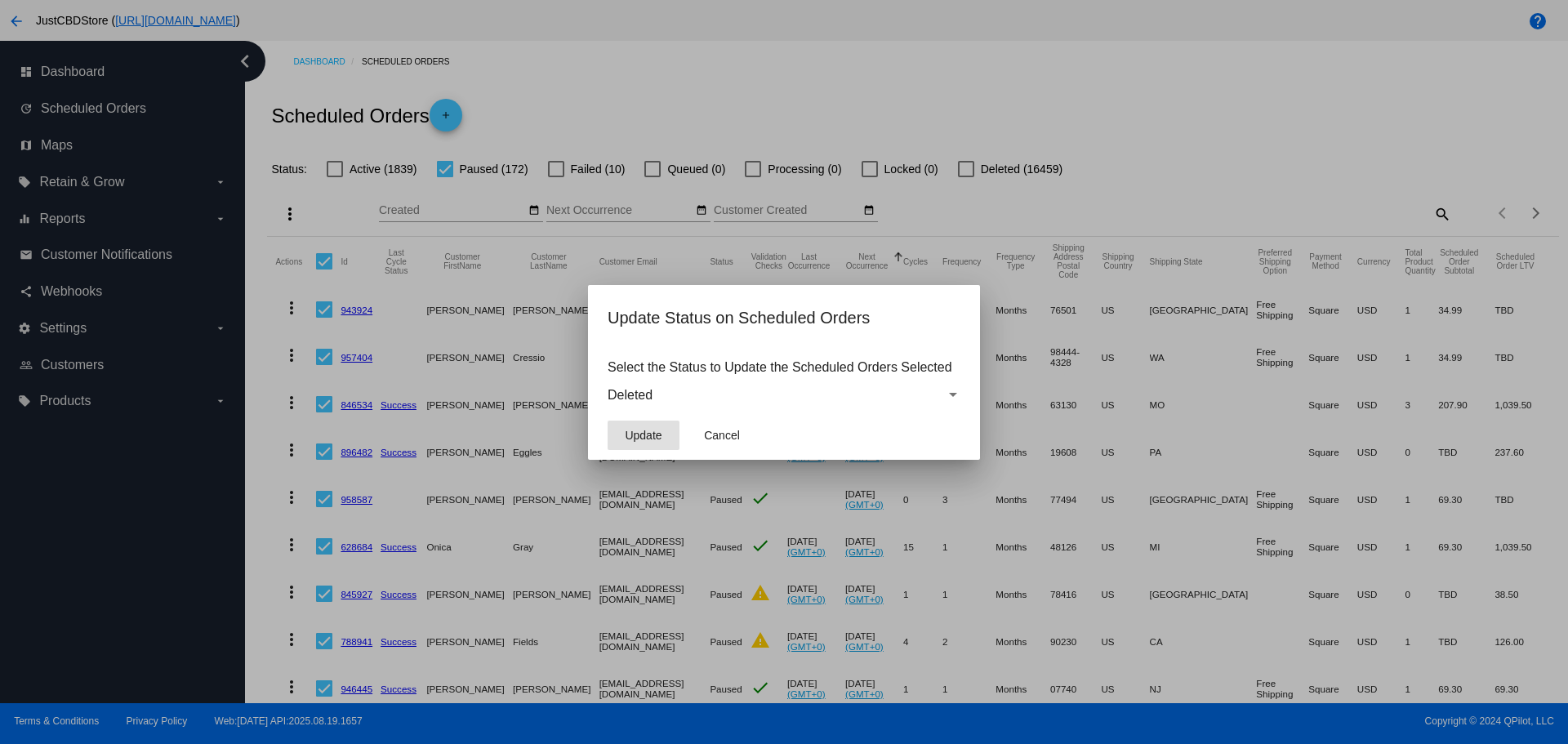
click at [647, 446] on button "Update" at bounding box center [643, 435] width 72 height 30
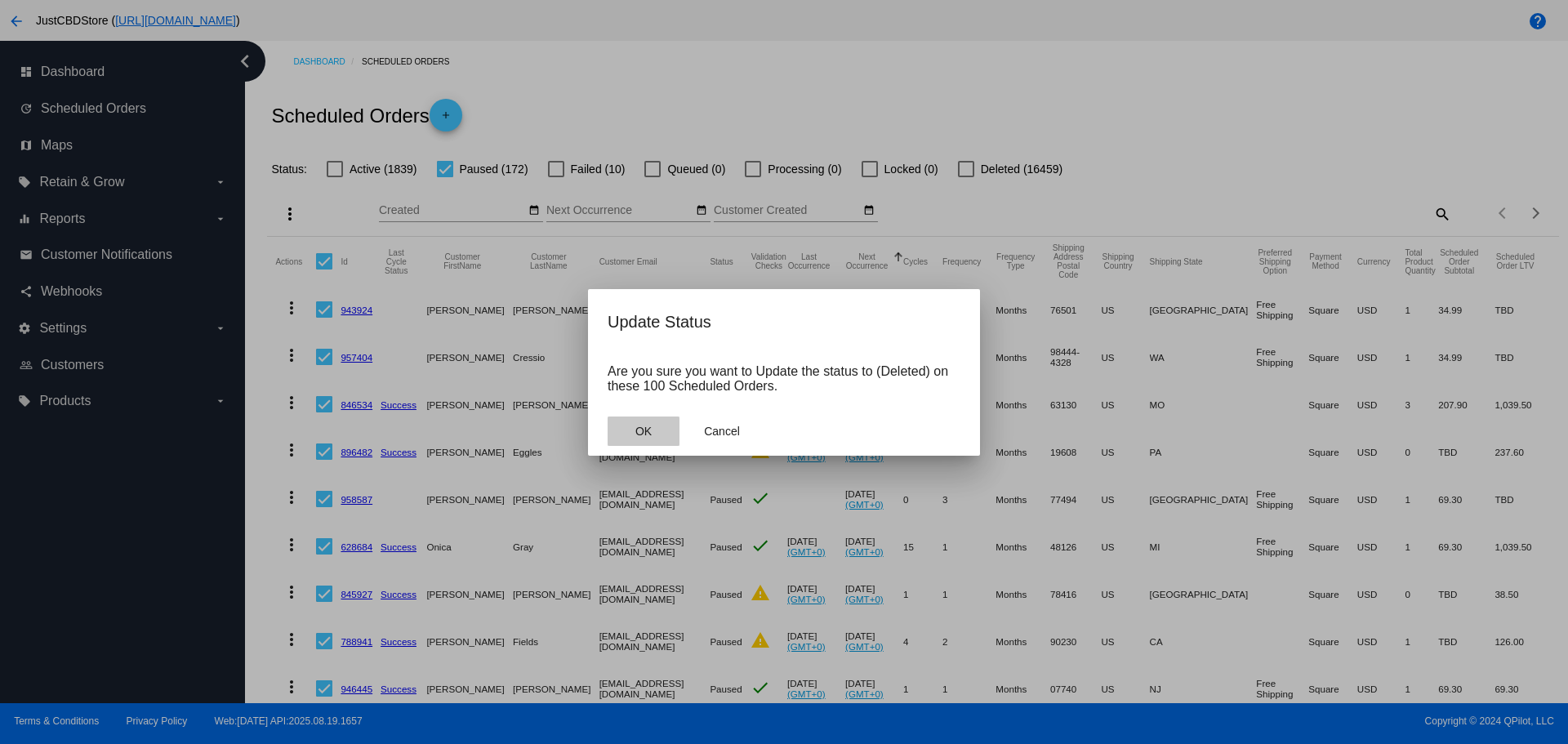
click at [656, 442] on button "OK" at bounding box center [643, 431] width 72 height 30
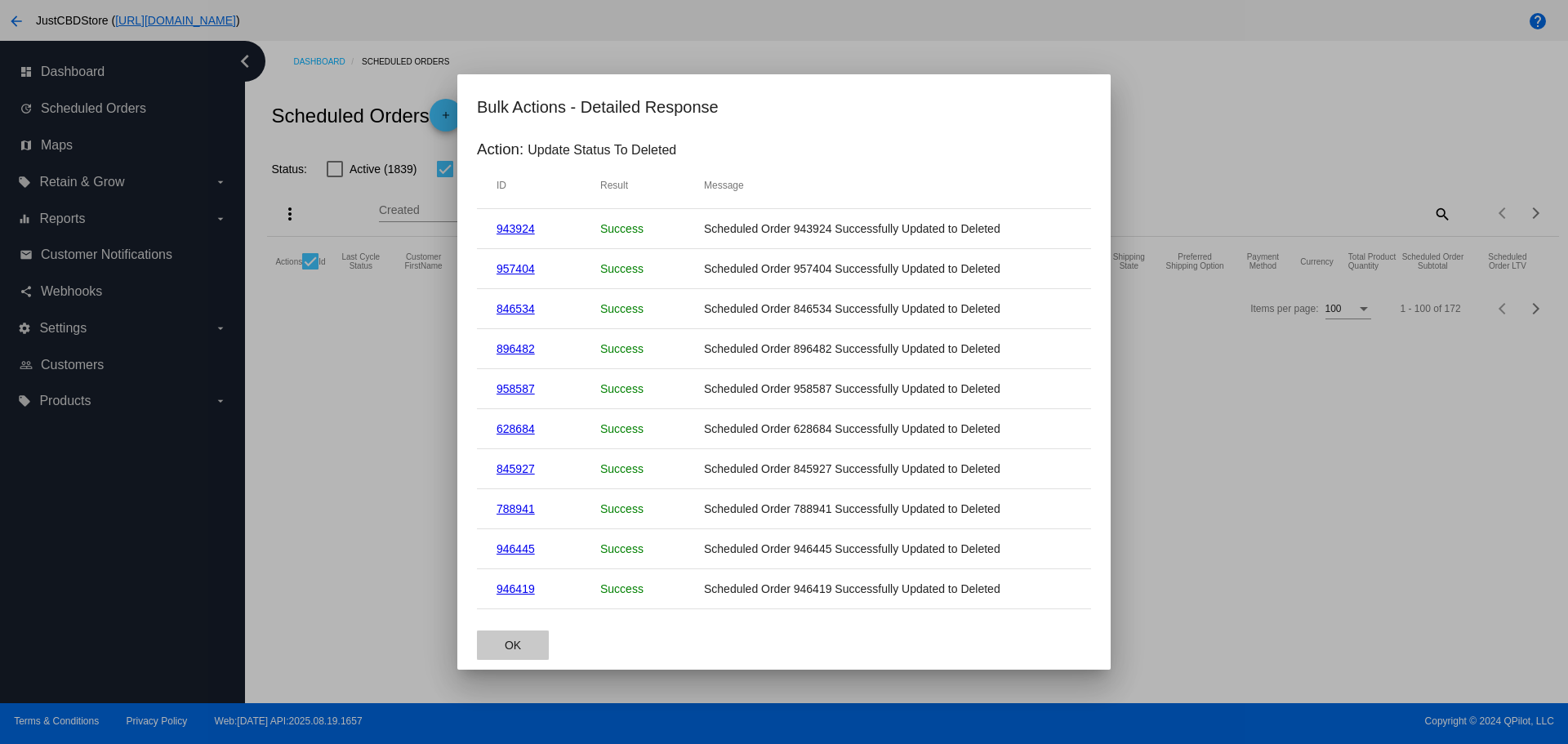
click at [516, 652] on button "OK" at bounding box center [512, 645] width 72 height 30
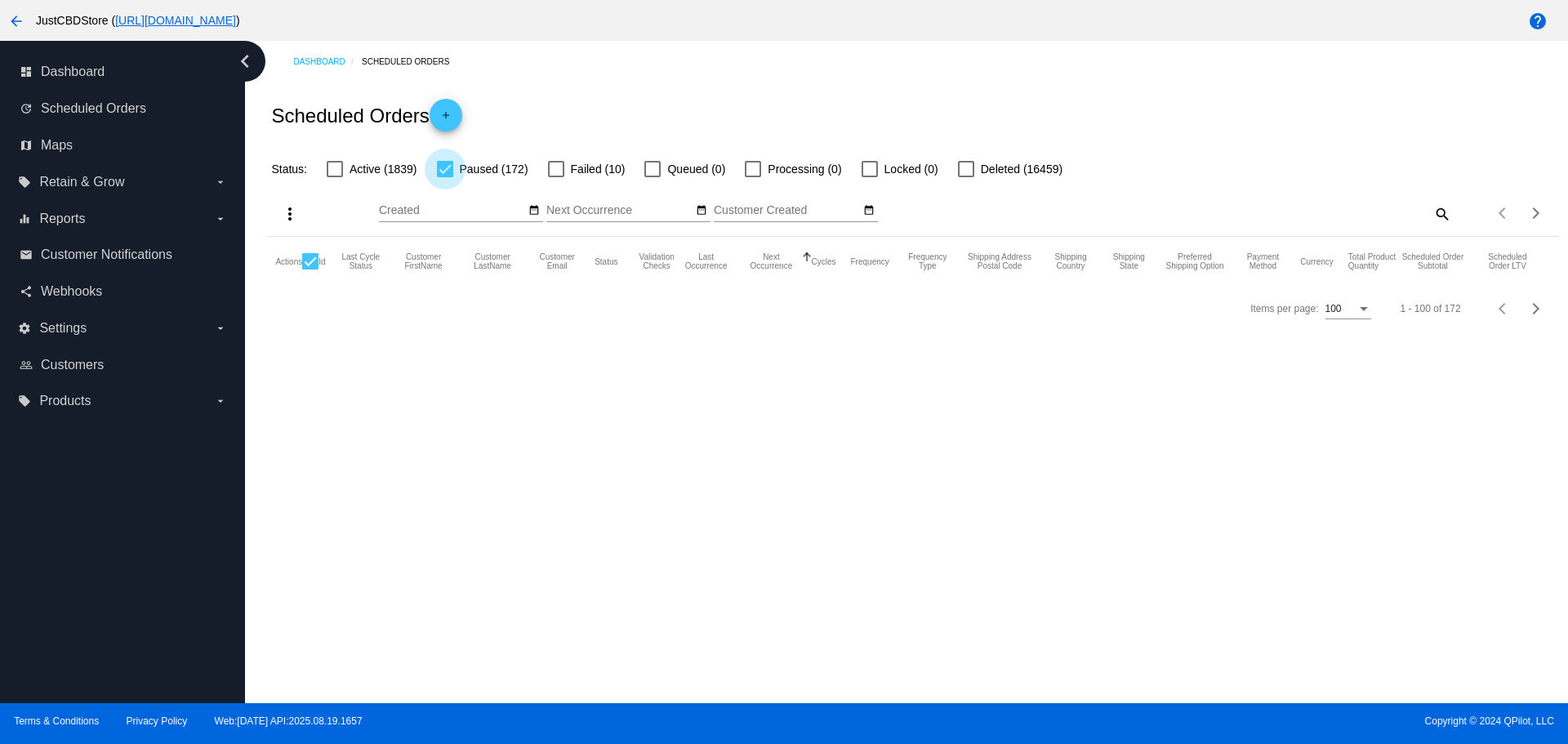
click at [450, 170] on div at bounding box center [445, 169] width 17 height 17
click at [445, 177] on input "Paused (172)" at bounding box center [444, 177] width 1 height 1
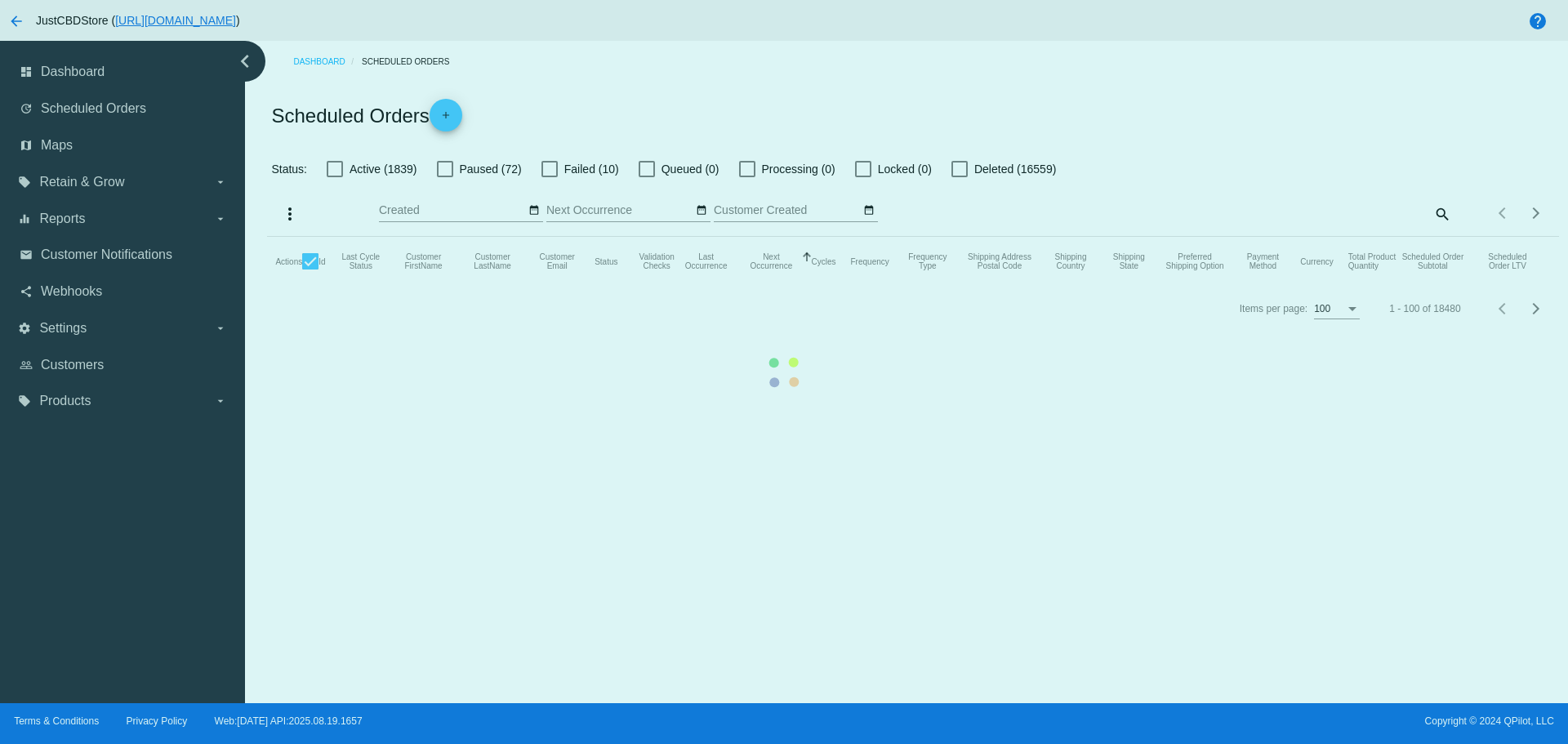
click at [450, 236] on mat-table "Actions Id Last Cycle Status Customer FirstName Customer LastName Customer Emai…" at bounding box center [912, 261] width 1291 height 49
click at [445, 236] on mat-table "Actions Id Last Cycle Status Customer FirstName Customer LastName Customer Emai…" at bounding box center [912, 261] width 1291 height 49
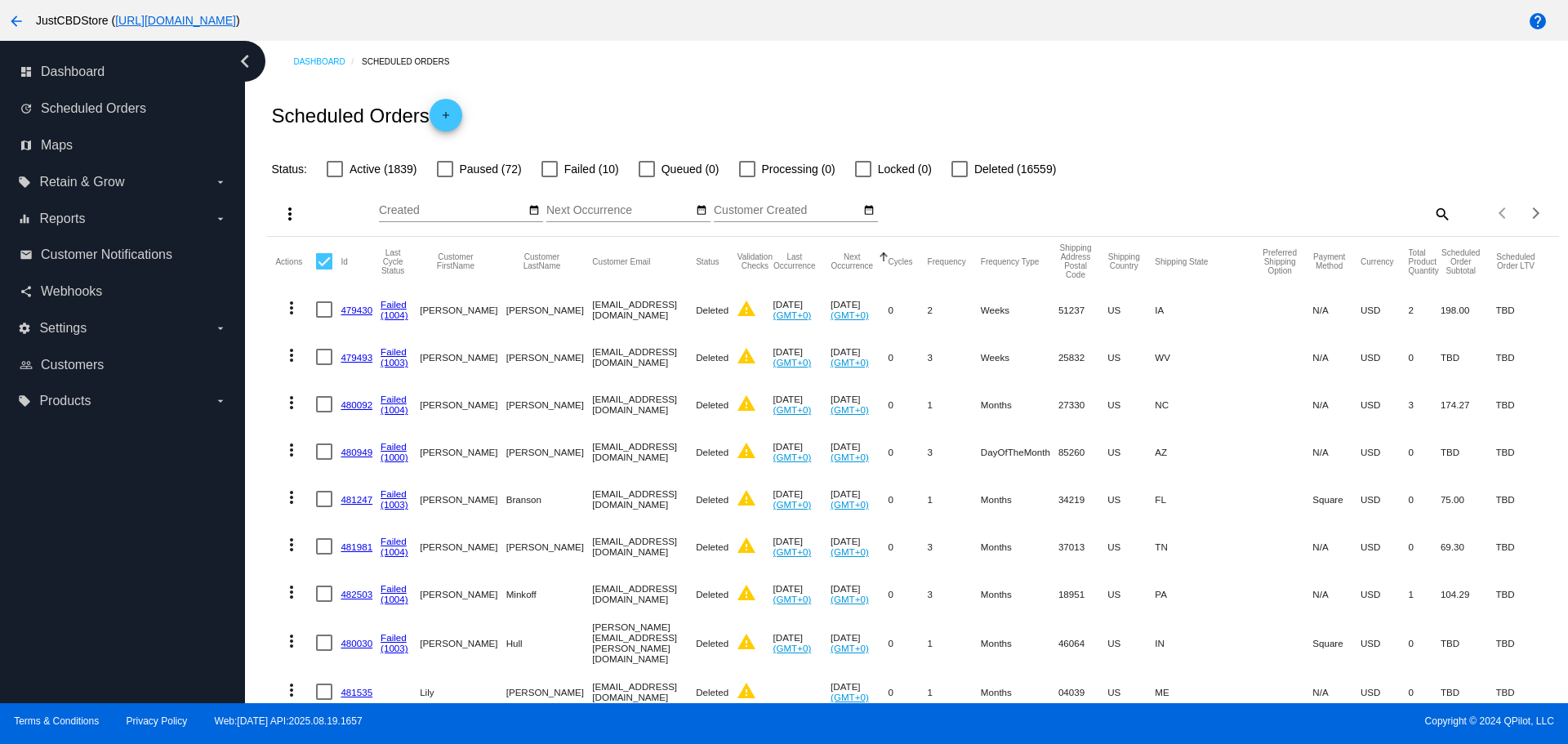
click at [446, 170] on div at bounding box center [445, 169] width 17 height 17
click at [445, 177] on input "Paused (72)" at bounding box center [444, 177] width 1 height 1
checkbox input "true"
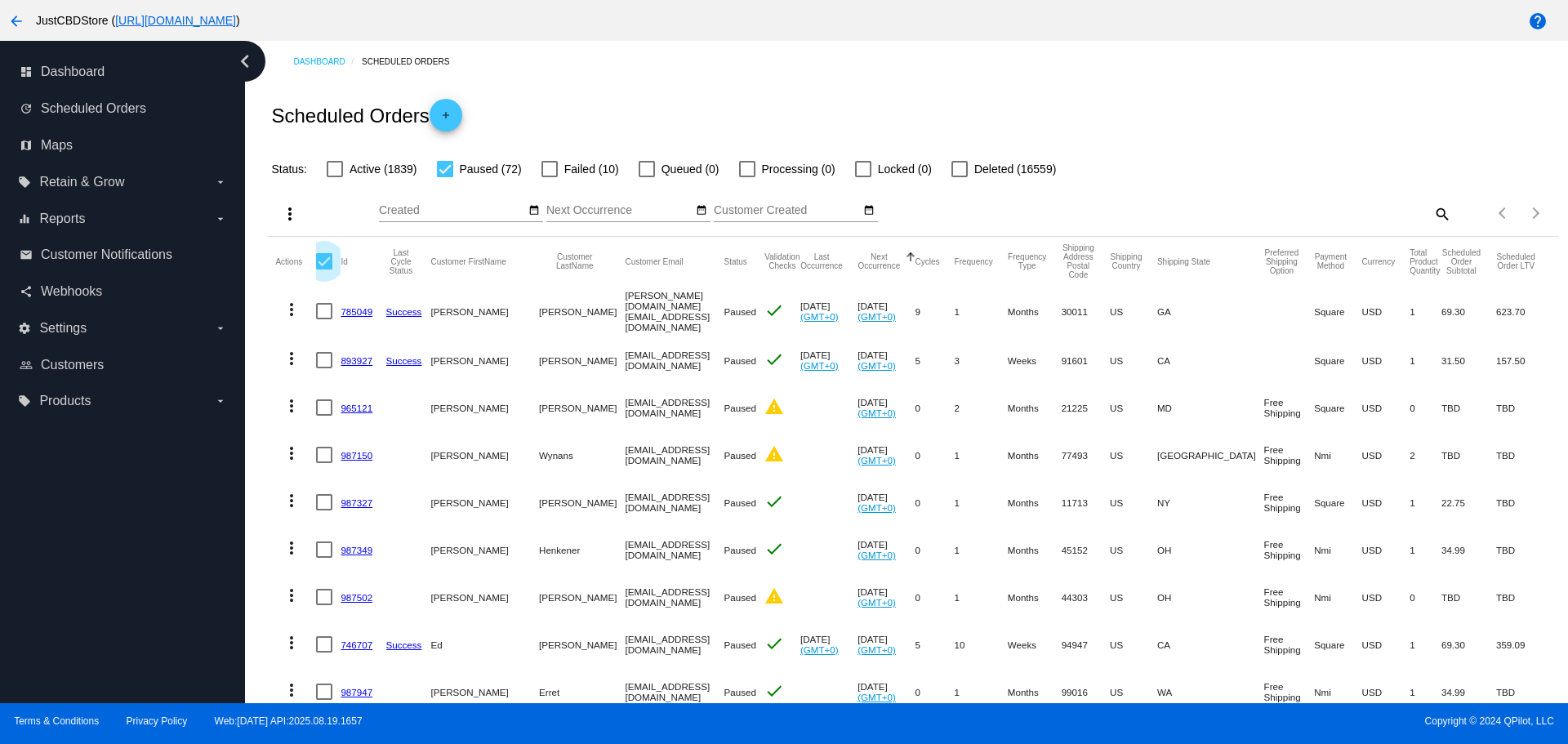
click at [324, 264] on div at bounding box center [323, 261] width 17 height 17
click at [324, 269] on input "checkbox" at bounding box center [323, 269] width 1 height 1
checkbox input "true"
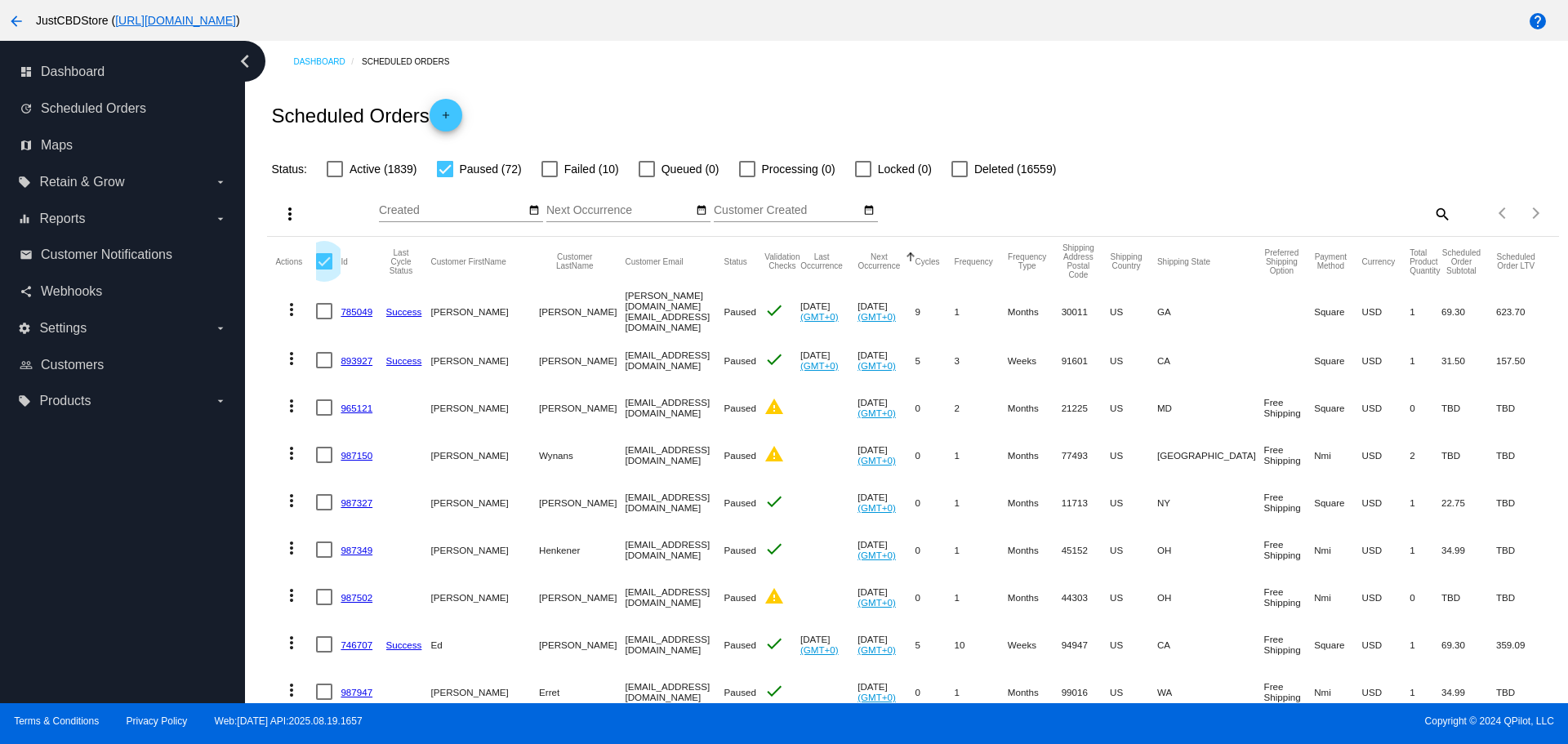
checkbox input "true"
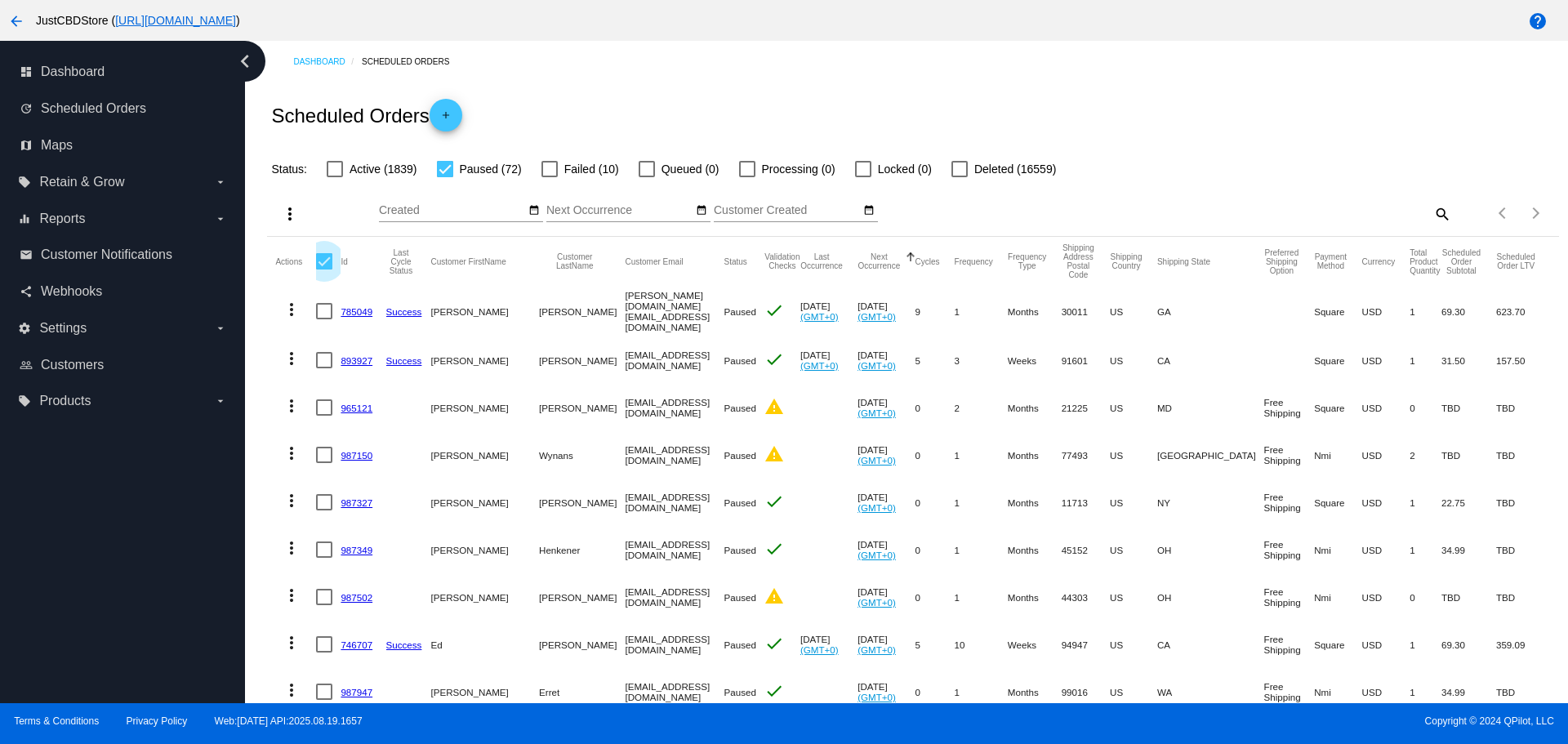
checkbox input "true"
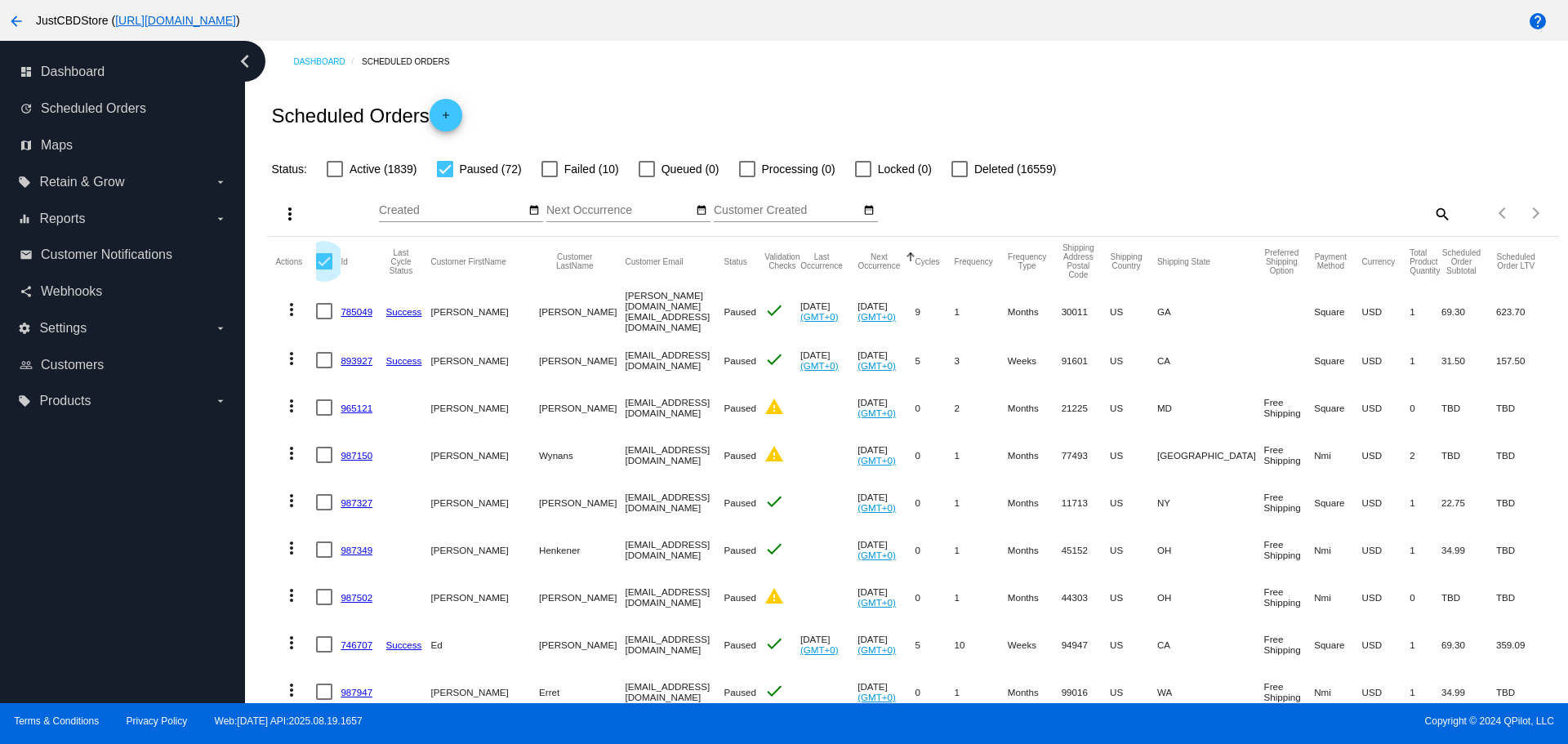
checkbox input "true"
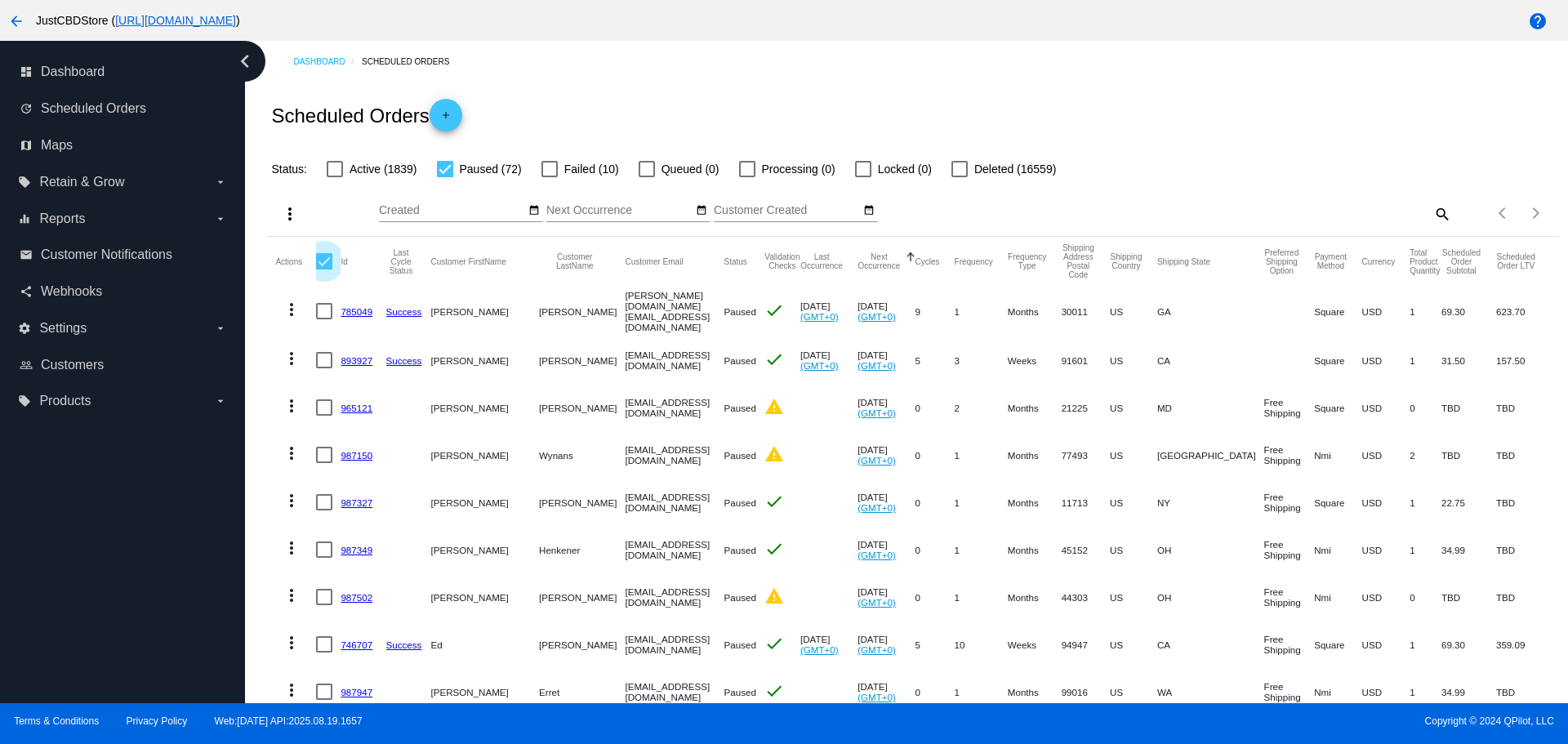
checkbox input "true"
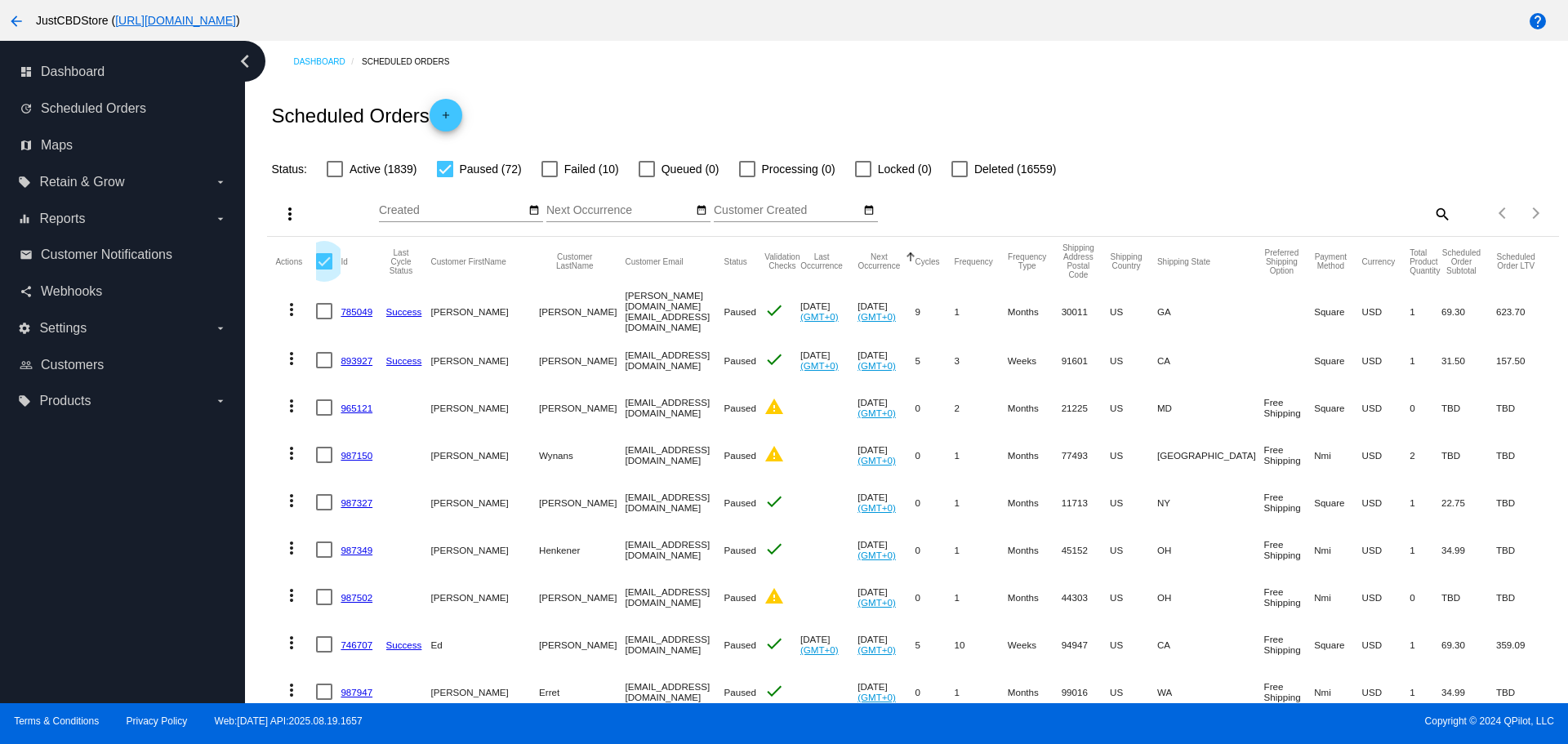
checkbox input "true"
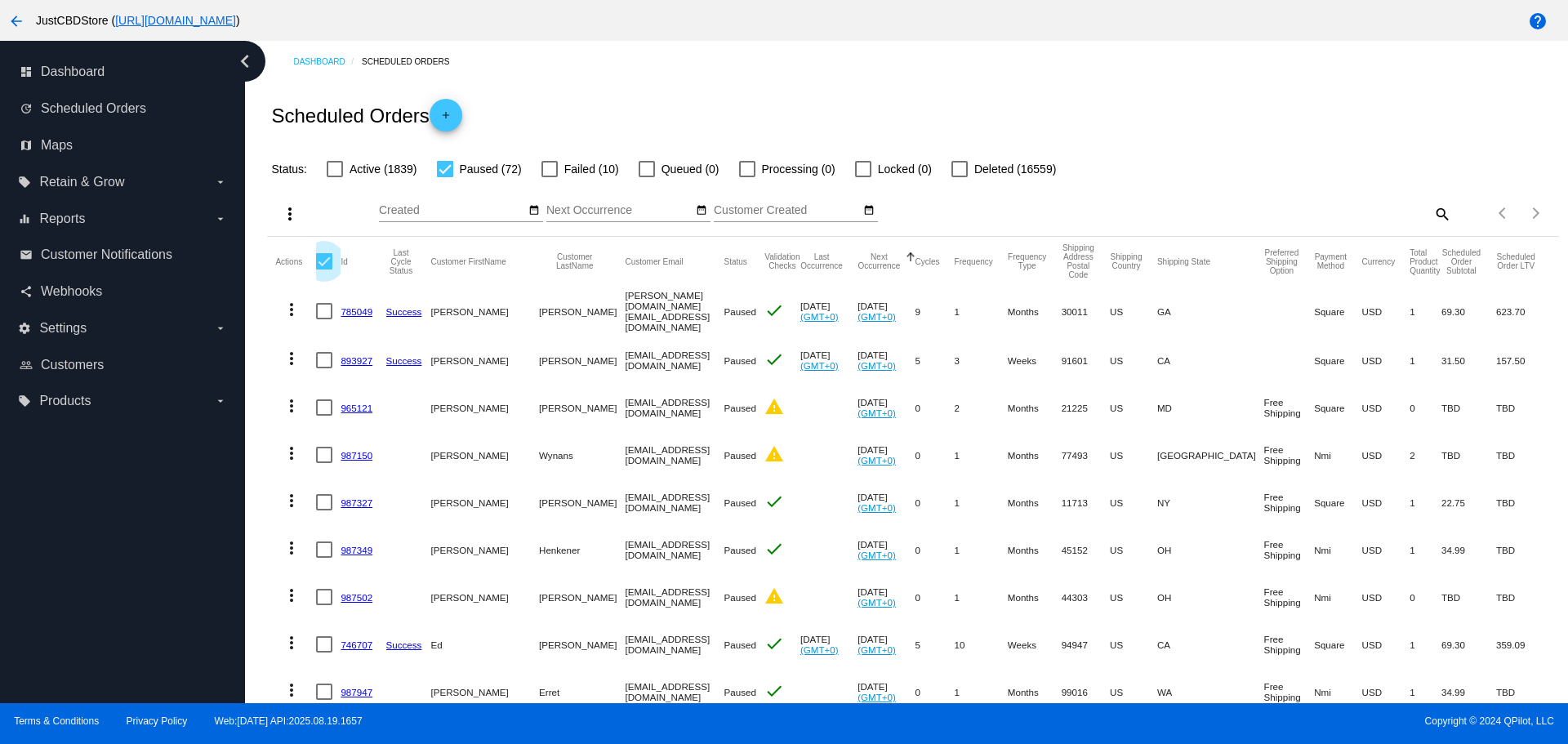
checkbox input "true"
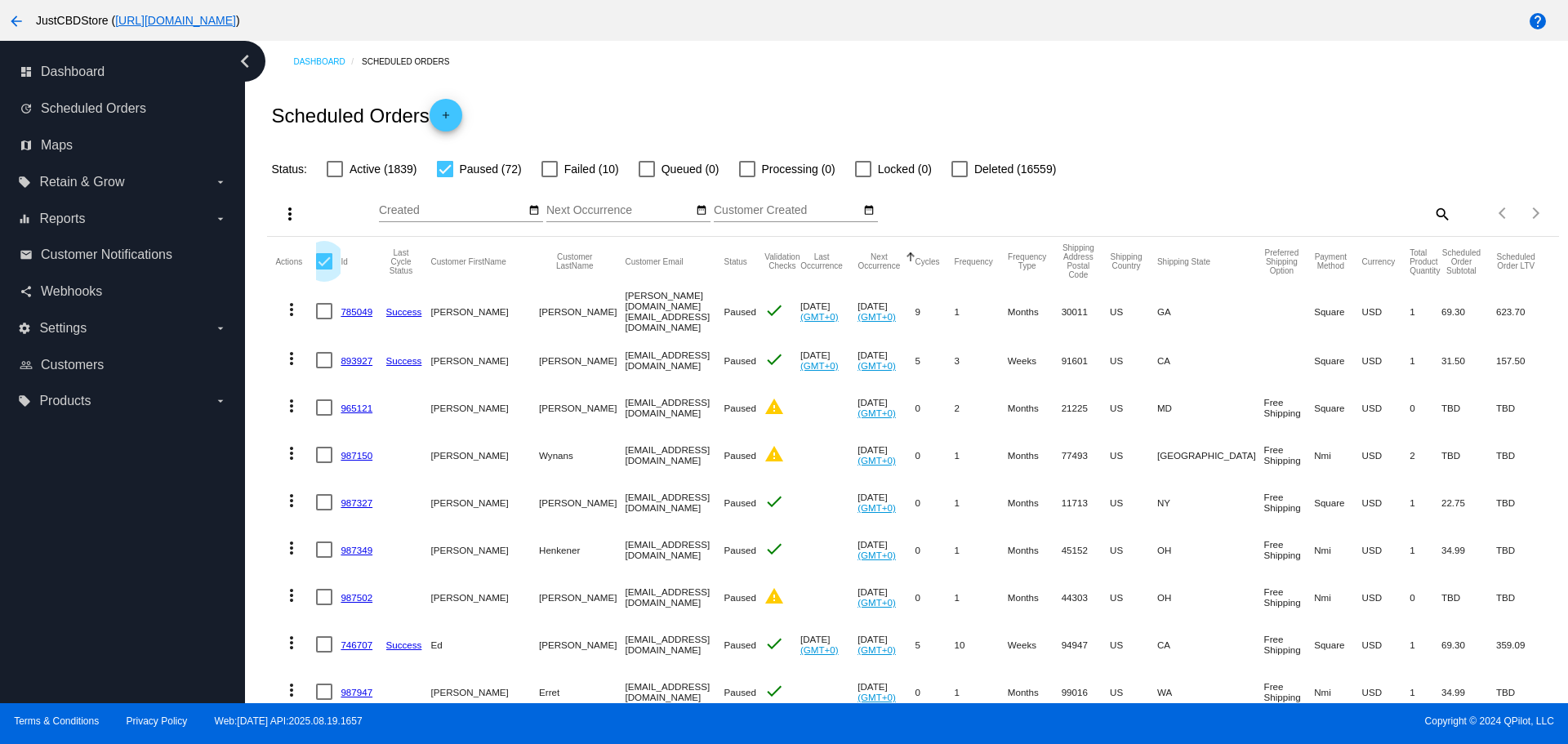
checkbox input "true"
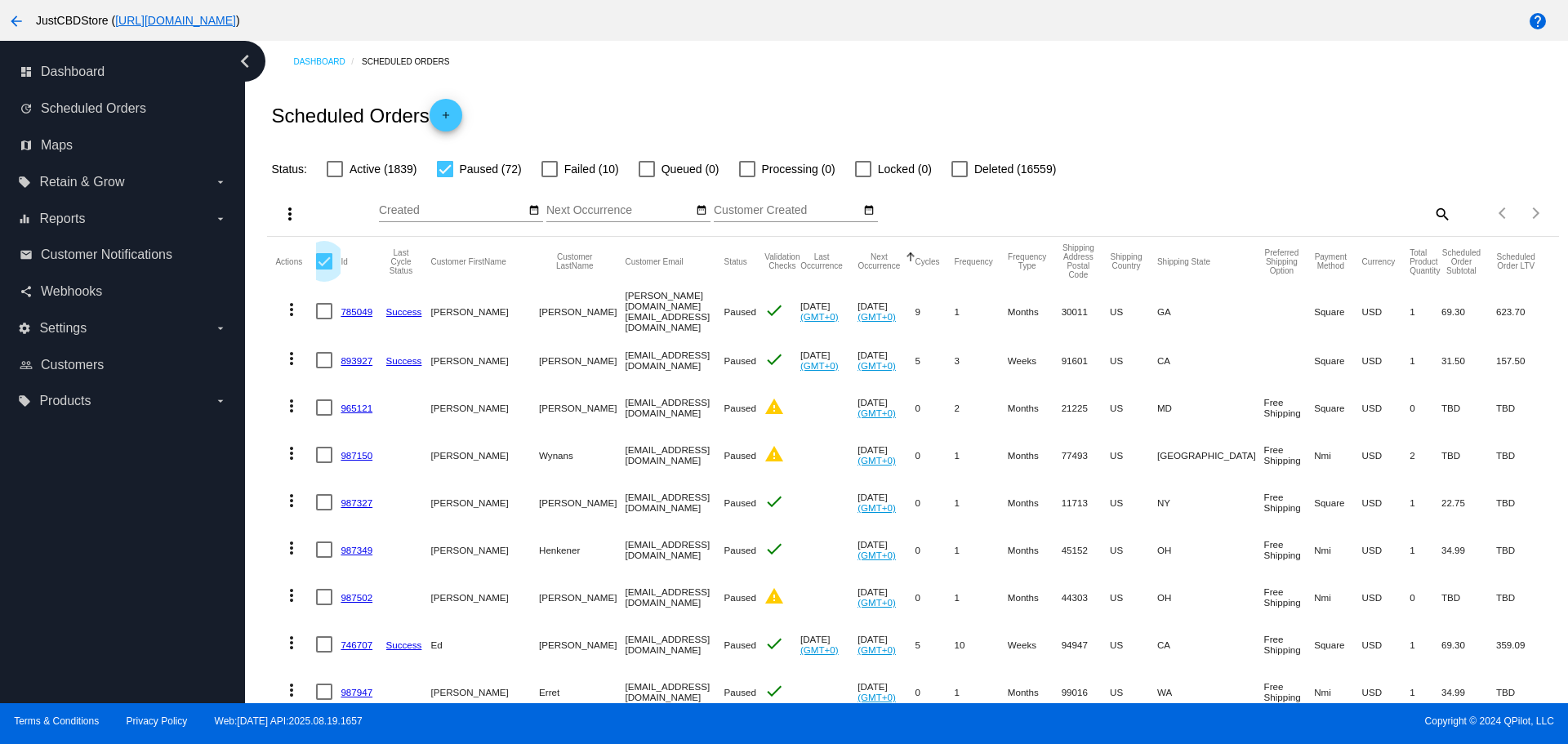
checkbox input "true"
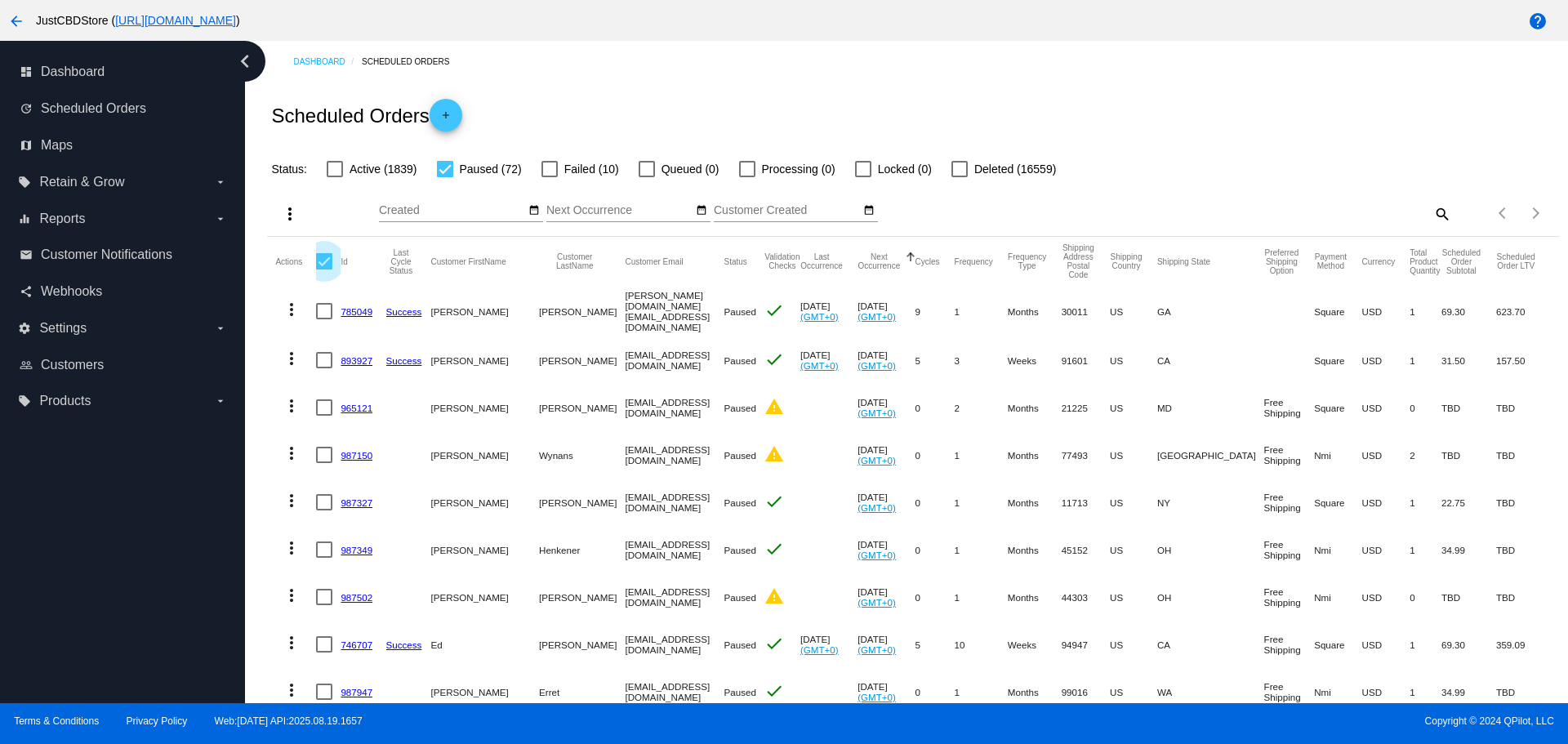
checkbox input "true"
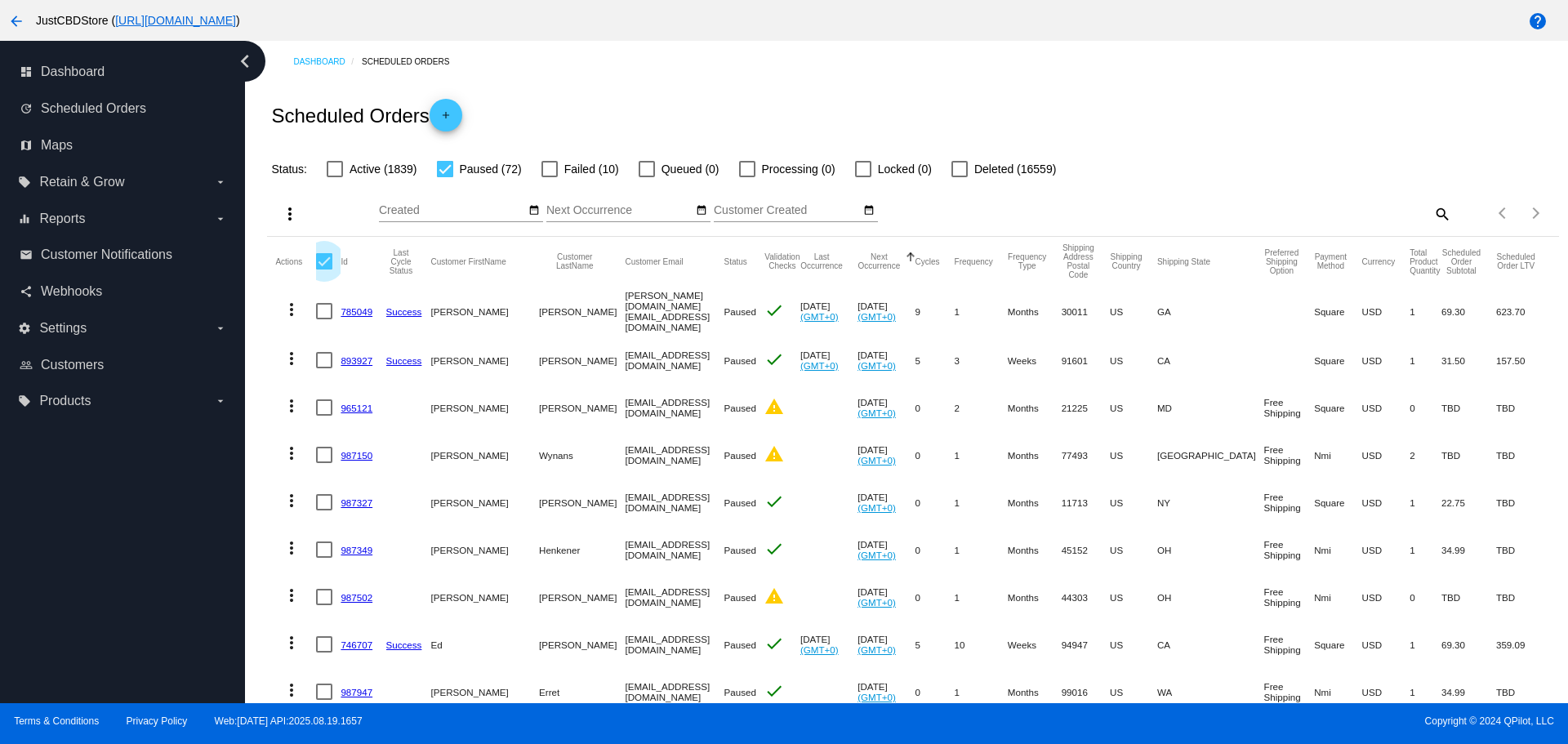
checkbox input "true"
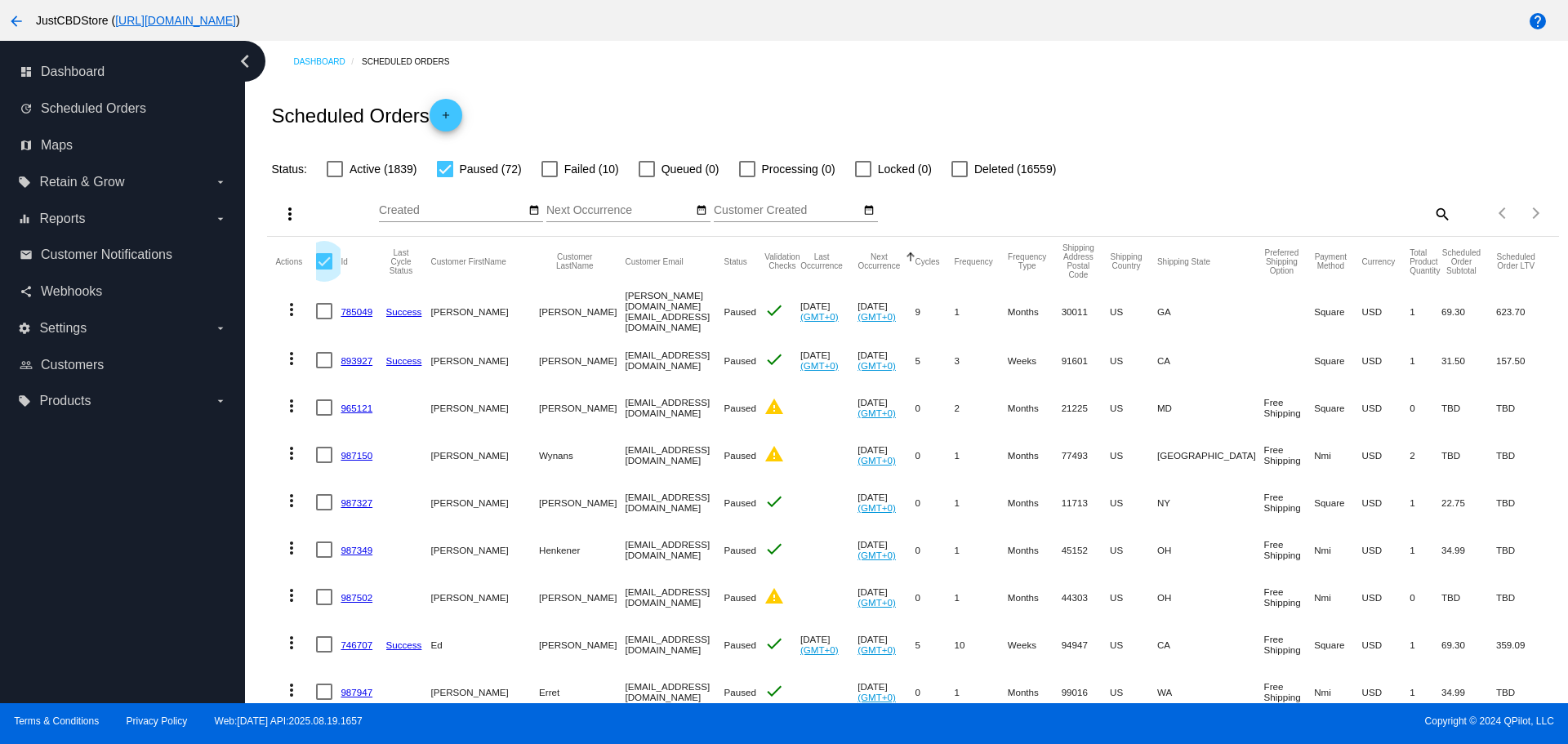
checkbox input "true"
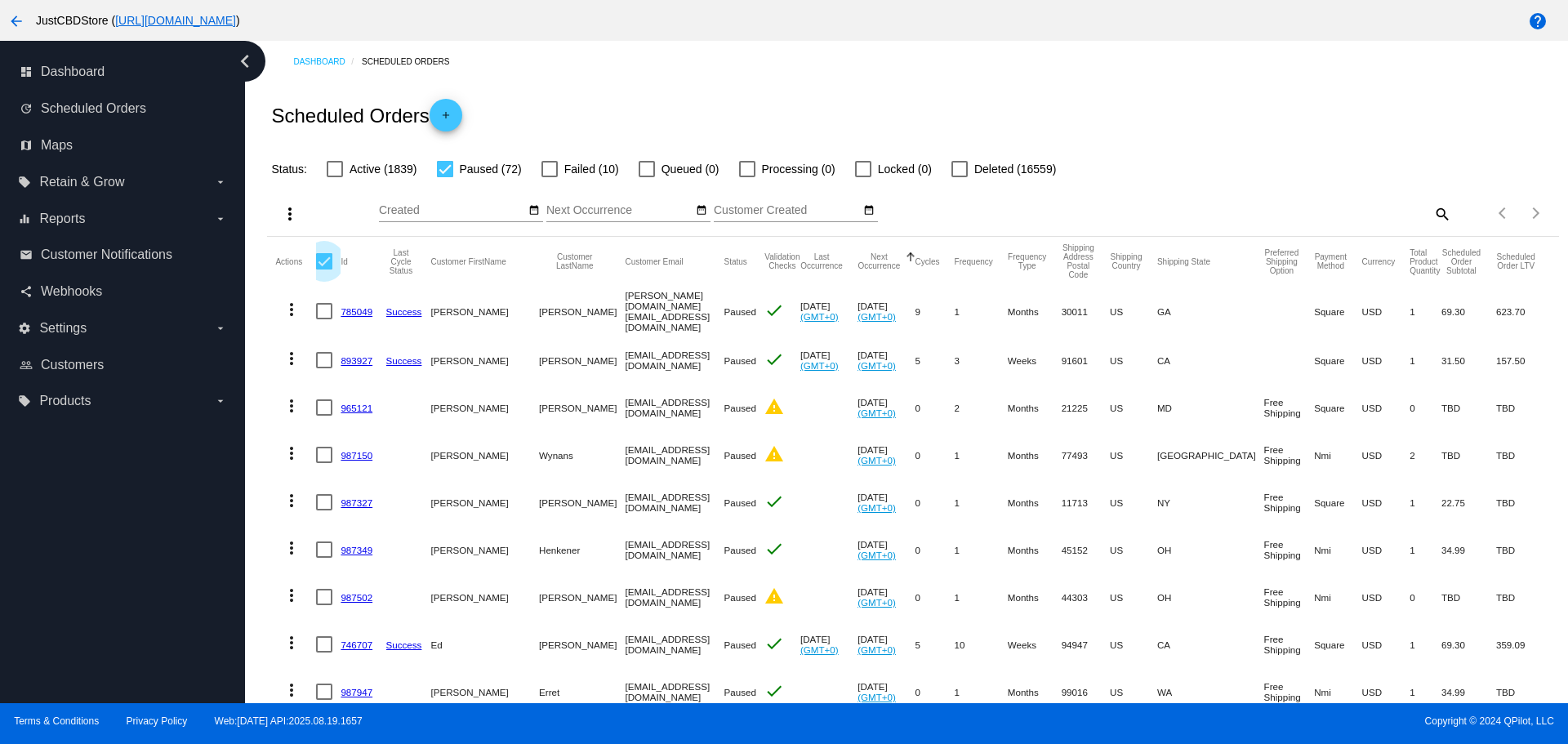
checkbox input "true"
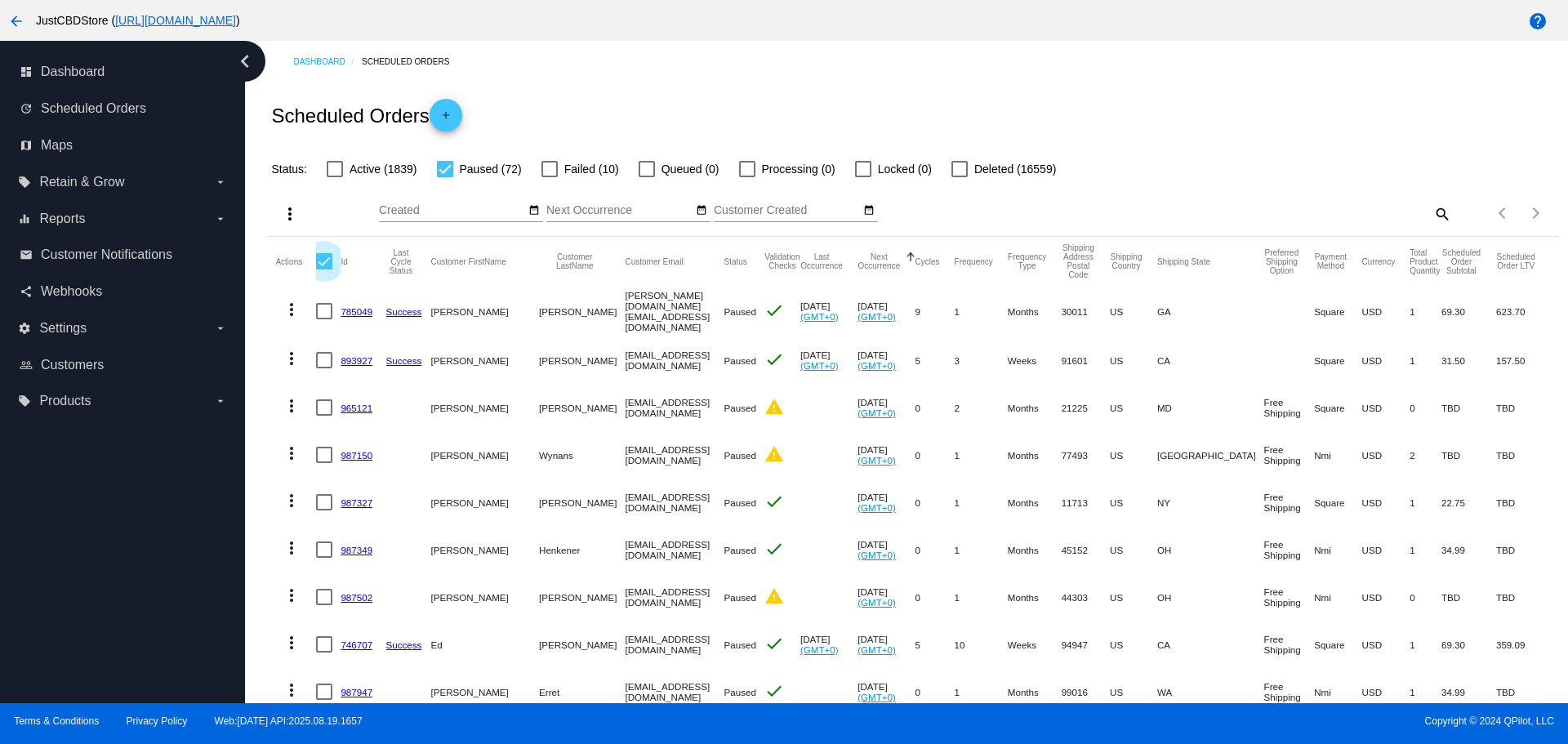
checkbox input "true"
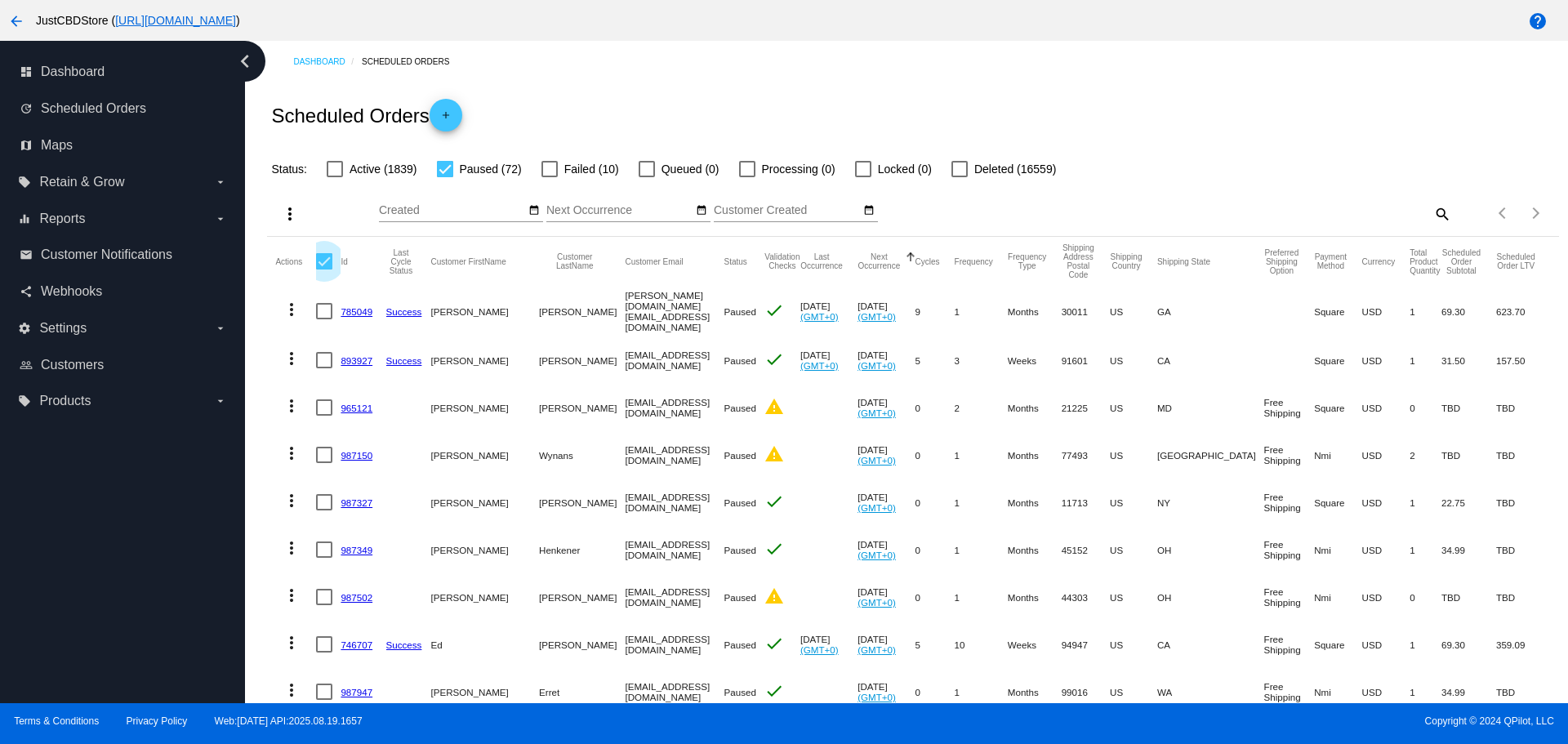
checkbox input "true"
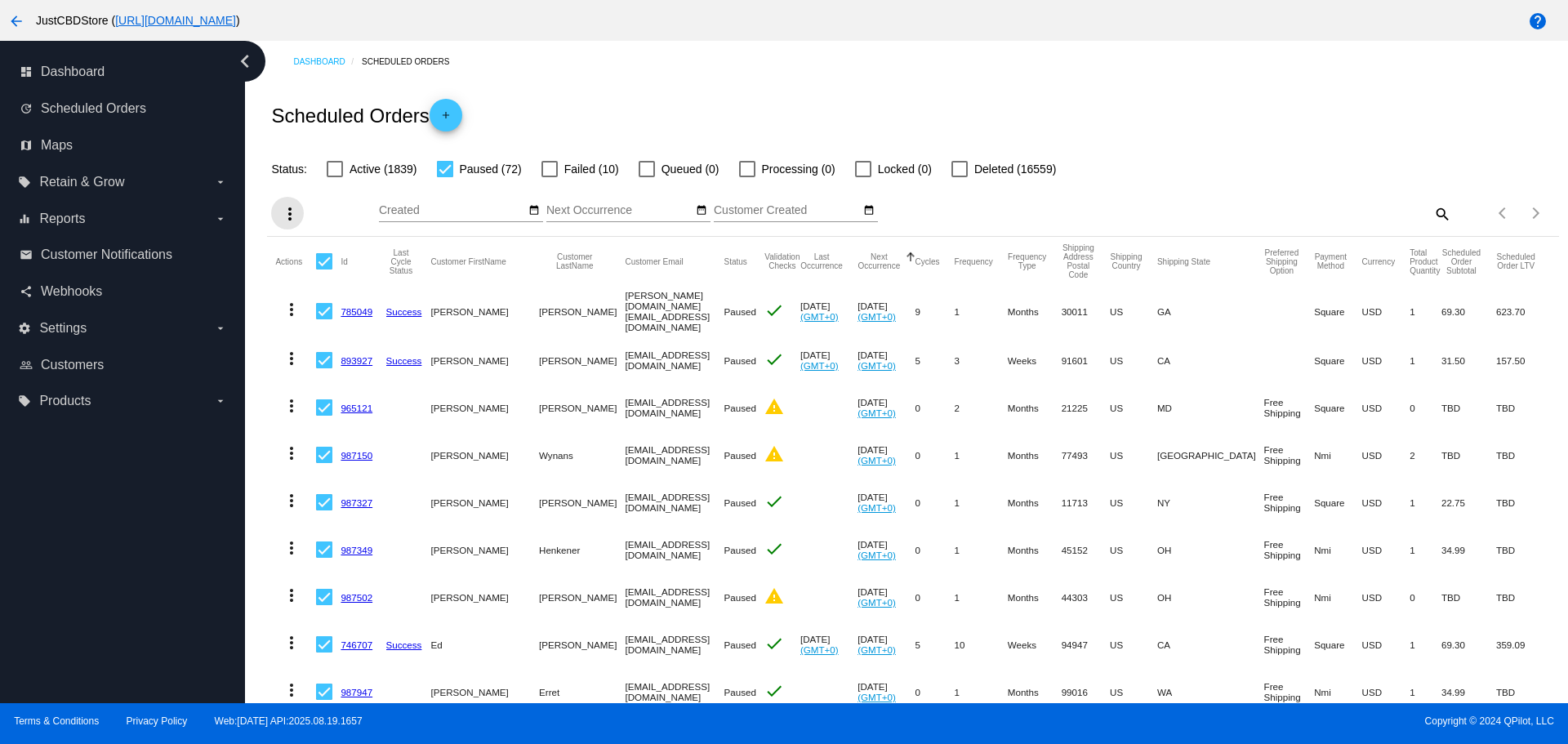
click at [287, 218] on mat-icon "more_vert" at bounding box center [290, 214] width 20 height 20
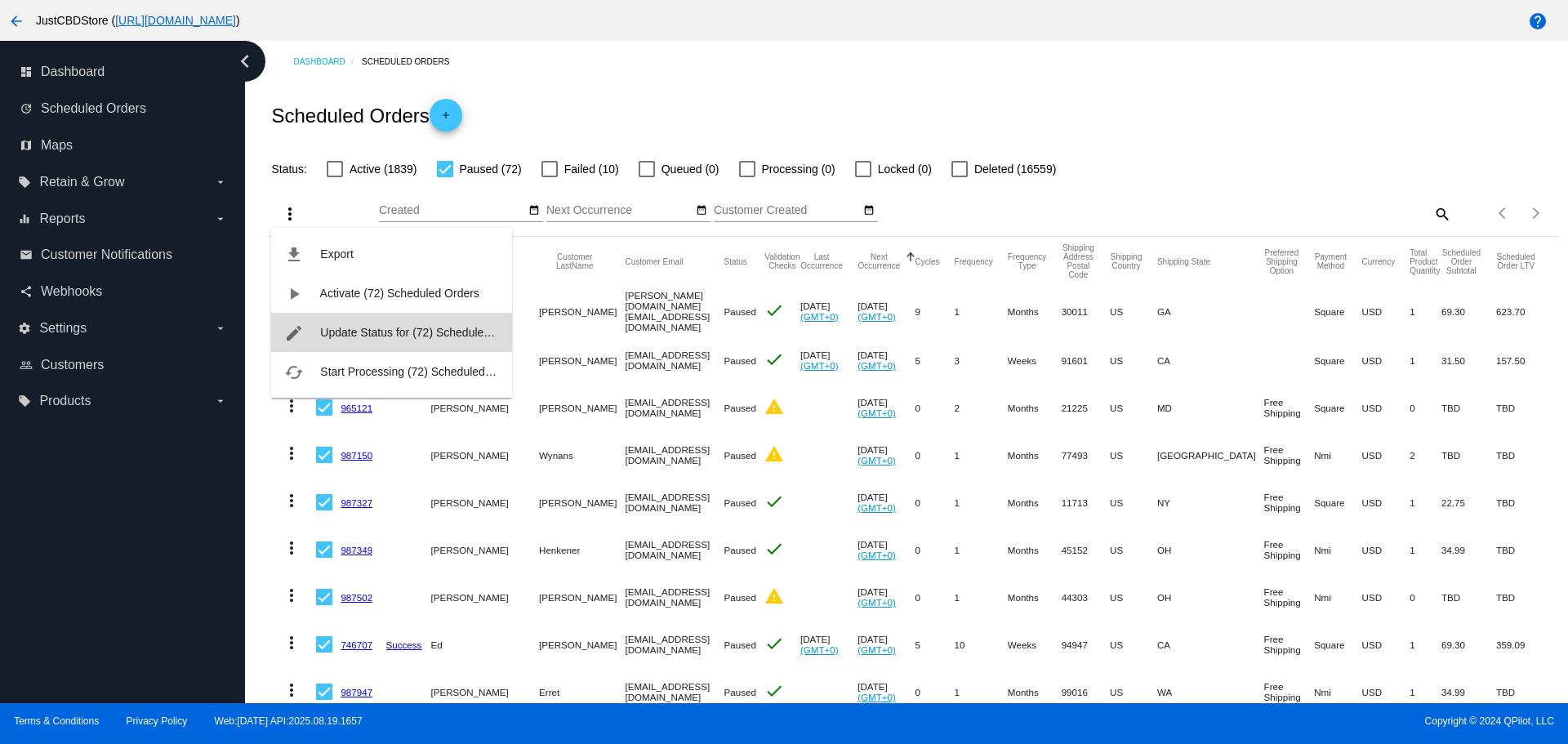
click at [420, 337] on span "Update Status for (72) Scheduled Orders" at bounding box center [424, 331] width 208 height 13
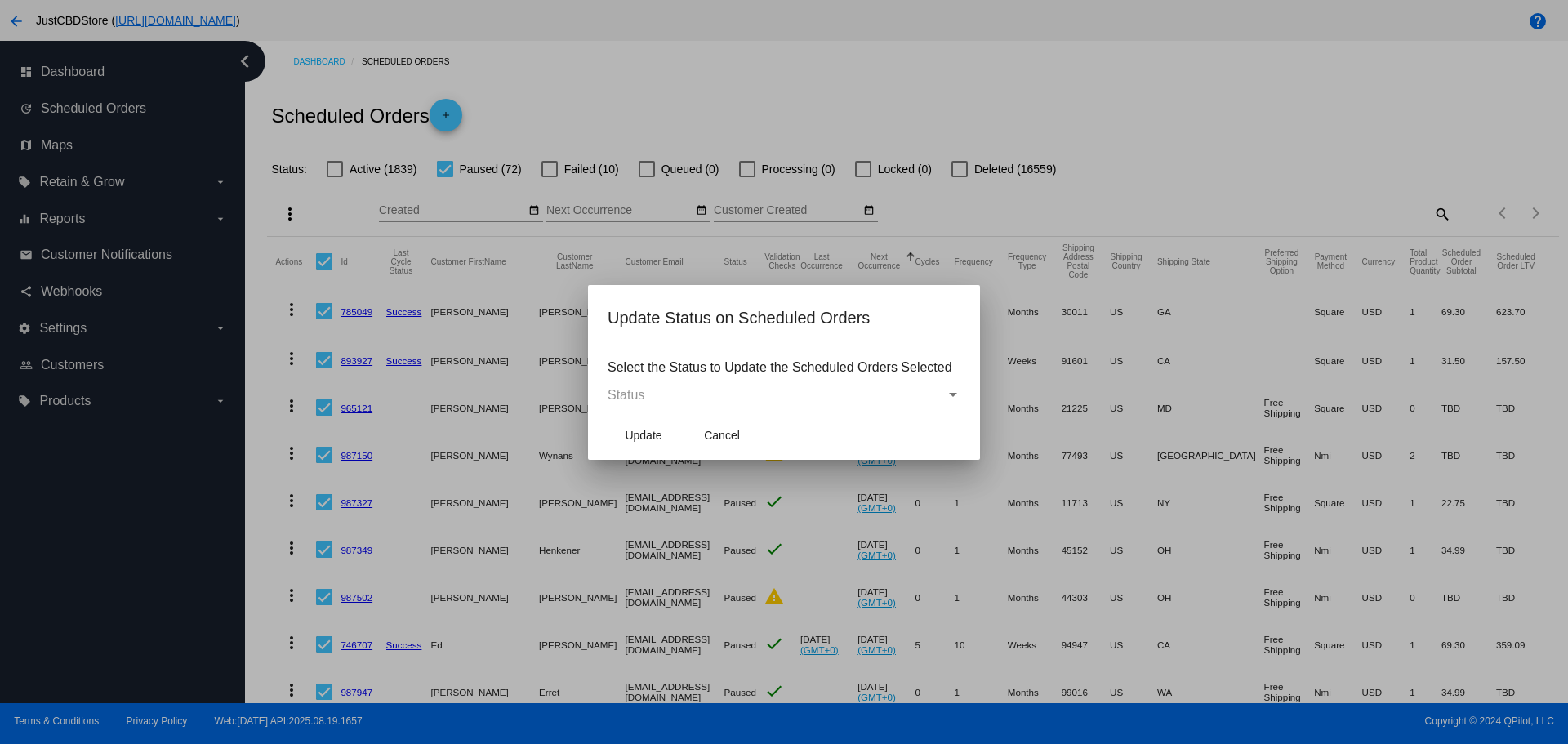
click at [644, 400] on span "Status" at bounding box center [625, 395] width 37 height 14
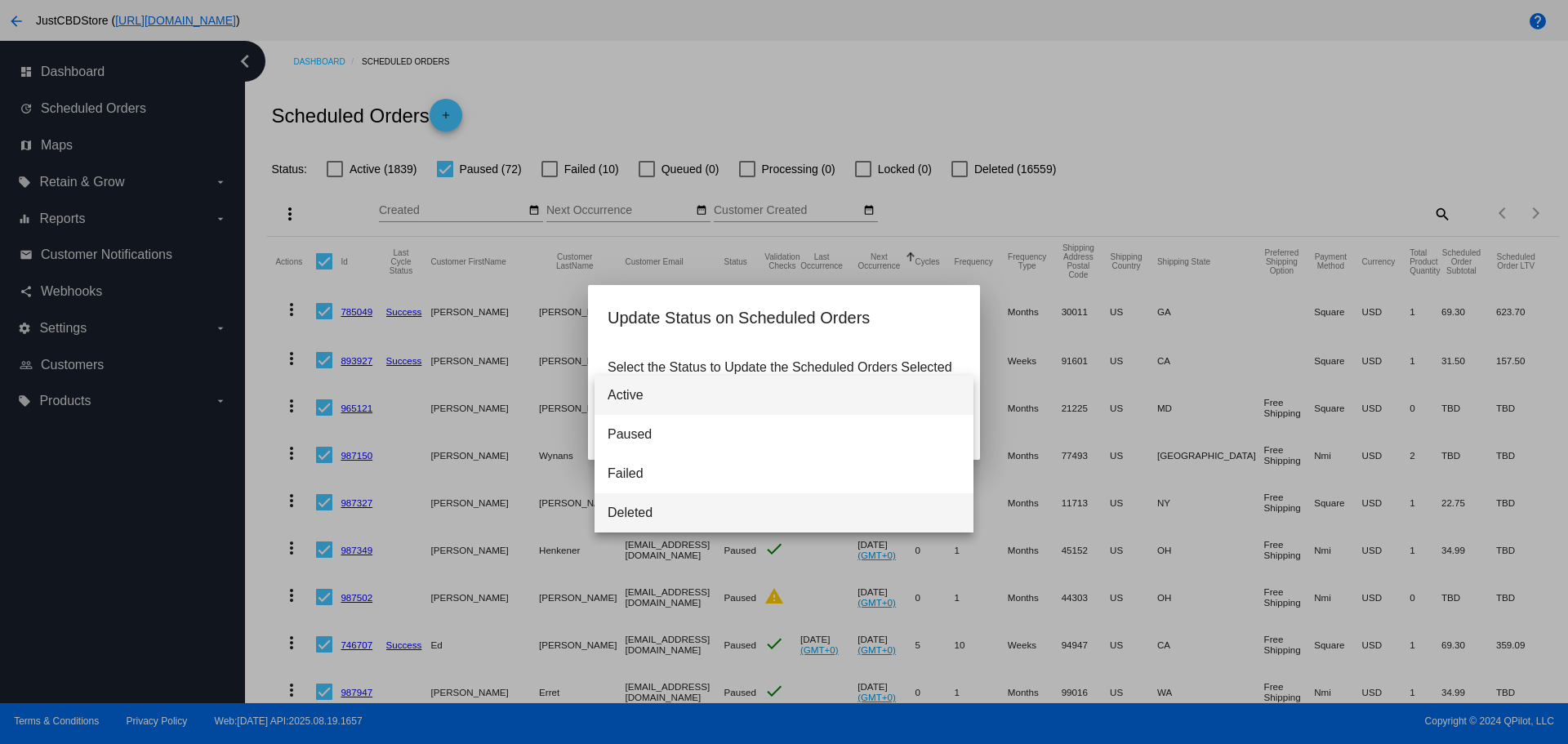
click at [676, 507] on span "Deleted" at bounding box center [784, 512] width 353 height 40
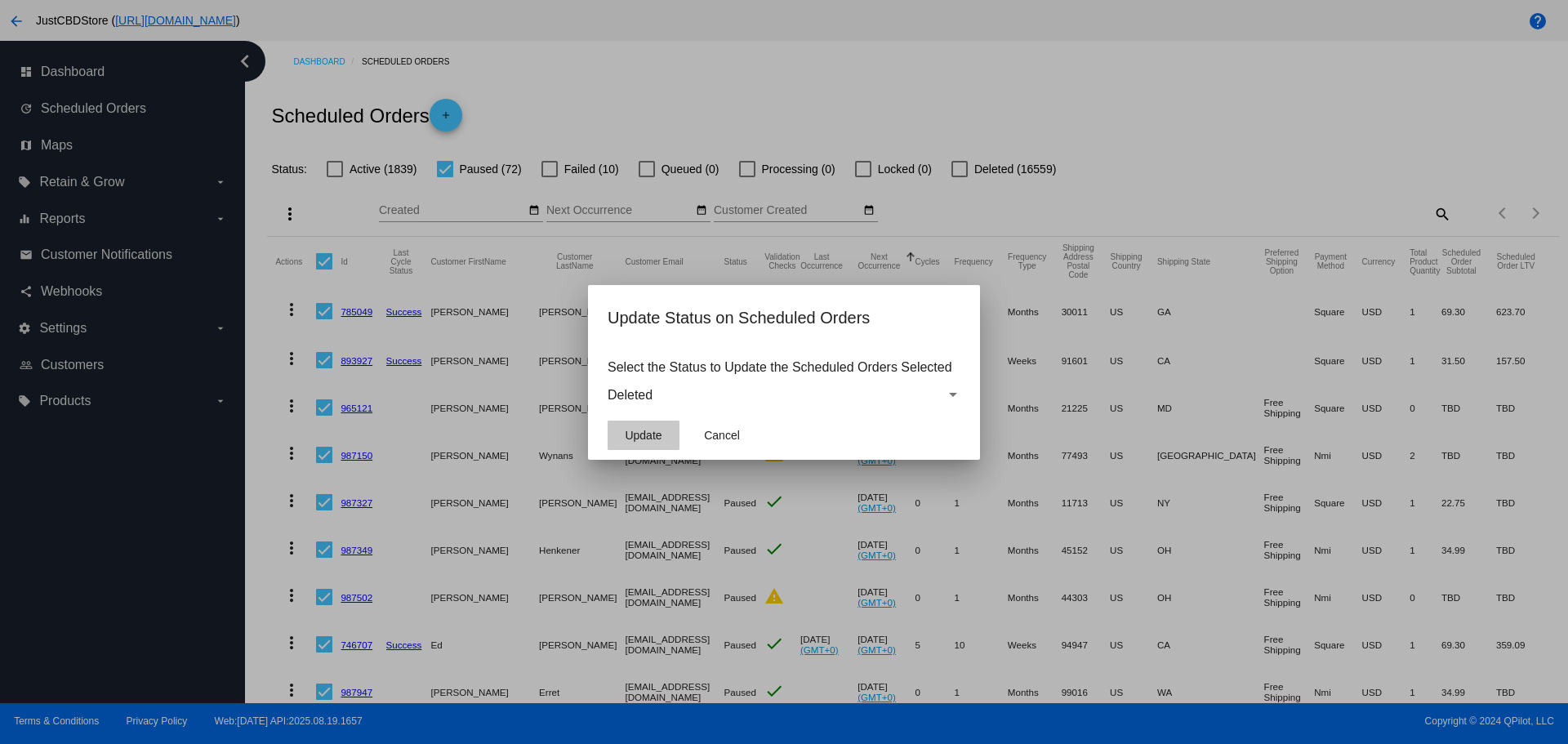
click at [652, 437] on span "Update" at bounding box center [642, 434] width 37 height 13
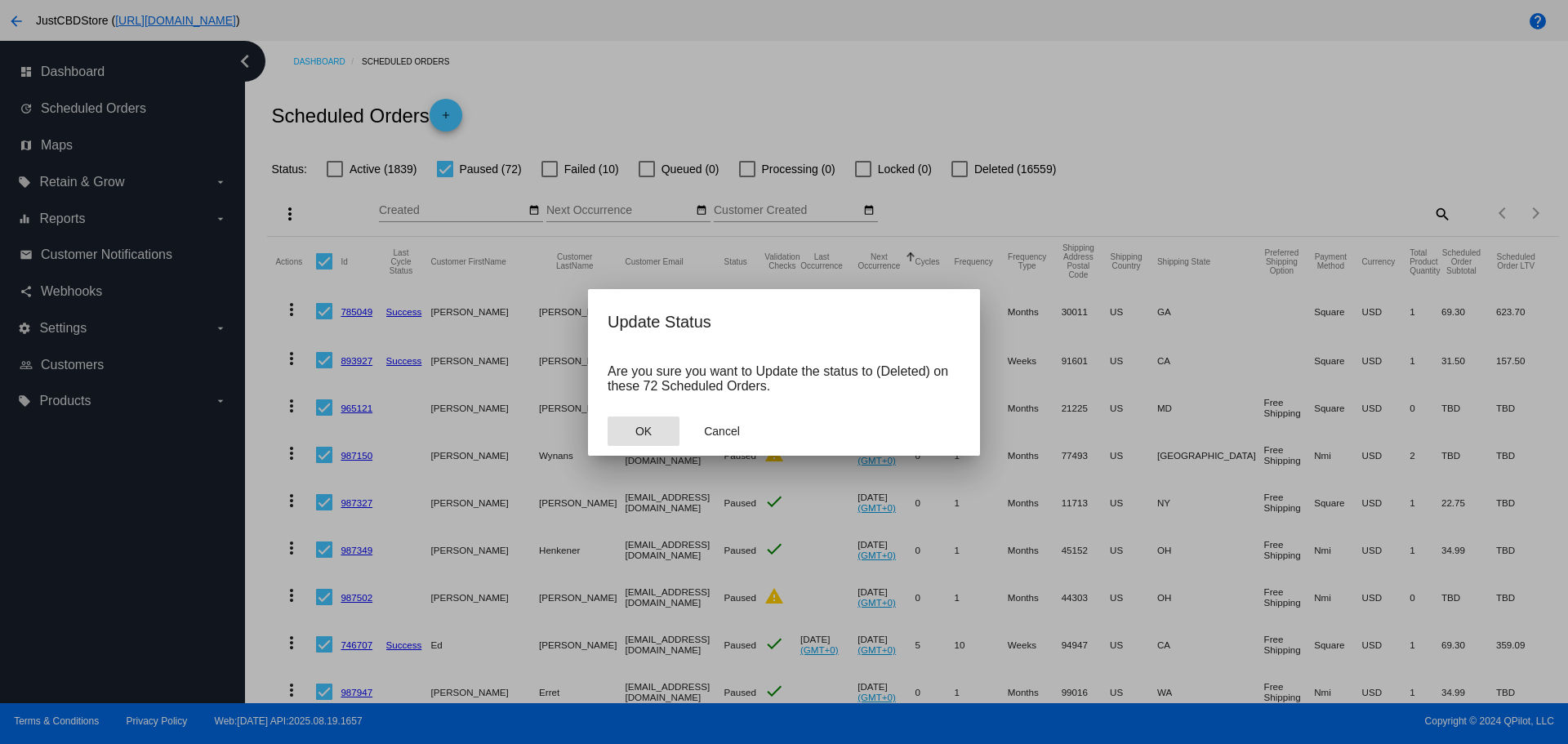
click at [631, 441] on button "OK" at bounding box center [643, 431] width 72 height 30
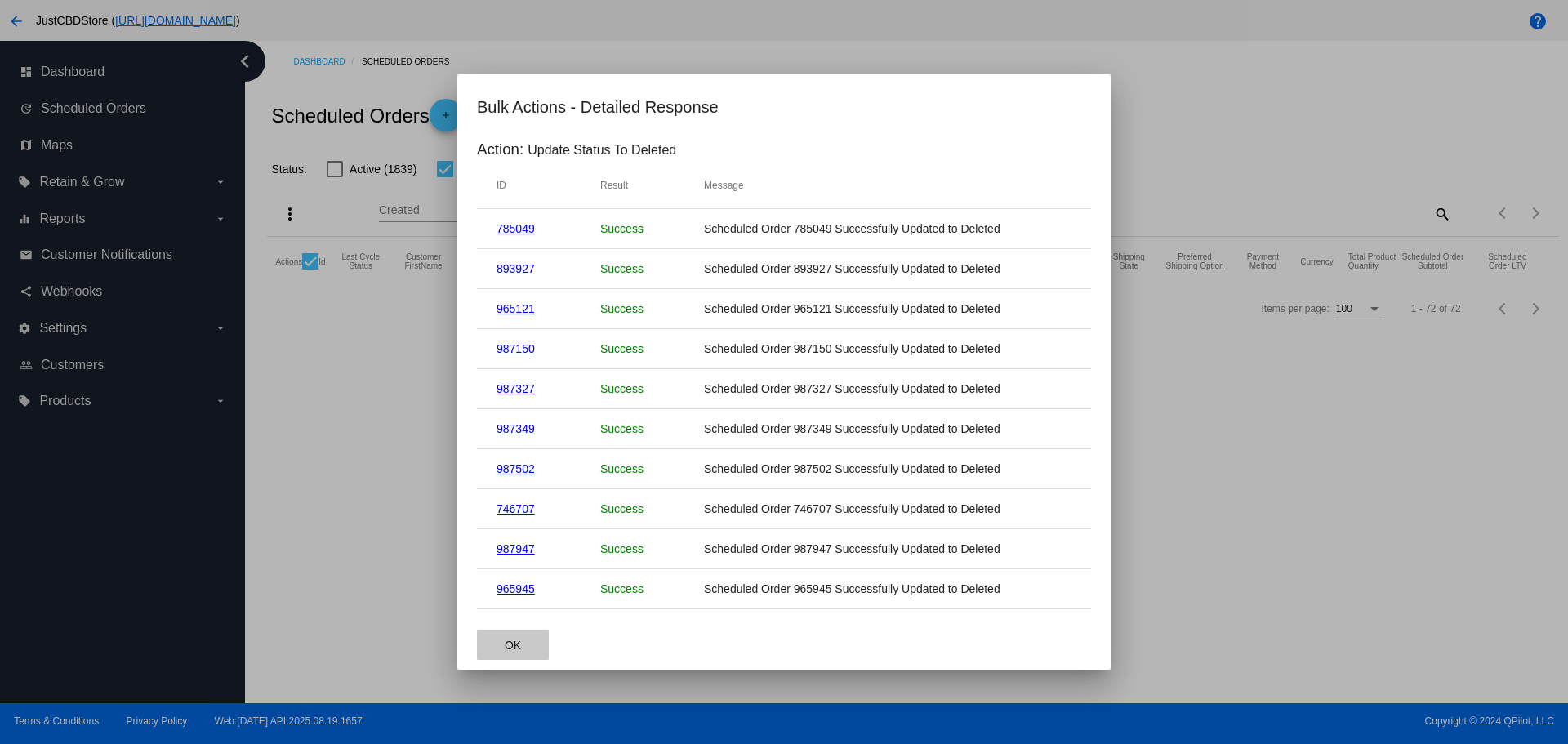
click at [511, 650] on span "OK" at bounding box center [512, 644] width 17 height 13
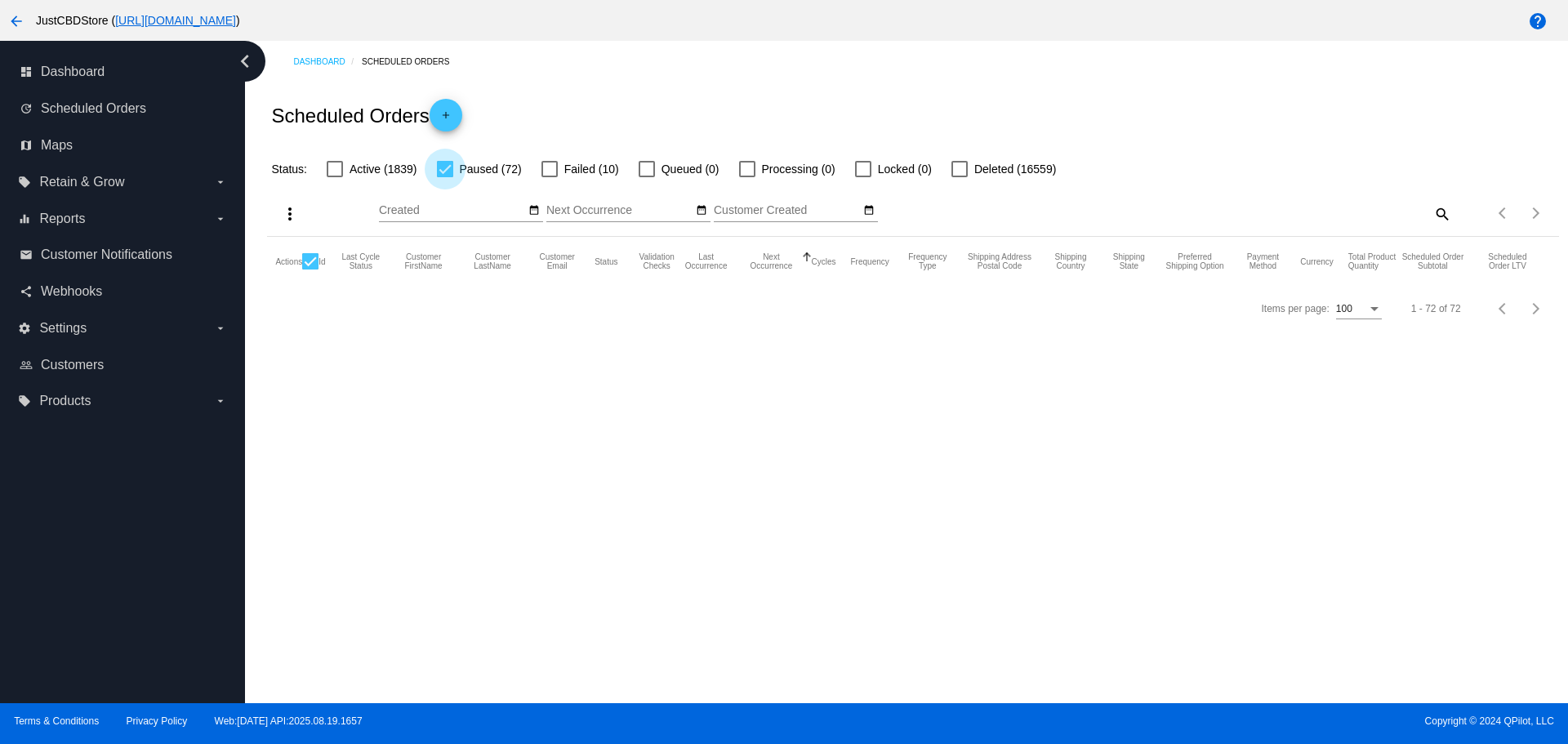
click at [447, 172] on div at bounding box center [445, 169] width 17 height 17
click at [445, 177] on input "Paused (72)" at bounding box center [444, 177] width 1 height 1
checkbox input "false"
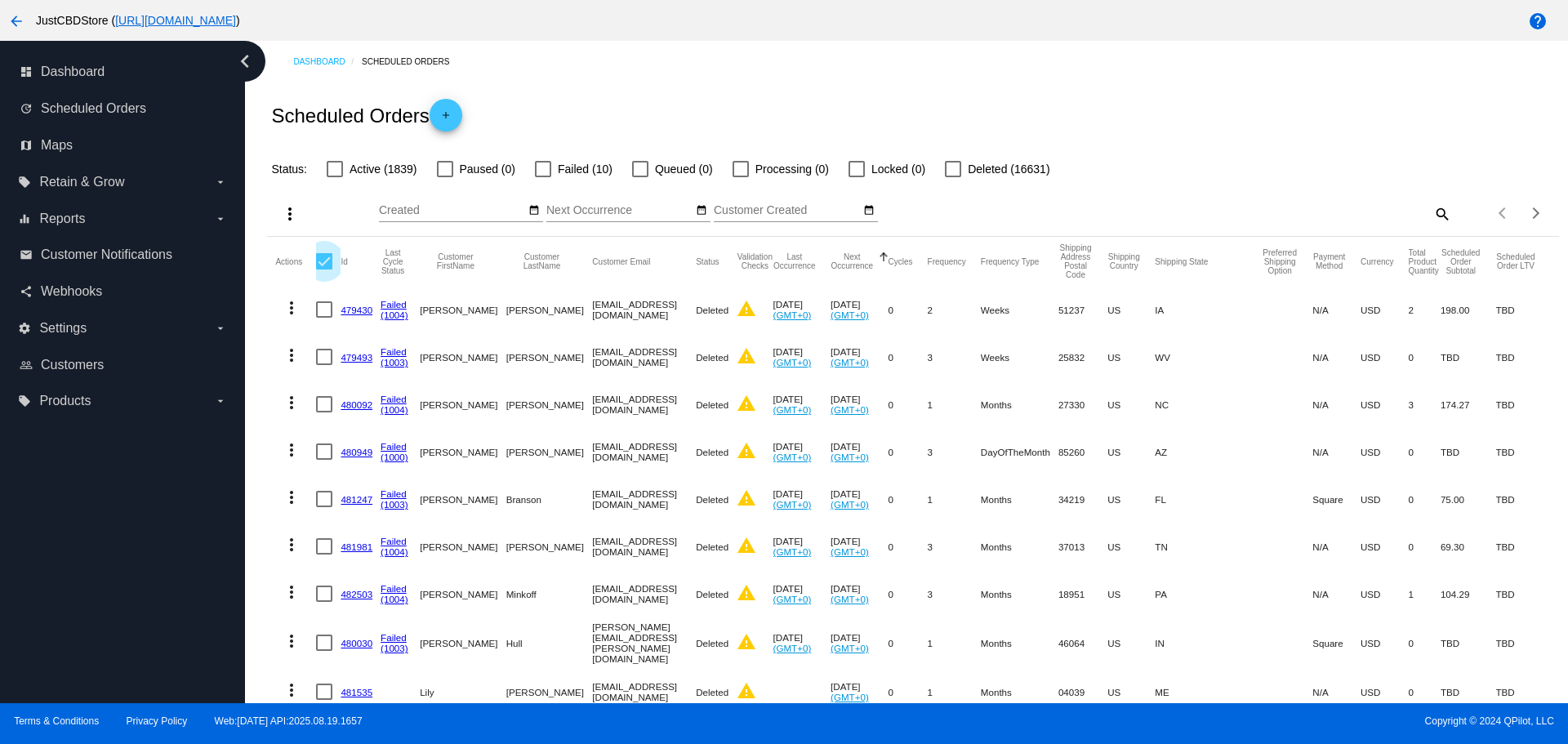
click at [329, 254] on div at bounding box center [323, 261] width 17 height 17
click at [324, 269] on input "checkbox" at bounding box center [323, 269] width 1 height 1
checkbox input "true"
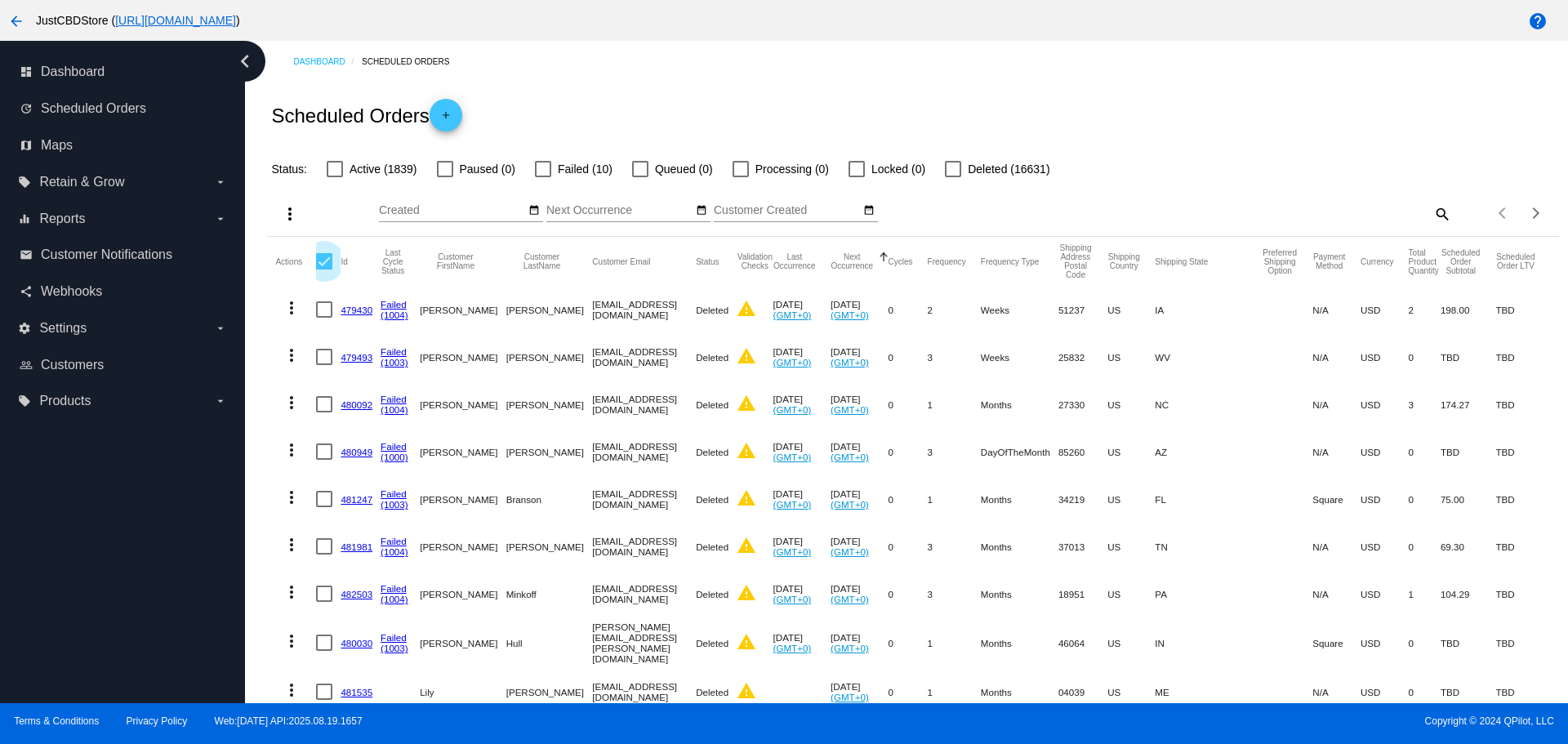
checkbox input "true"
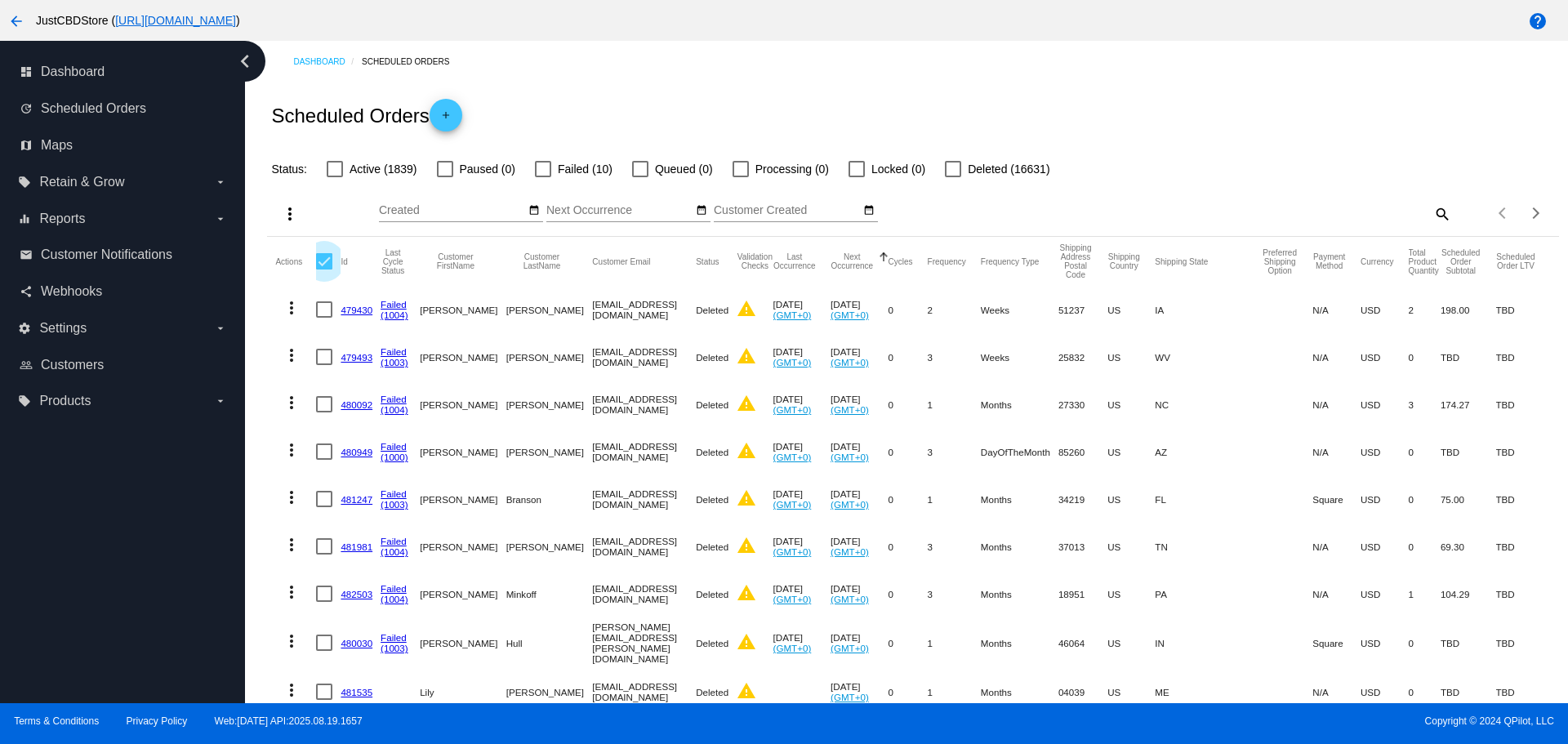
checkbox input "true"
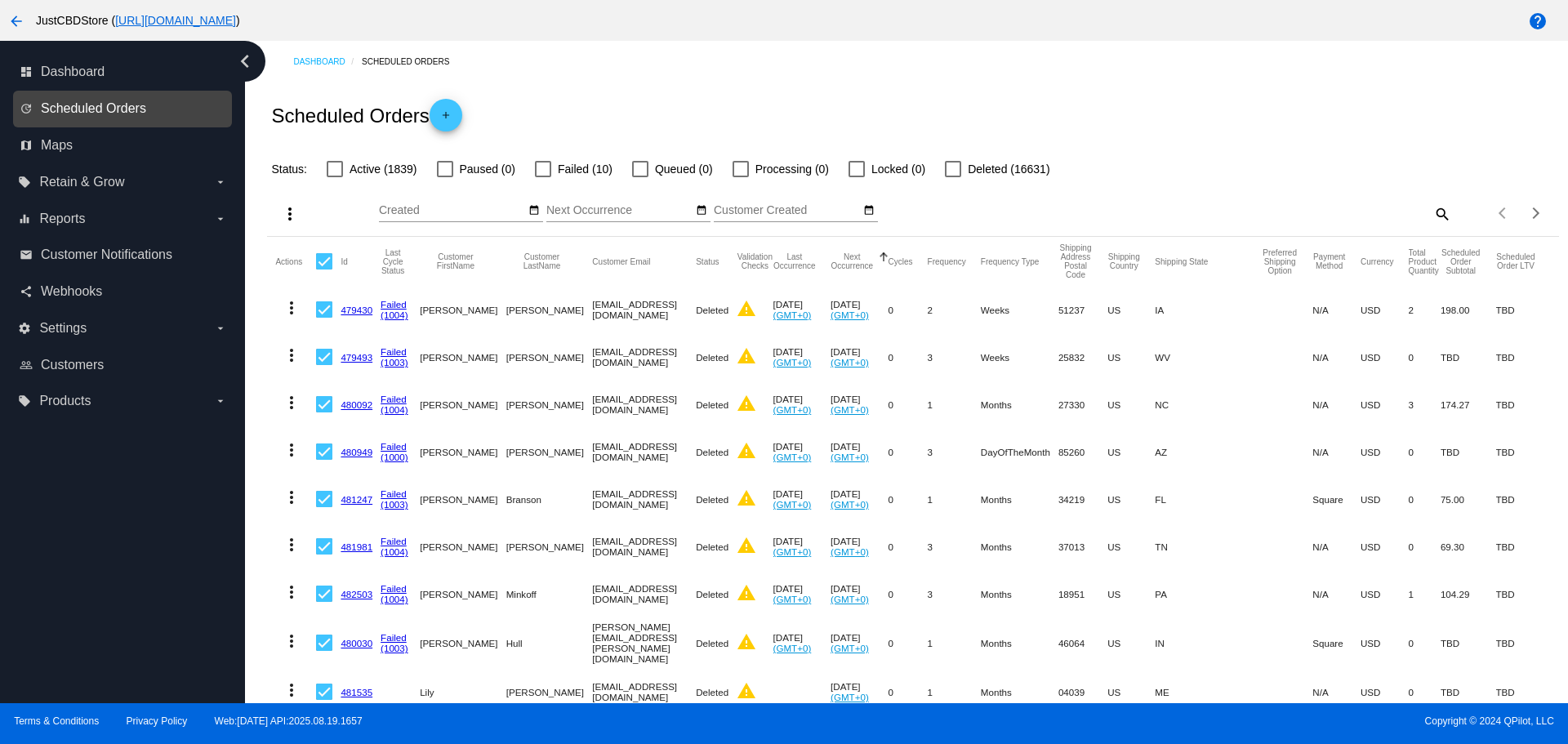
click at [112, 103] on span "Scheduled Orders" at bounding box center [93, 108] width 105 height 15
click at [82, 65] on span "Dashboard" at bounding box center [72, 71] width 63 height 15
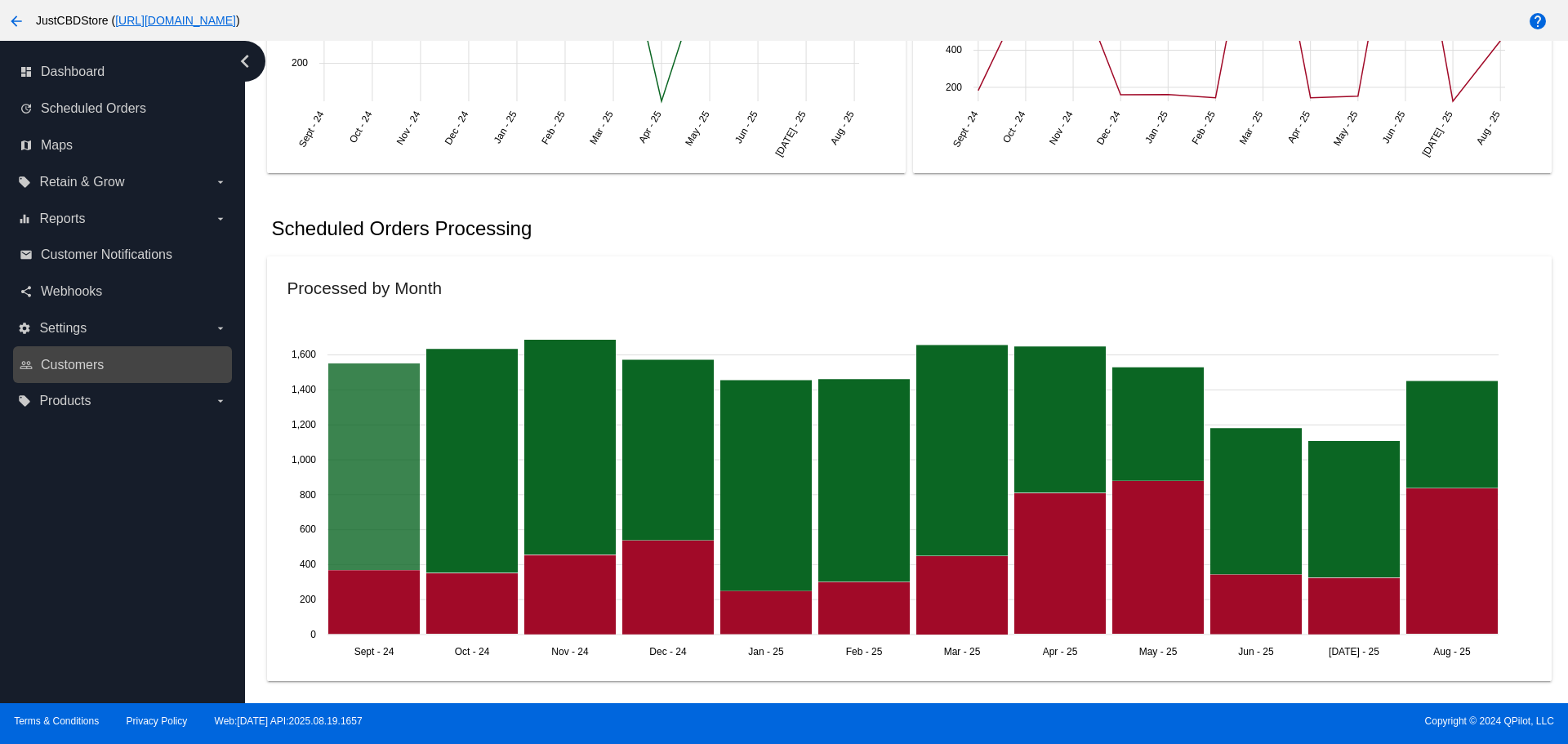
scroll to position [898, 0]
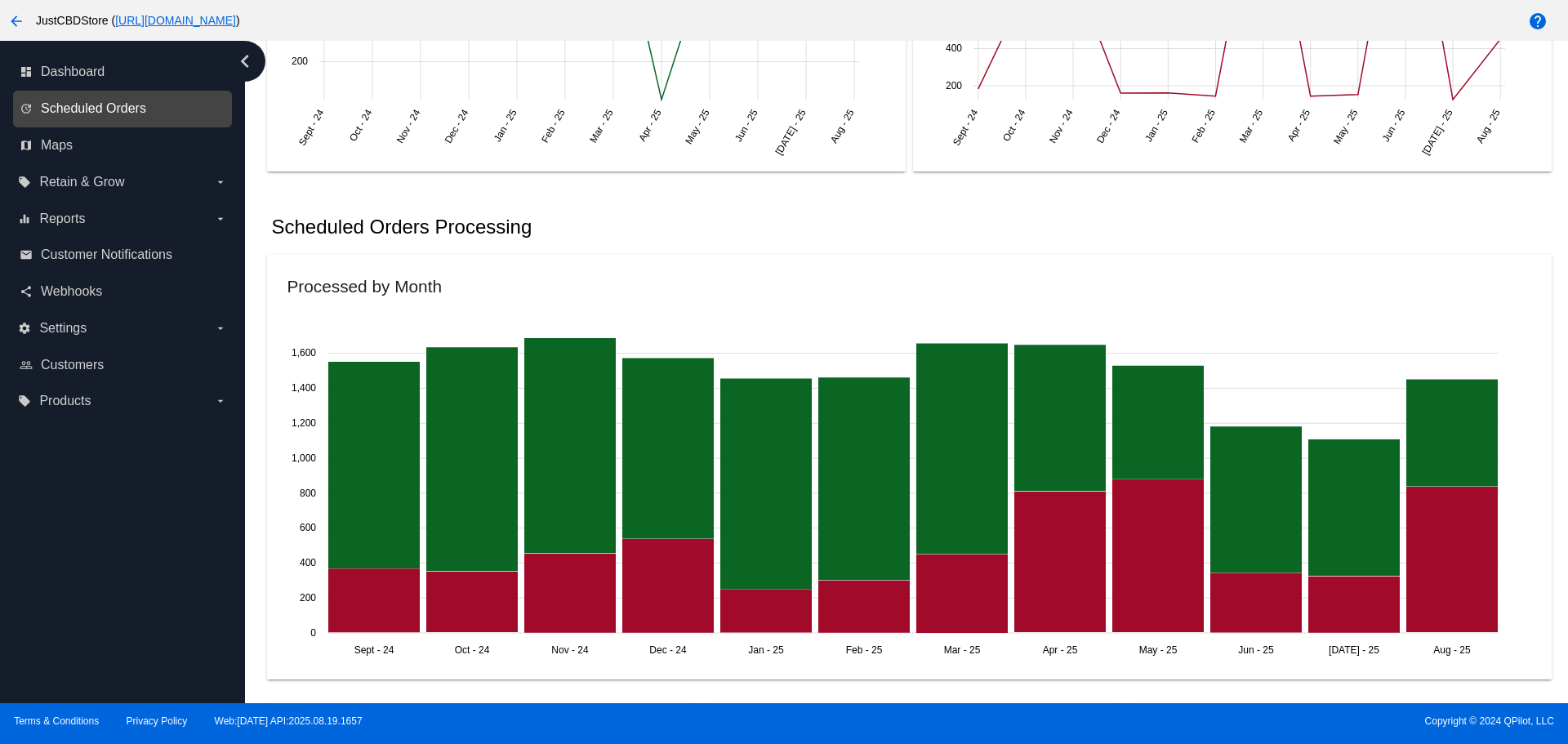
click at [134, 107] on span "Scheduled Orders" at bounding box center [93, 108] width 105 height 15
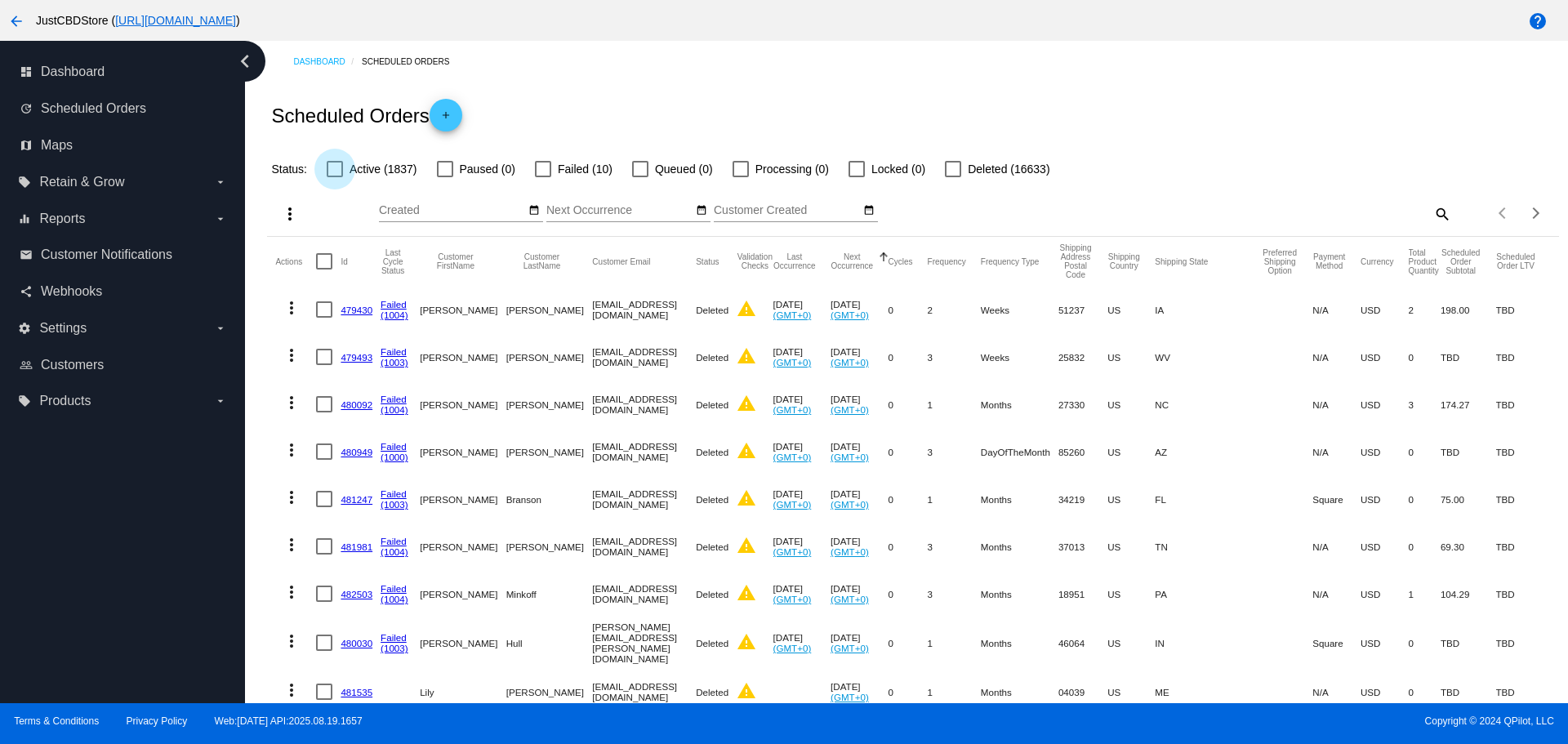
click at [338, 168] on div at bounding box center [334, 169] width 17 height 17
click at [334, 177] on input "Active (1837)" at bounding box center [334, 177] width 1 height 1
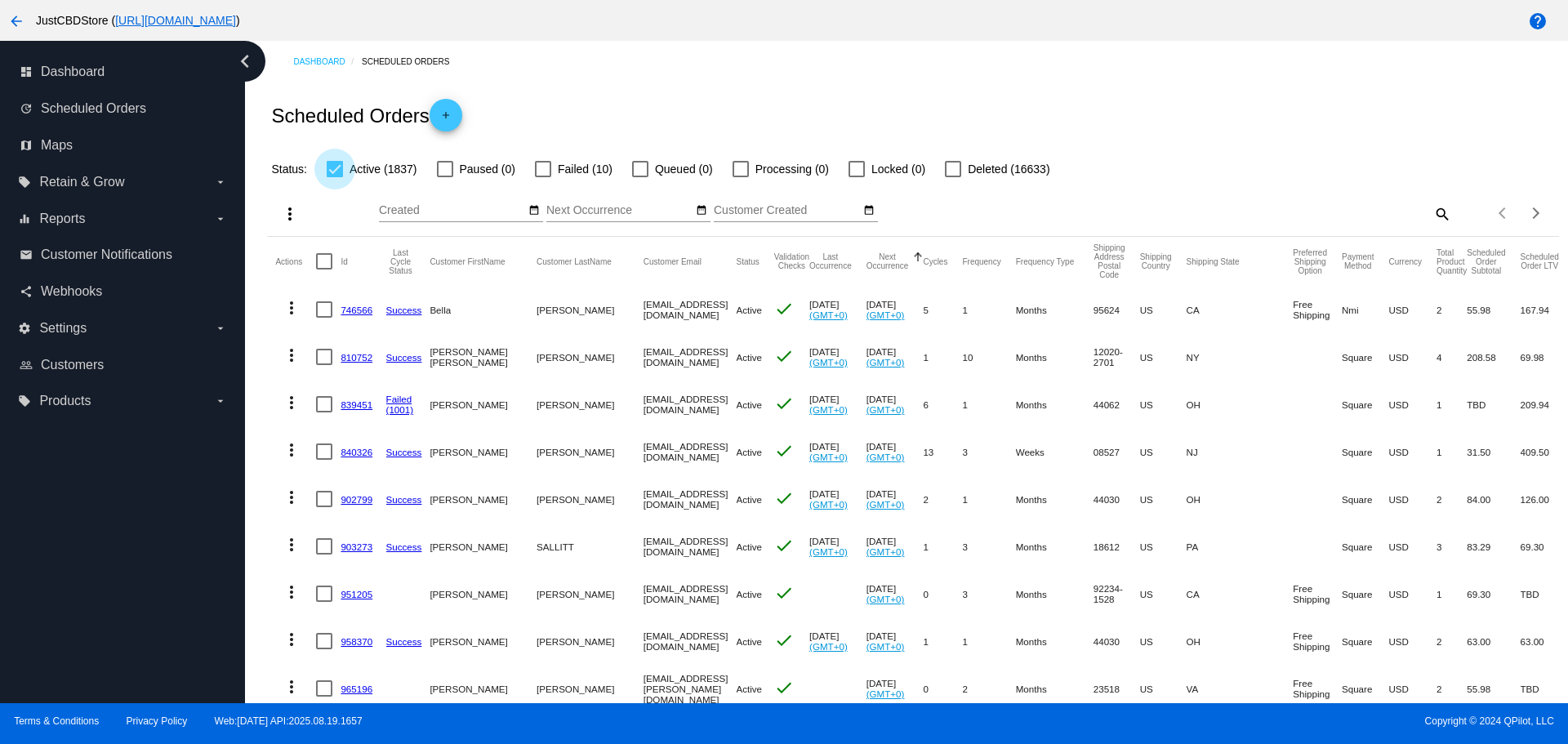
click at [336, 162] on div at bounding box center [334, 169] width 17 height 17
click at [334, 177] on input "Active (1837)" at bounding box center [334, 177] width 1 height 1
